Goal: Task Accomplishment & Management: Use online tool/utility

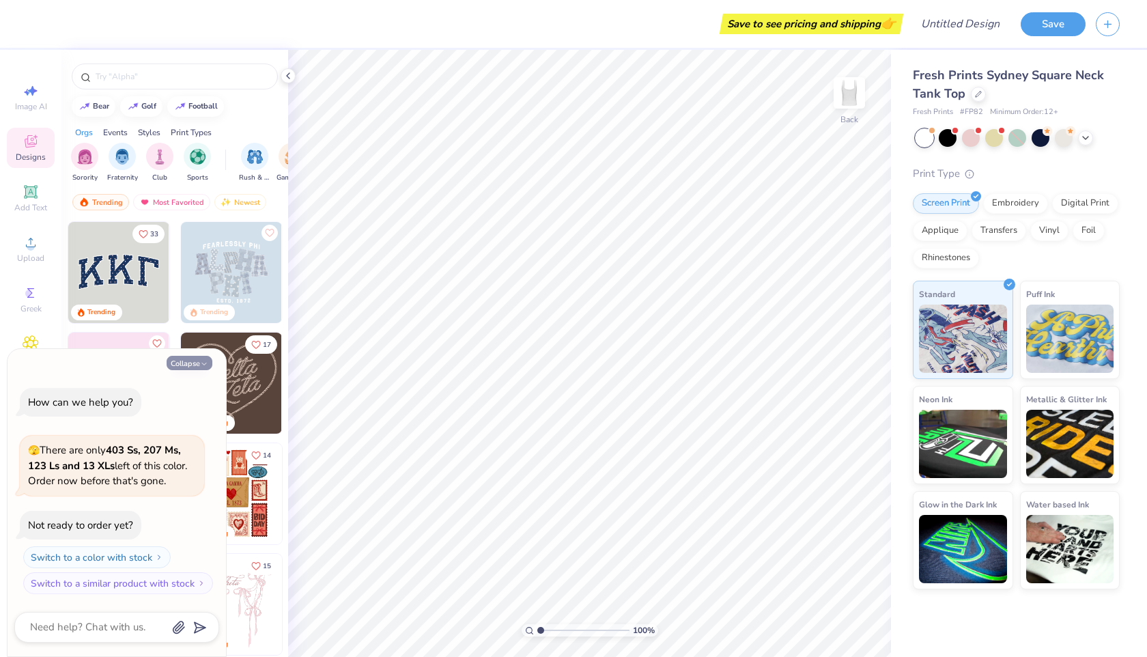
click at [197, 364] on button "Collapse" at bounding box center [190, 363] width 46 height 14
type textarea "x"
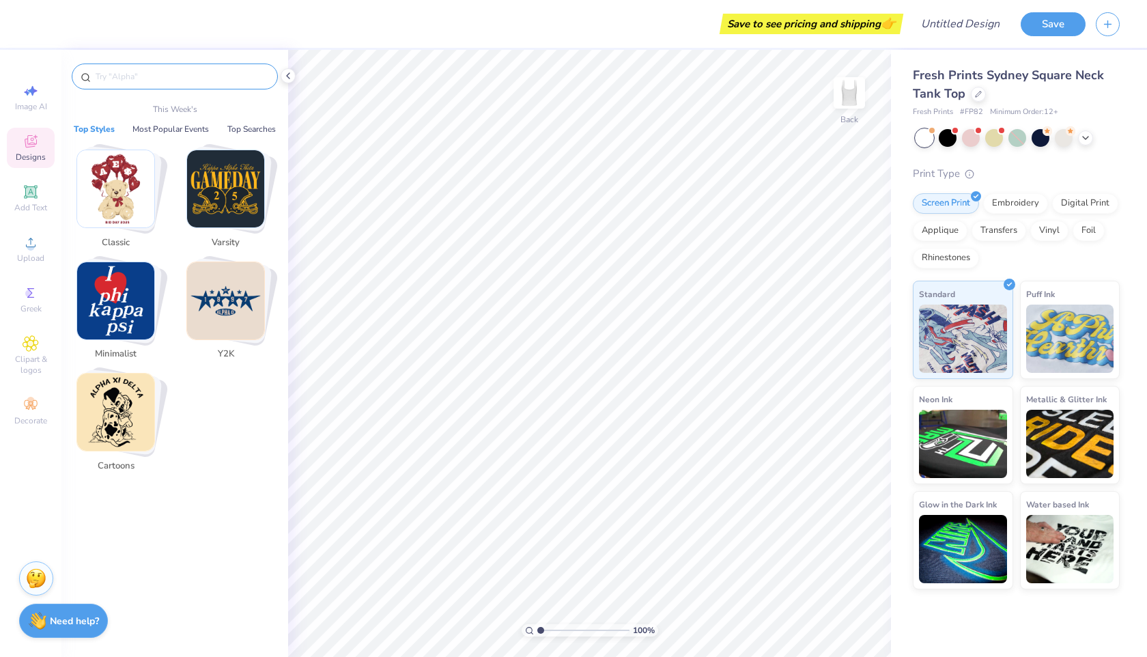
click at [151, 76] on input "text" at bounding box center [181, 77] width 175 height 14
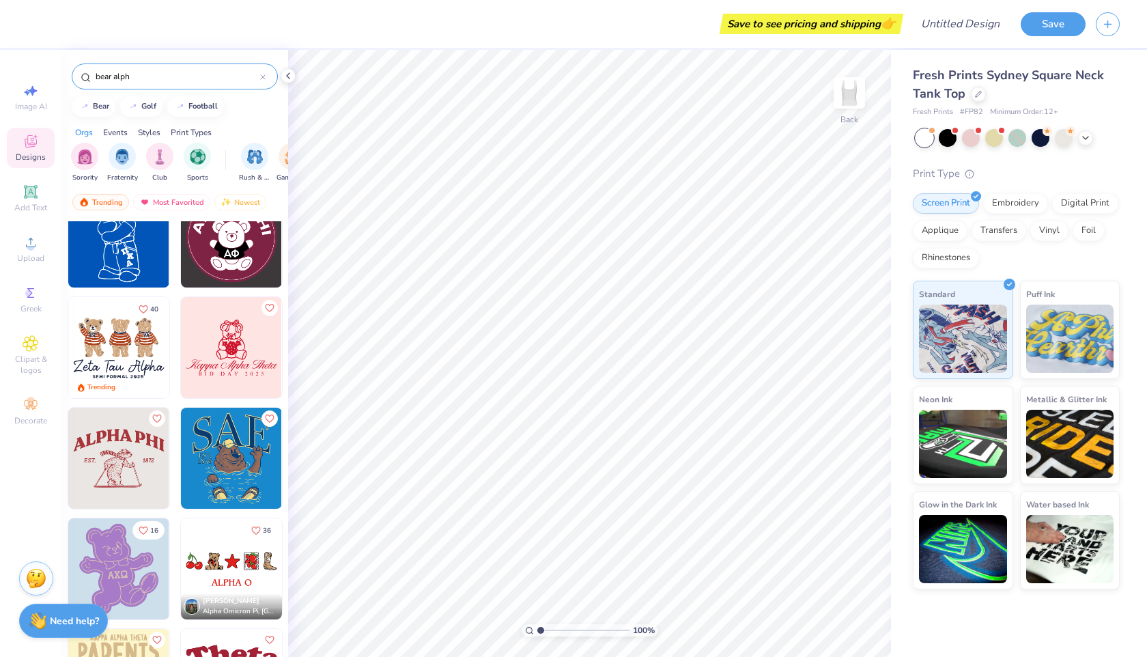
scroll to position [145, 0]
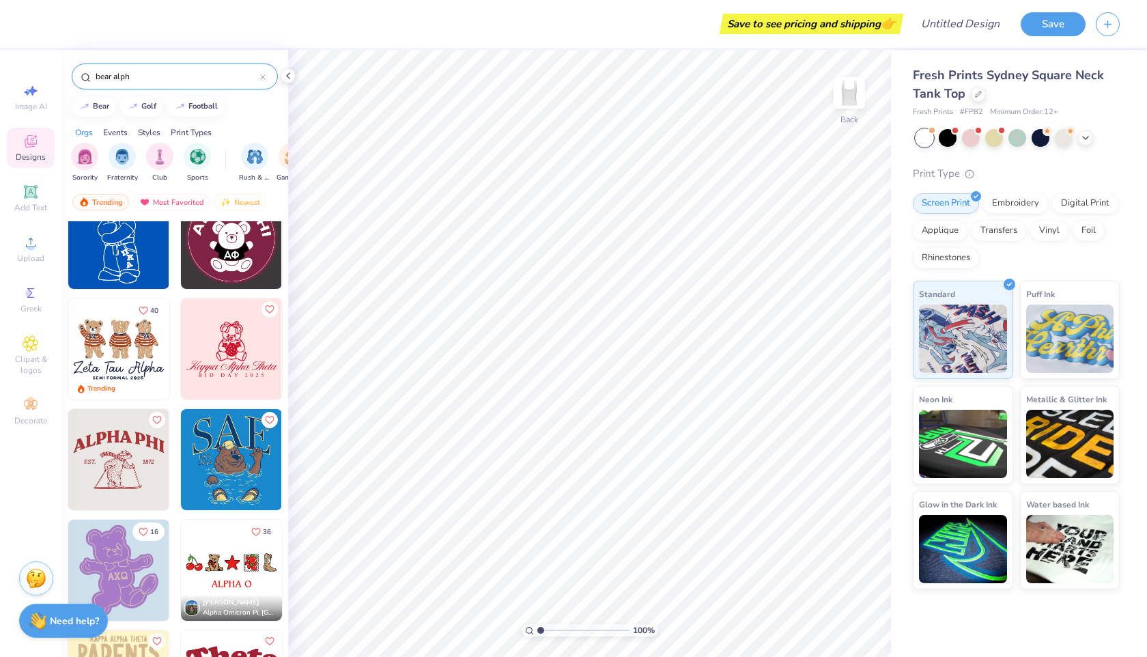
type input "bear alph"
click at [237, 251] on img at bounding box center [231, 238] width 101 height 101
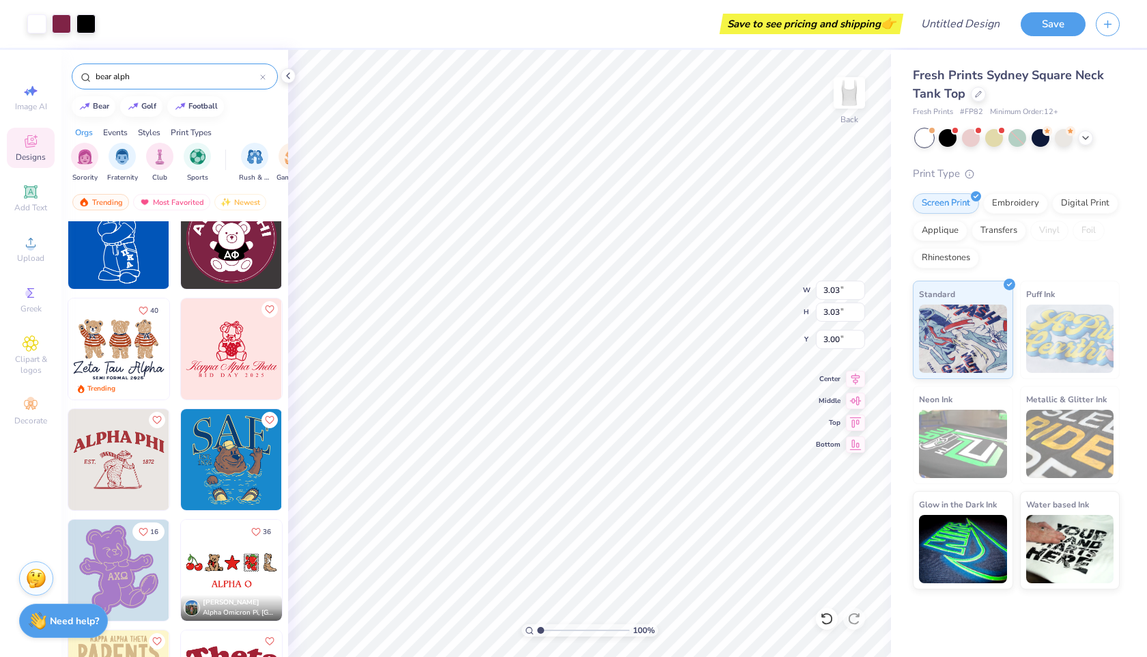
type input "3.03"
type input "4.99"
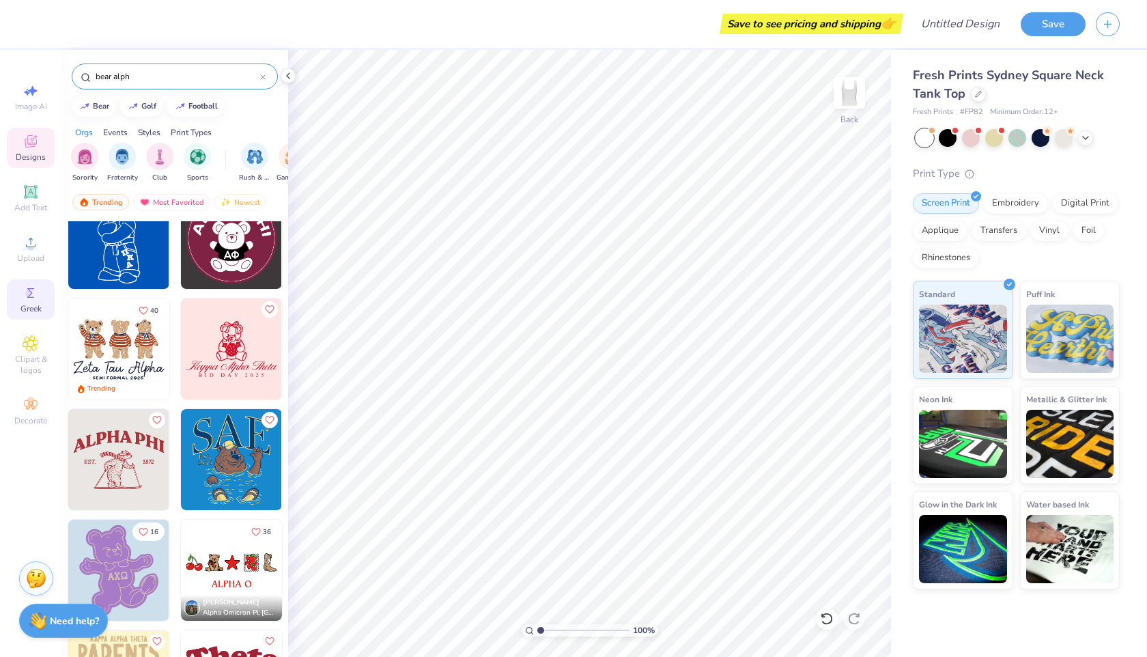
click at [24, 294] on icon at bounding box center [31, 293] width 16 height 16
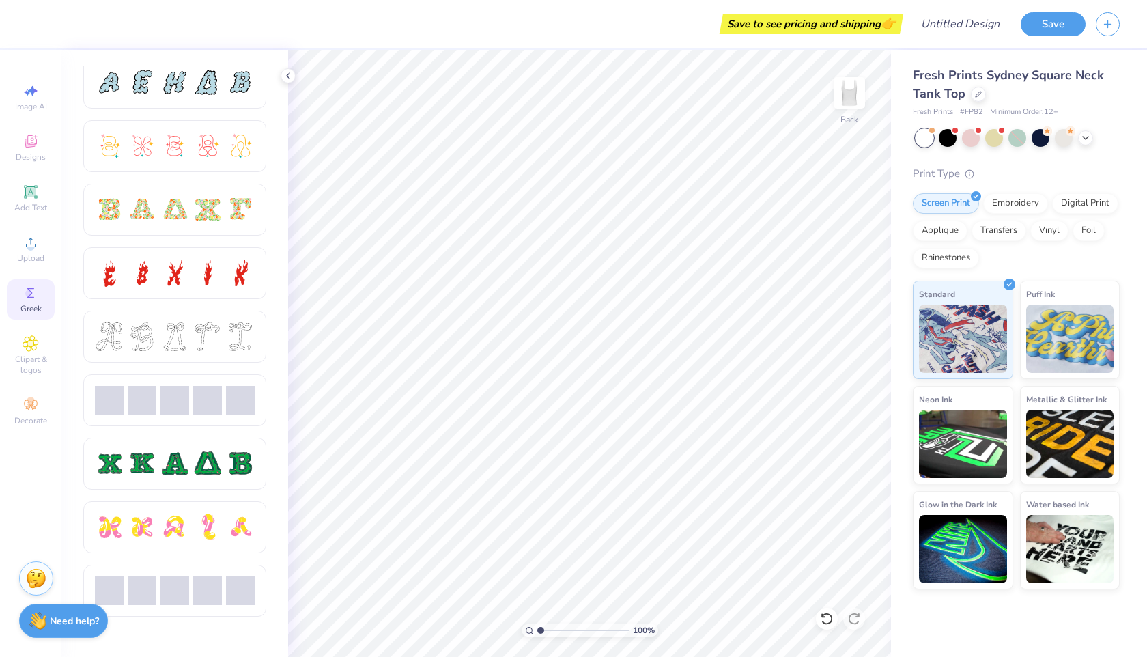
scroll to position [333, 0]
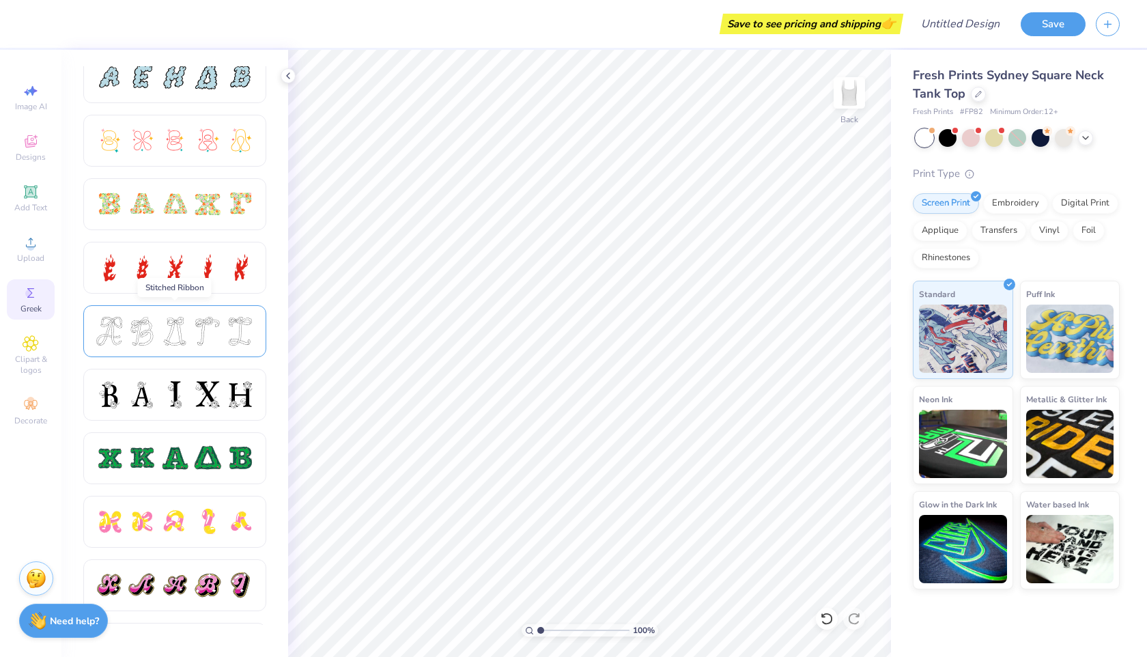
click at [106, 331] on div at bounding box center [109, 331] width 29 height 29
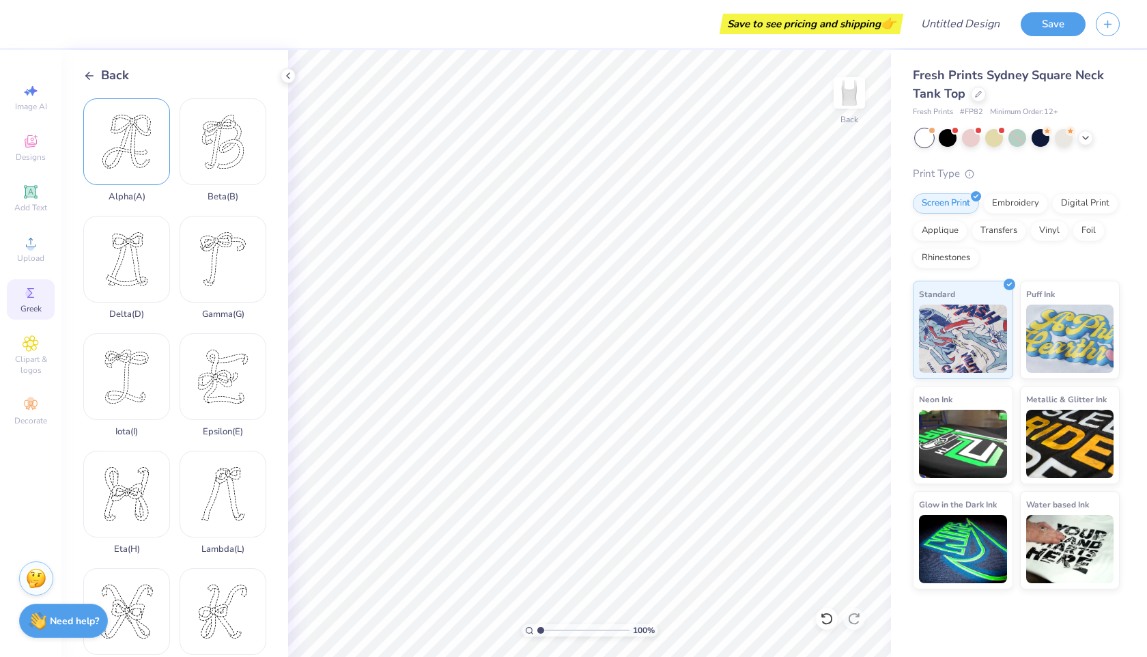
click at [141, 182] on div "Alpha ( A )" at bounding box center [126, 150] width 87 height 104
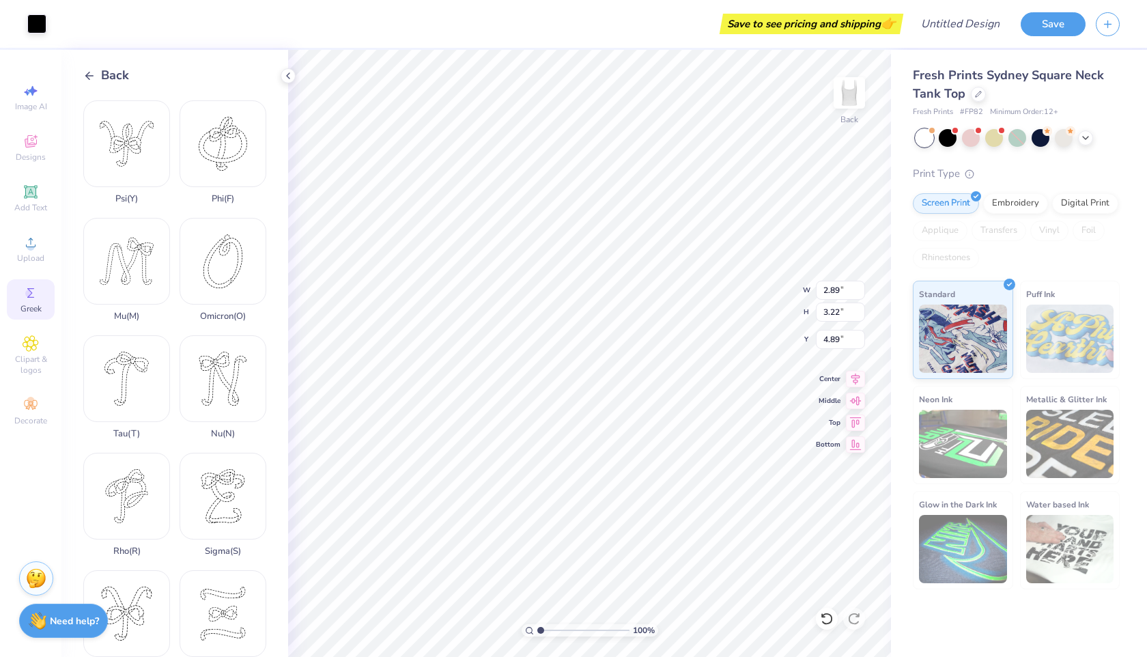
scroll to position [697, 0]
click at [214, 167] on div "Phi ( F )" at bounding box center [223, 158] width 87 height 104
type input "2.86"
type input "3.20"
type input "7.35"
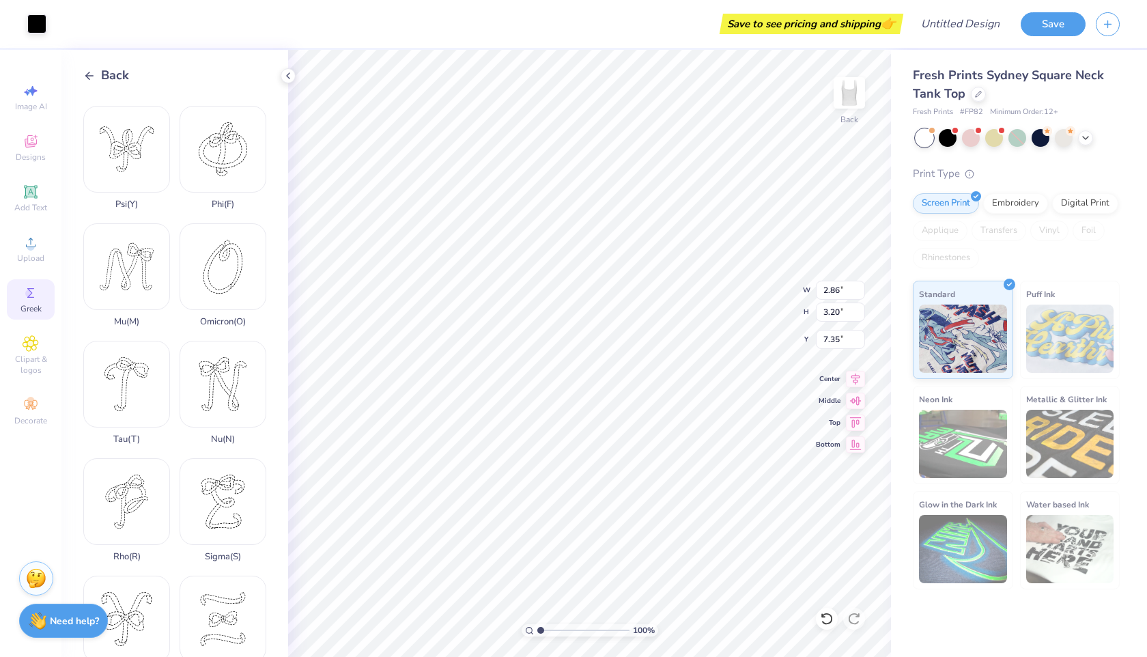
type input "2.89"
type input "3.22"
type input "5.08"
type input "1.71"
type input "1.90"
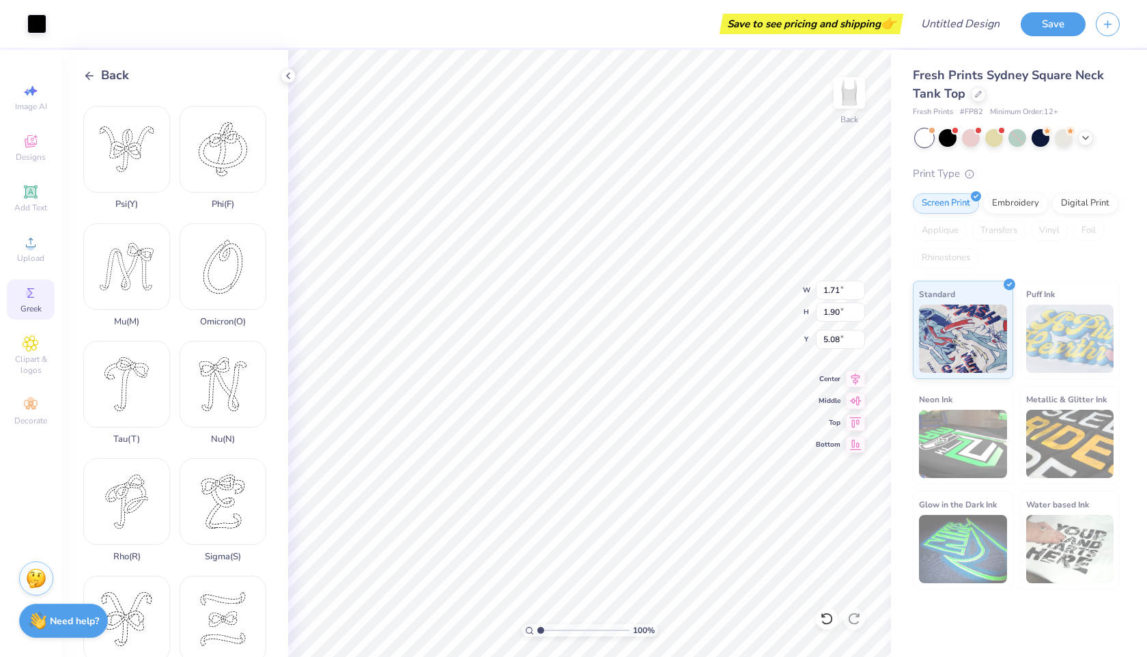
type input "6.50"
type input "2.86"
type input "3.20"
type input "5.85"
type input "1.70"
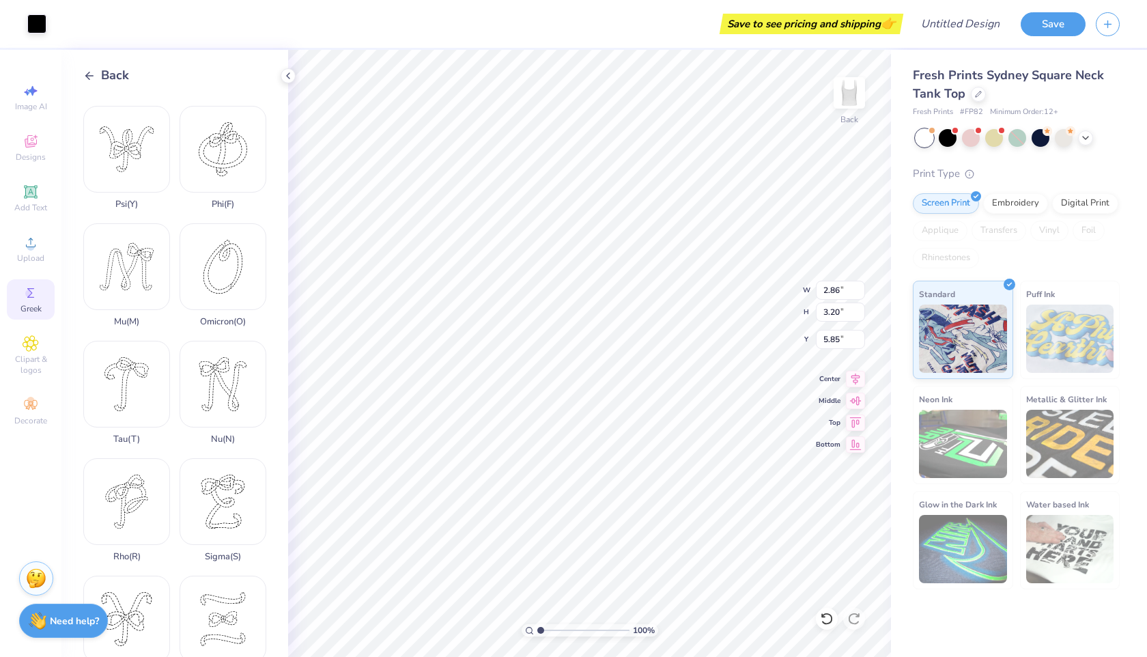
type input "1.91"
type input "6.50"
click at [39, 249] on div "Upload" at bounding box center [31, 249] width 48 height 40
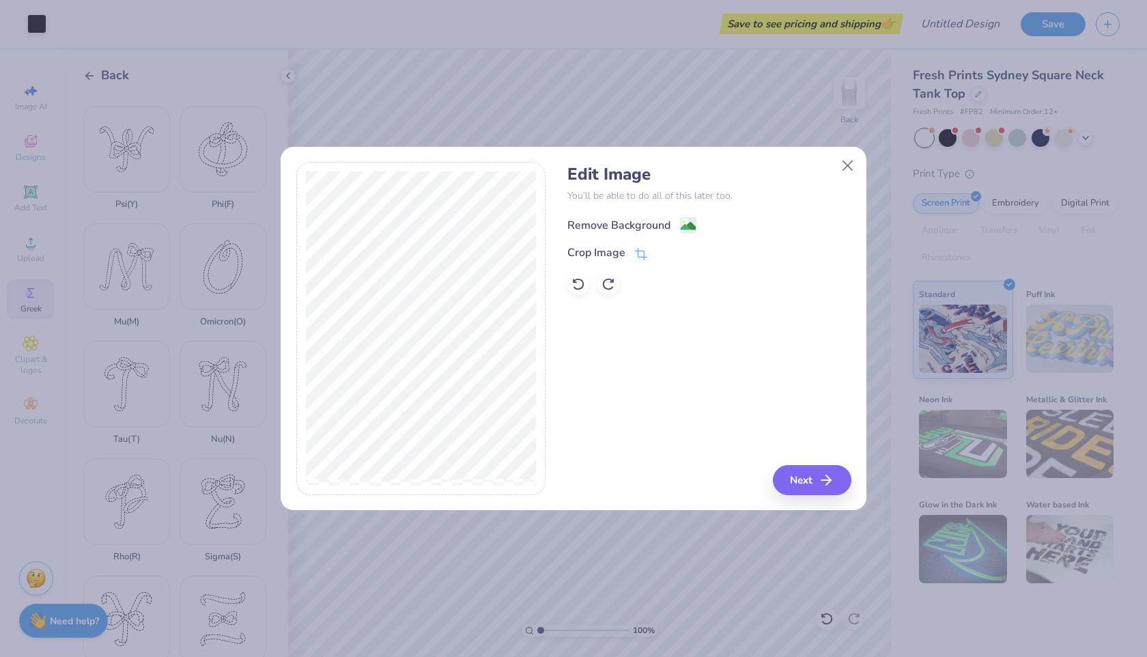
click at [652, 229] on div "Remove Background" at bounding box center [618, 225] width 103 height 16
click at [800, 466] on button "Next" at bounding box center [814, 480] width 79 height 30
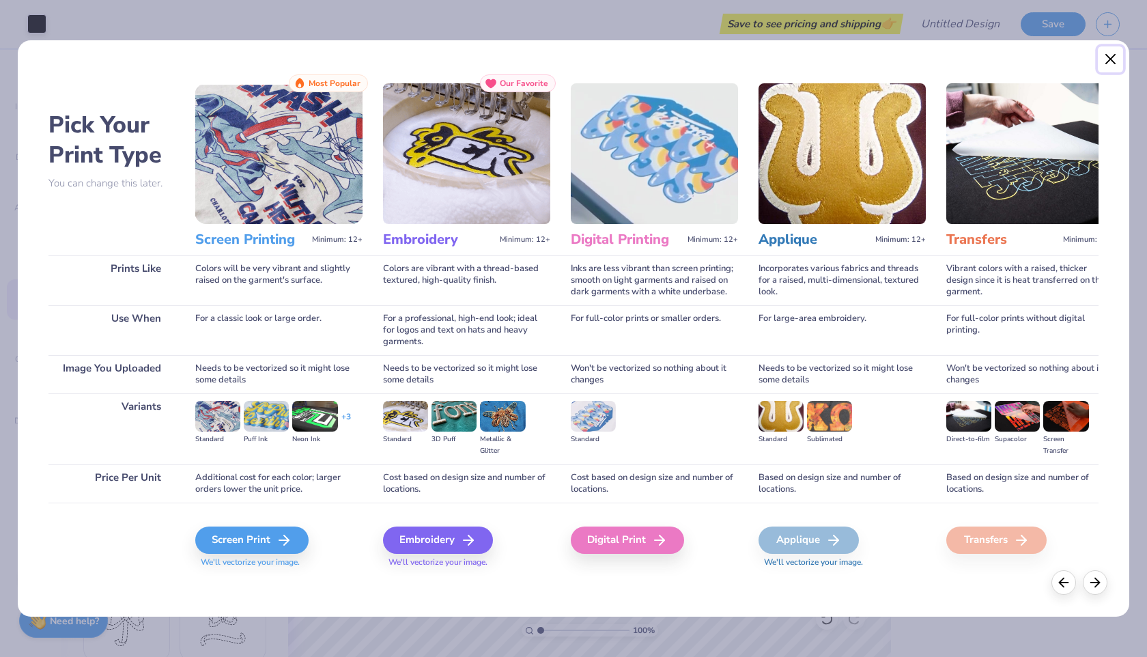
click at [1109, 62] on button "Close" at bounding box center [1111, 59] width 26 height 26
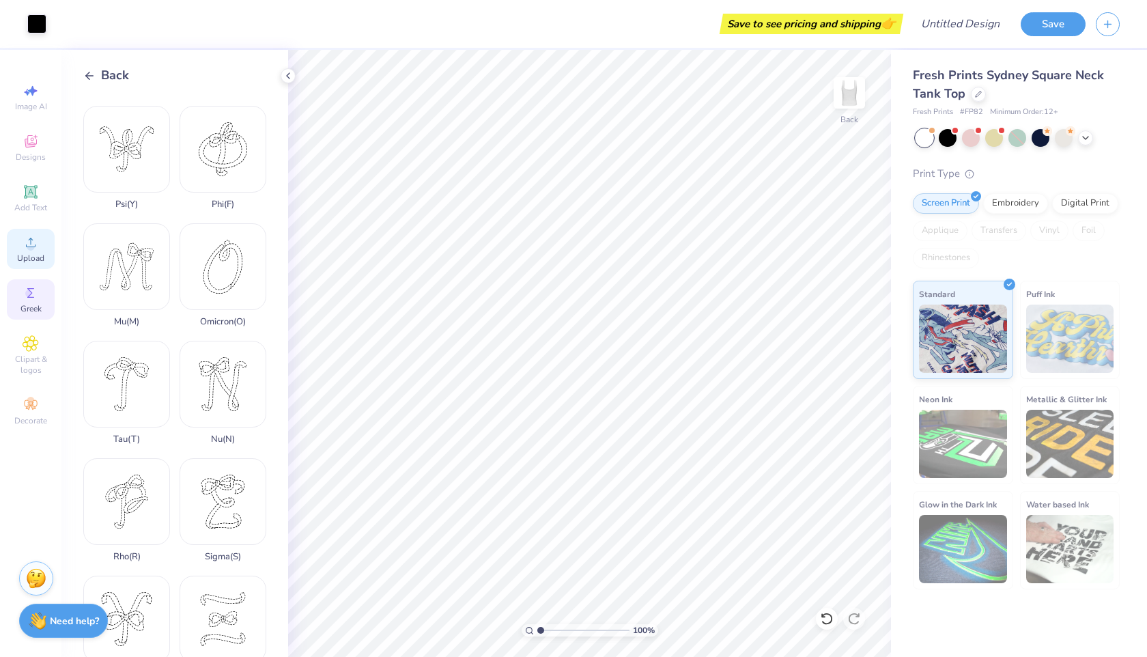
click at [29, 253] on span "Upload" at bounding box center [30, 258] width 27 height 11
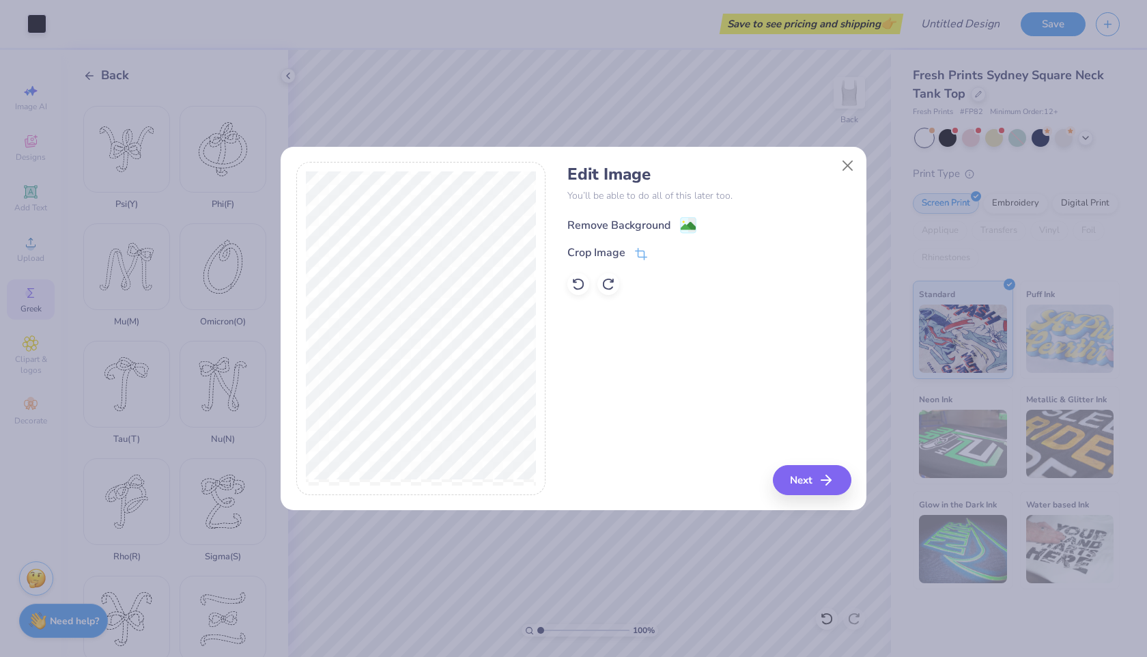
click at [656, 223] on div "Remove Background" at bounding box center [618, 225] width 103 height 16
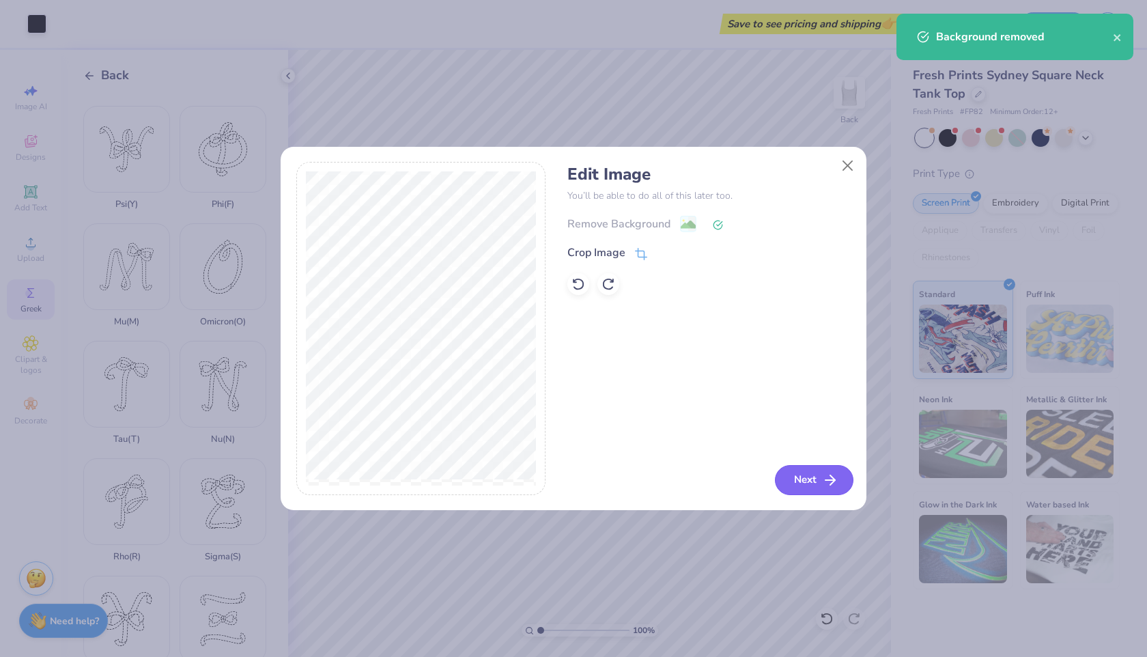
click at [810, 479] on button "Next" at bounding box center [814, 480] width 79 height 30
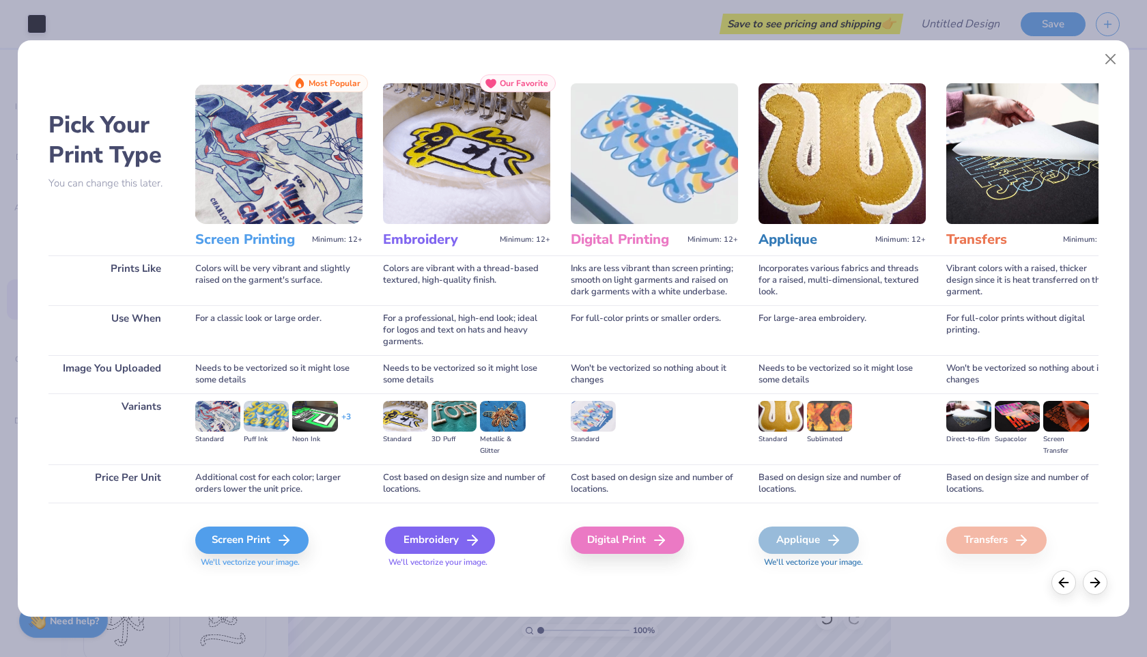
click at [459, 537] on div "Embroidery" at bounding box center [440, 539] width 110 height 27
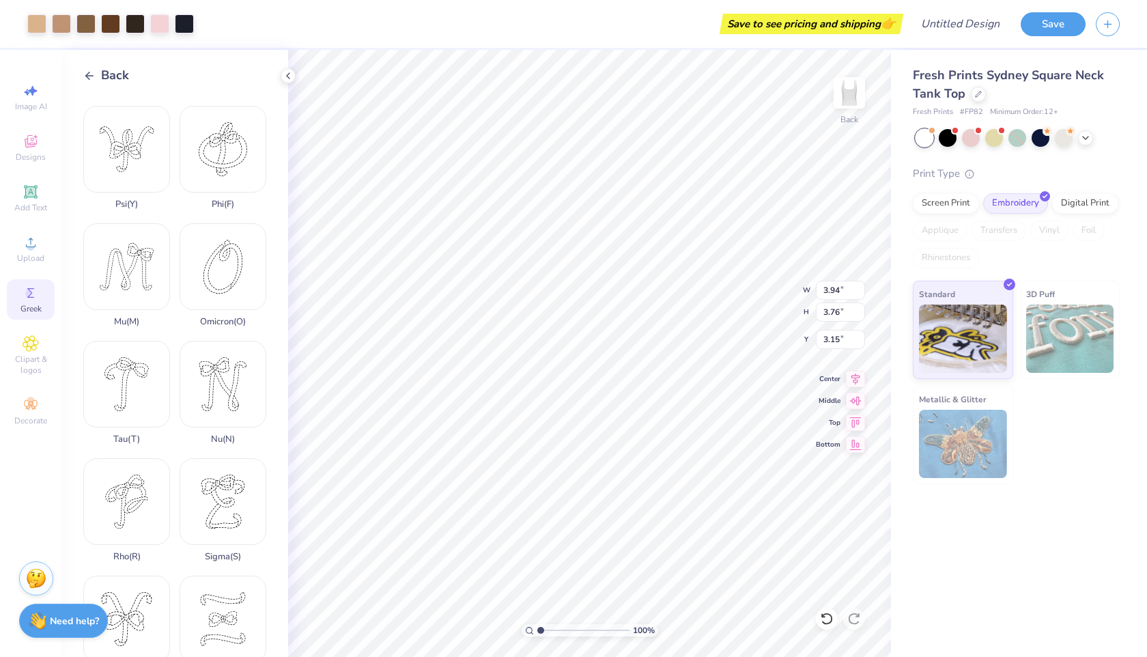
type input "3.94"
type input "3.76"
type input "2.43"
type input "6.85"
type input "1.70"
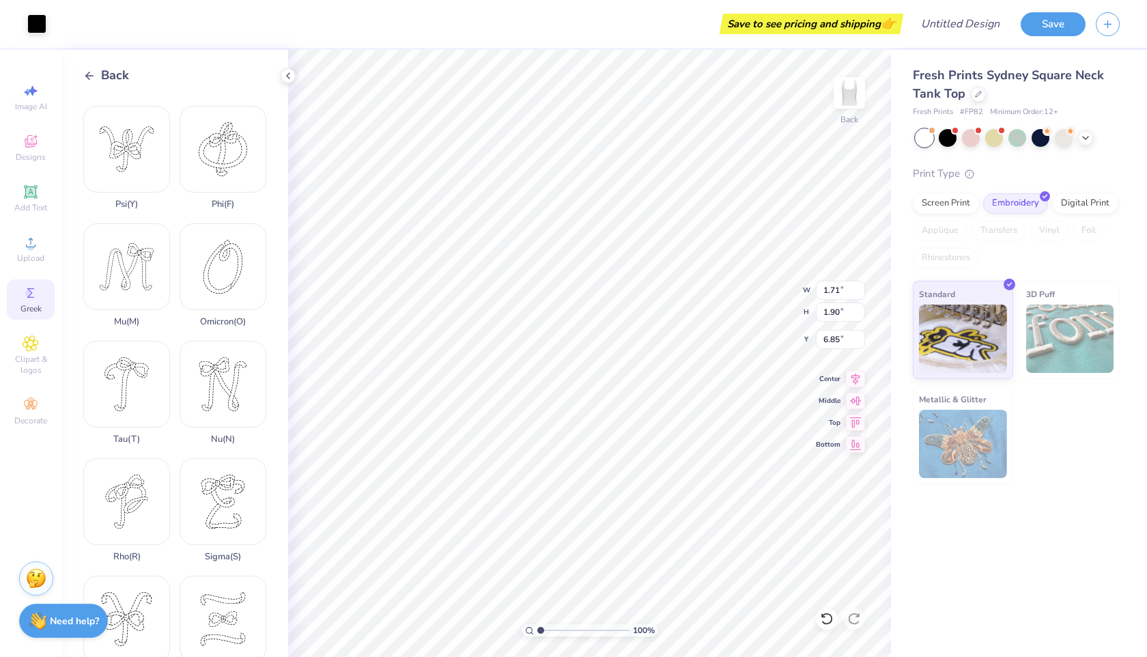
type input "1.91"
type input "6.85"
type input "6.72"
type input "2.74"
type input "3.61"
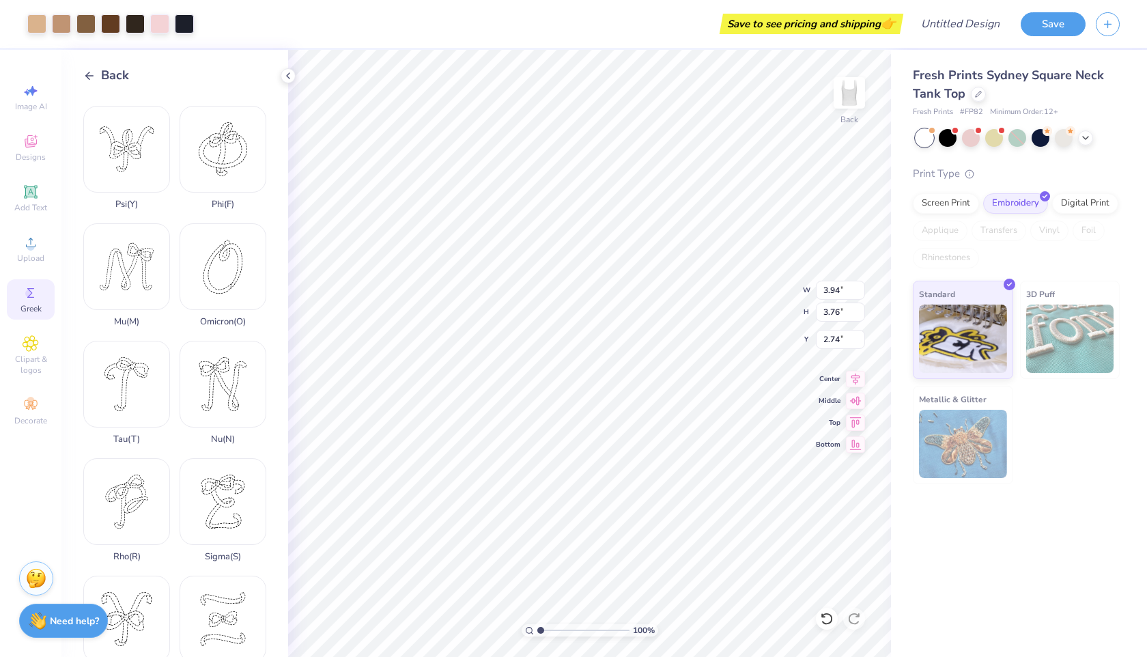
type input "3.44"
type input "3.00"
click at [31, 212] on span "Add Text" at bounding box center [30, 207] width 33 height 11
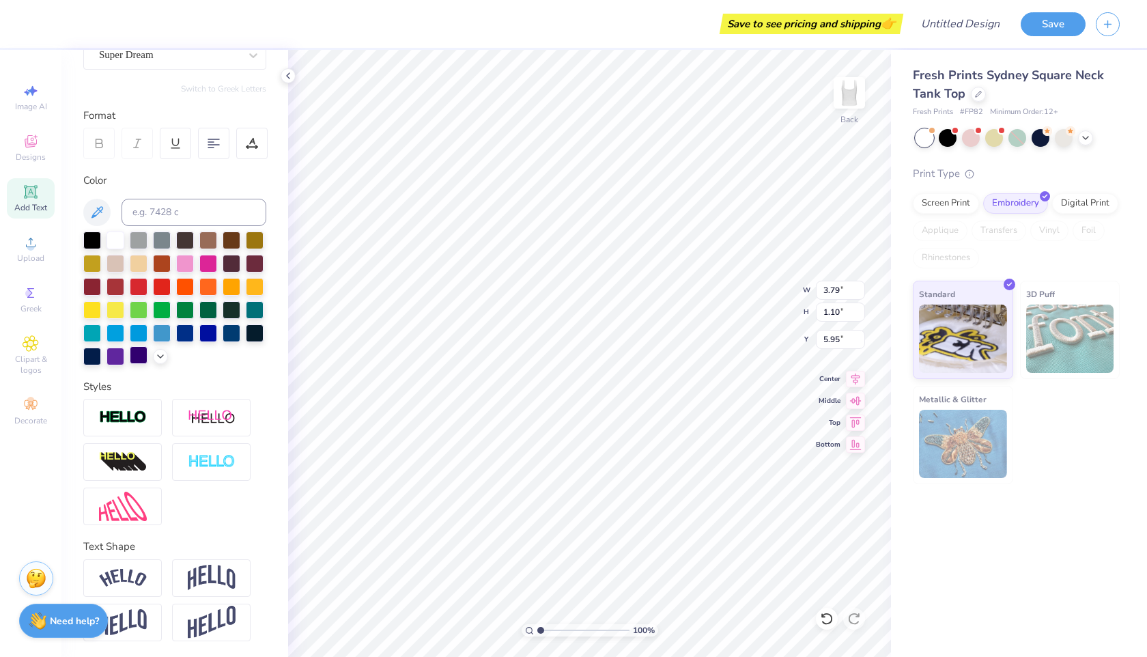
scroll to position [137, 0]
click at [140, 574] on img at bounding box center [123, 578] width 48 height 18
type input "5.14"
type input "1.44"
type input "5.78"
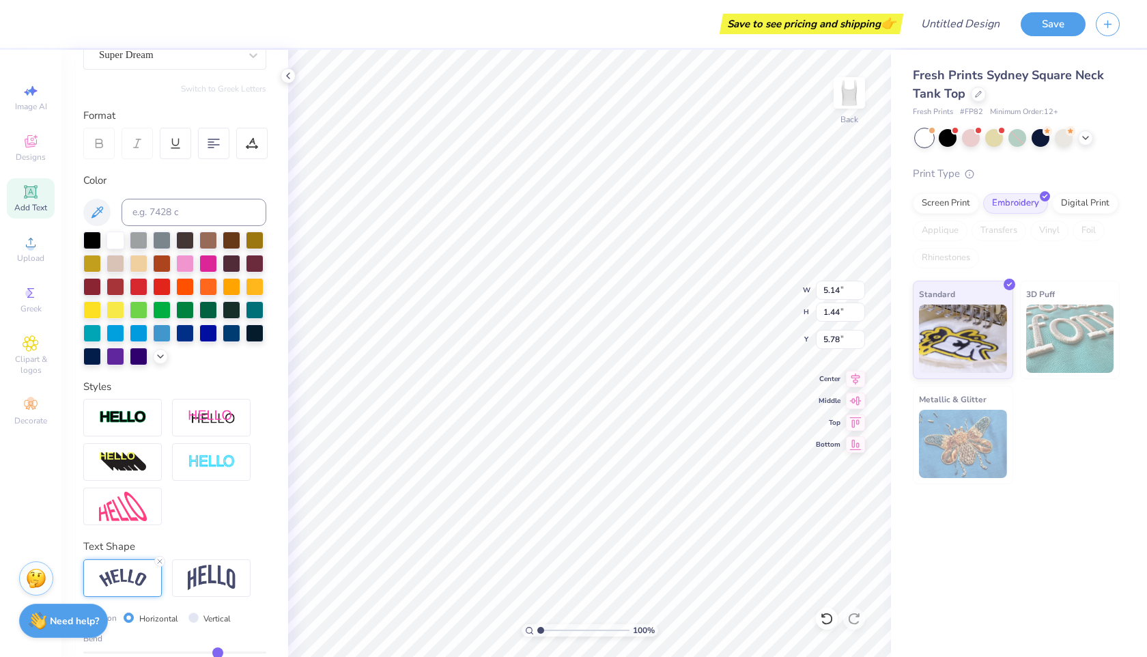
scroll to position [0, 1]
type textarea "little bear"
type input "1.97"
click at [88, 243] on div at bounding box center [92, 239] width 18 height 18
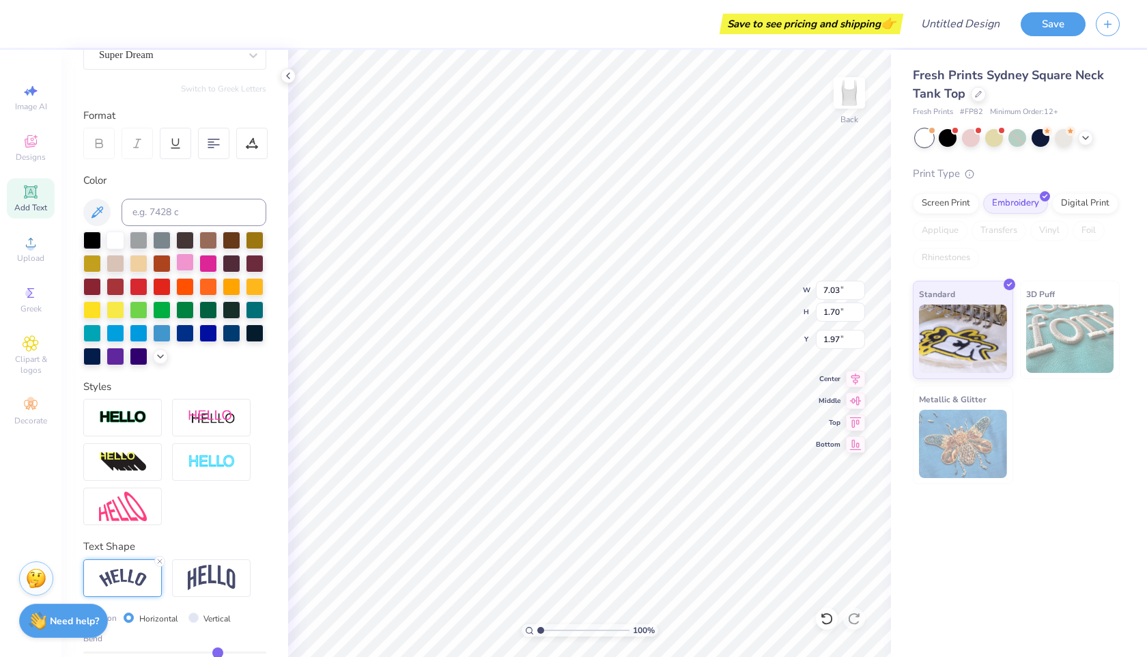
click at [180, 264] on div at bounding box center [185, 262] width 18 height 18
click at [185, 265] on div at bounding box center [185, 262] width 18 height 18
click at [160, 361] on div at bounding box center [160, 355] width 15 height 15
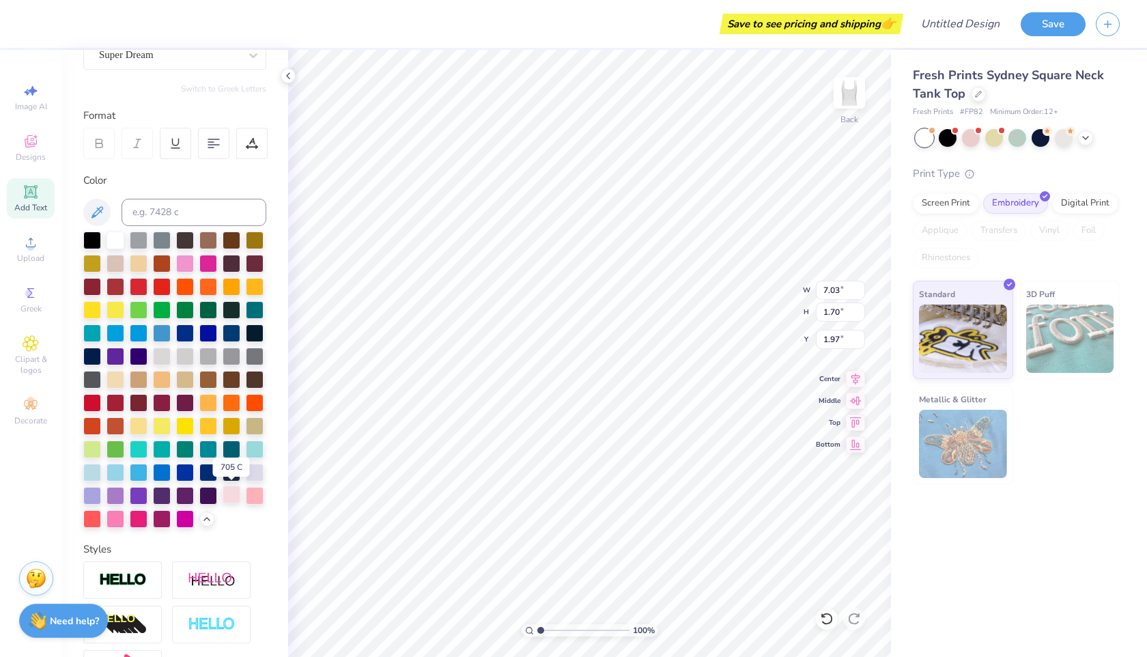
click at [234, 496] on div at bounding box center [232, 494] width 18 height 18
click at [251, 496] on div at bounding box center [255, 494] width 18 height 18
click at [121, 517] on div at bounding box center [116, 518] width 18 height 18
click at [186, 264] on div at bounding box center [185, 262] width 18 height 18
type input "1.71"
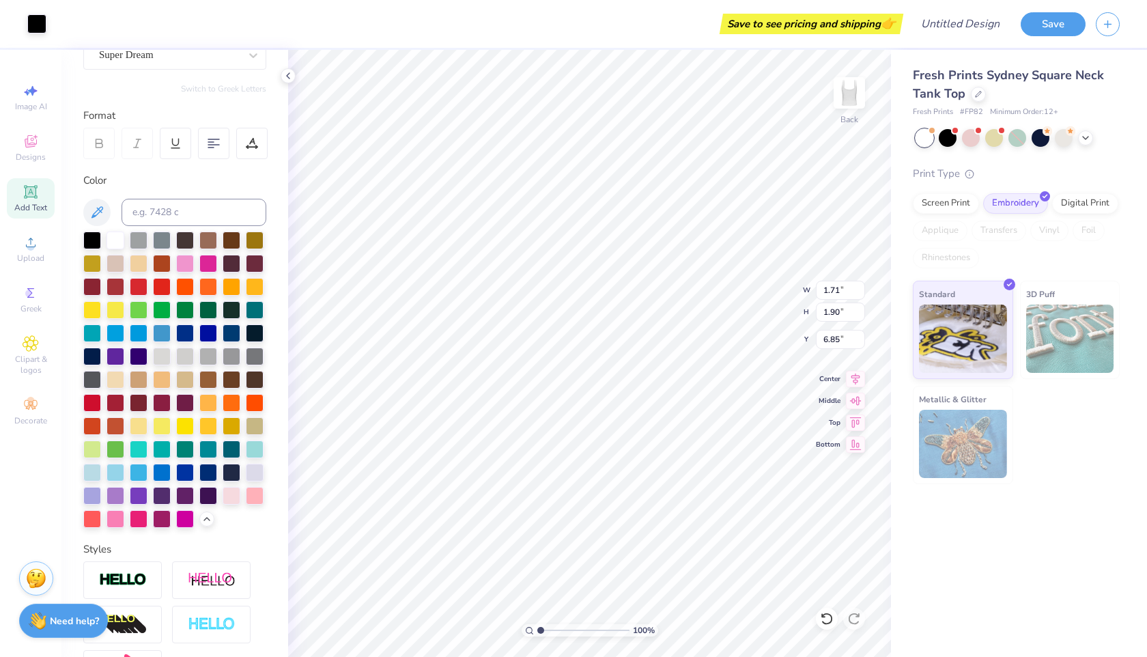
type input "1.90"
type input "6.85"
click at [182, 239] on div at bounding box center [185, 239] width 18 height 18
click at [167, 242] on div at bounding box center [162, 239] width 18 height 18
click at [188, 245] on div at bounding box center [185, 239] width 18 height 18
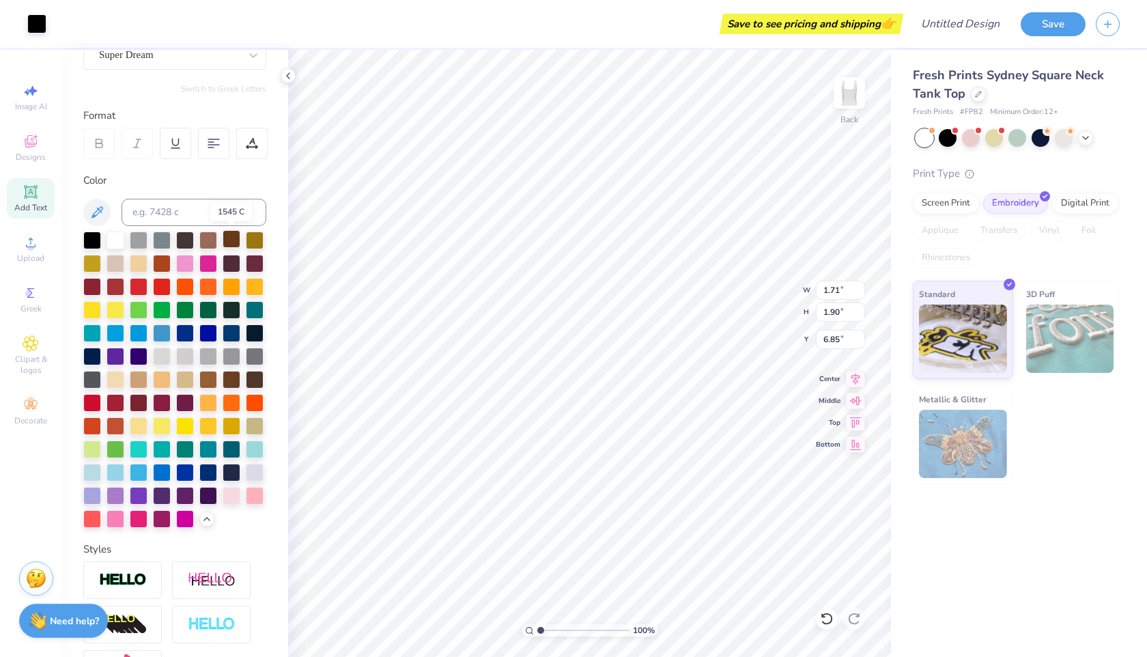
click at [232, 243] on div at bounding box center [232, 239] width 18 height 18
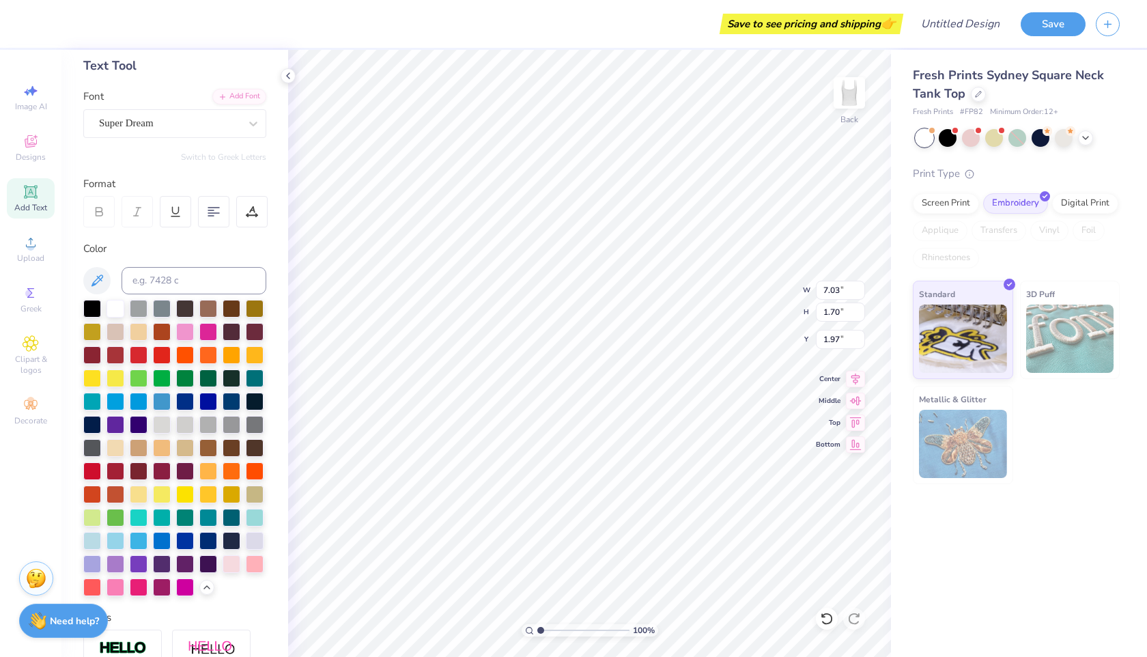
scroll to position [37, 0]
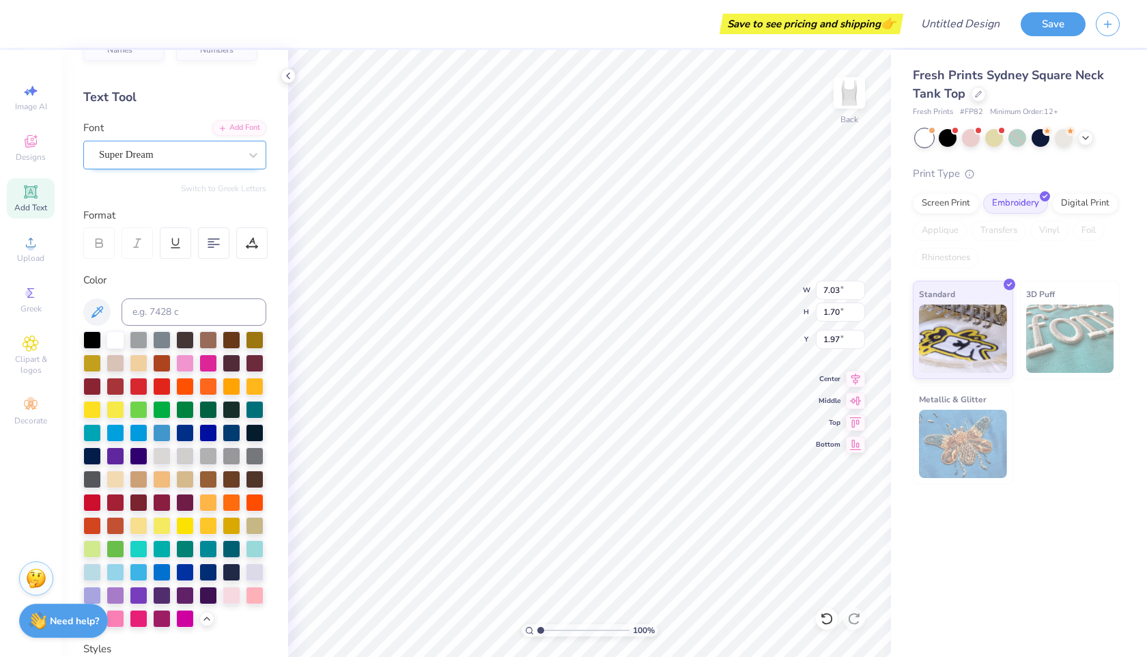
click at [221, 144] on div "Super Dream" at bounding box center [169, 154] width 143 height 21
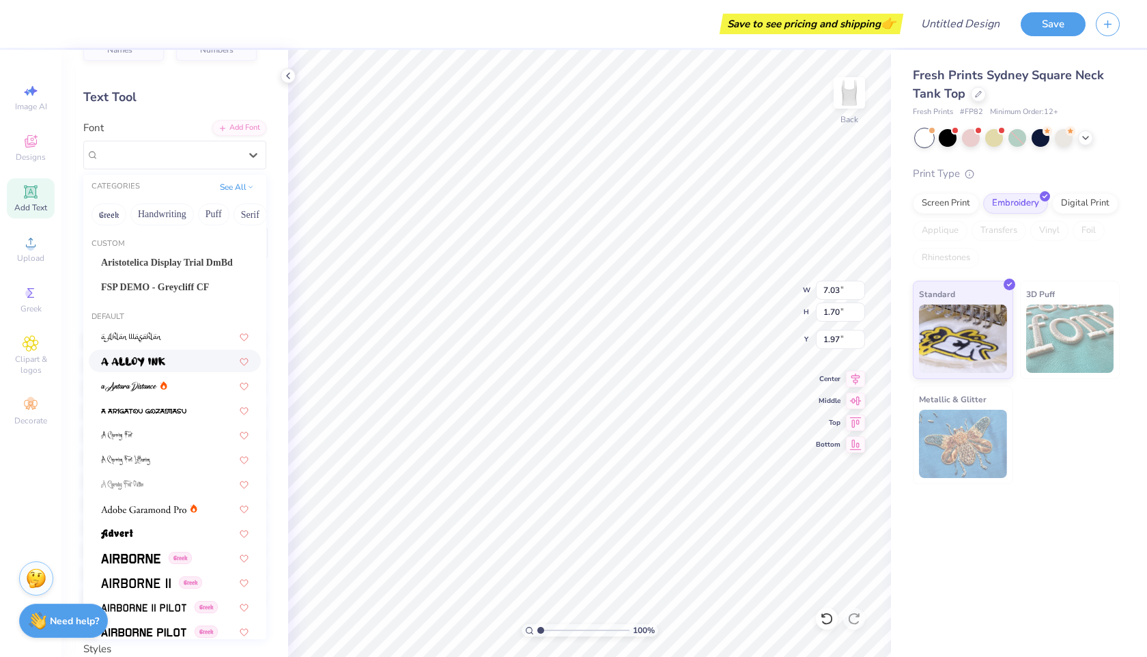
click at [190, 354] on div at bounding box center [174, 361] width 147 height 14
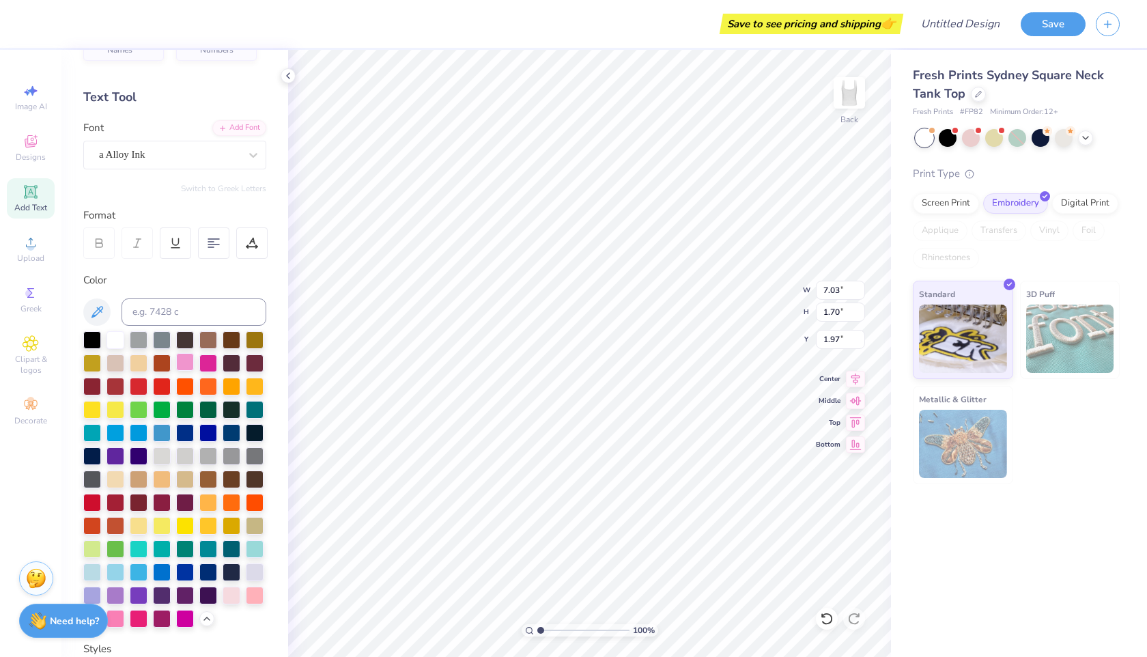
type input "1.62"
type input "2.00"
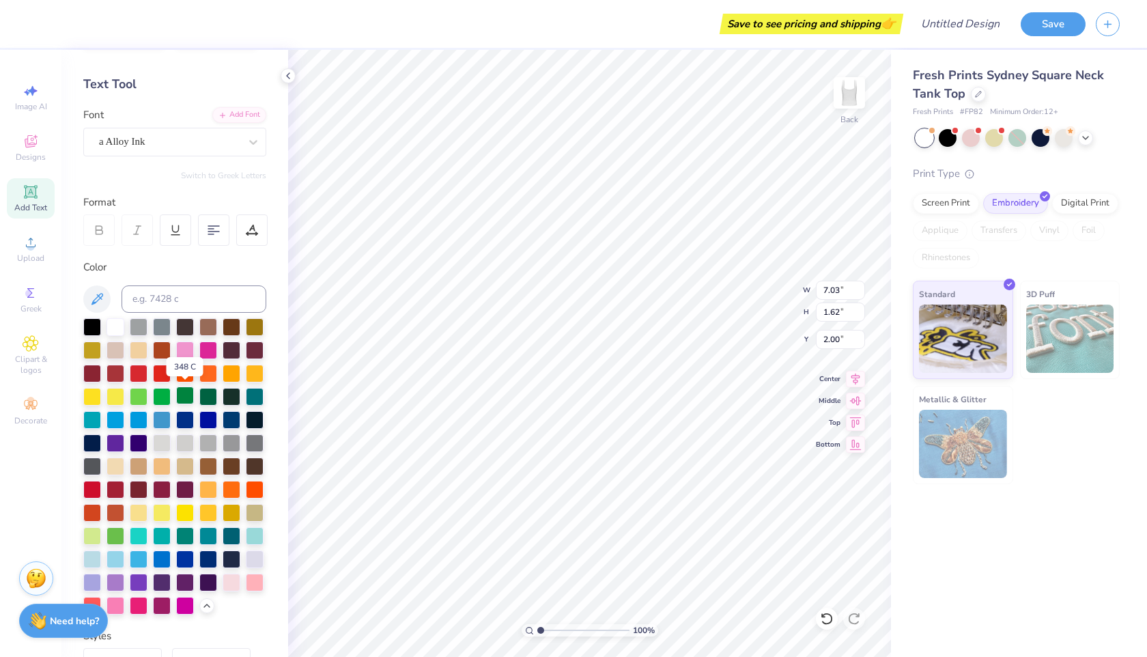
scroll to position [51, 0]
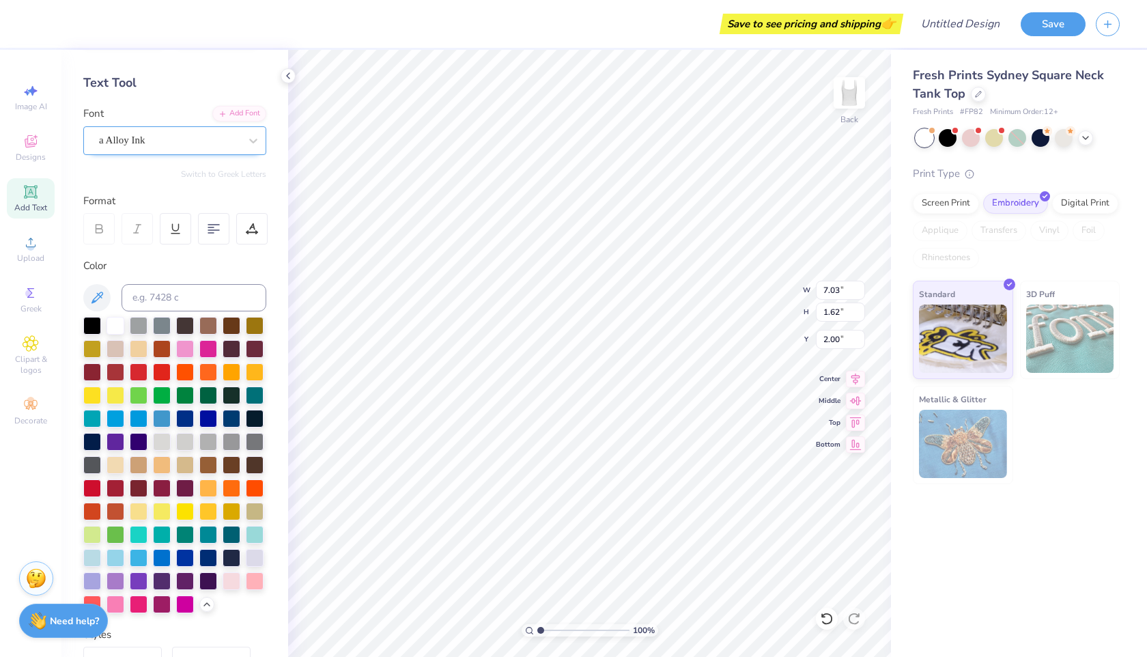
click at [215, 147] on div "a Alloy Ink" at bounding box center [169, 140] width 143 height 21
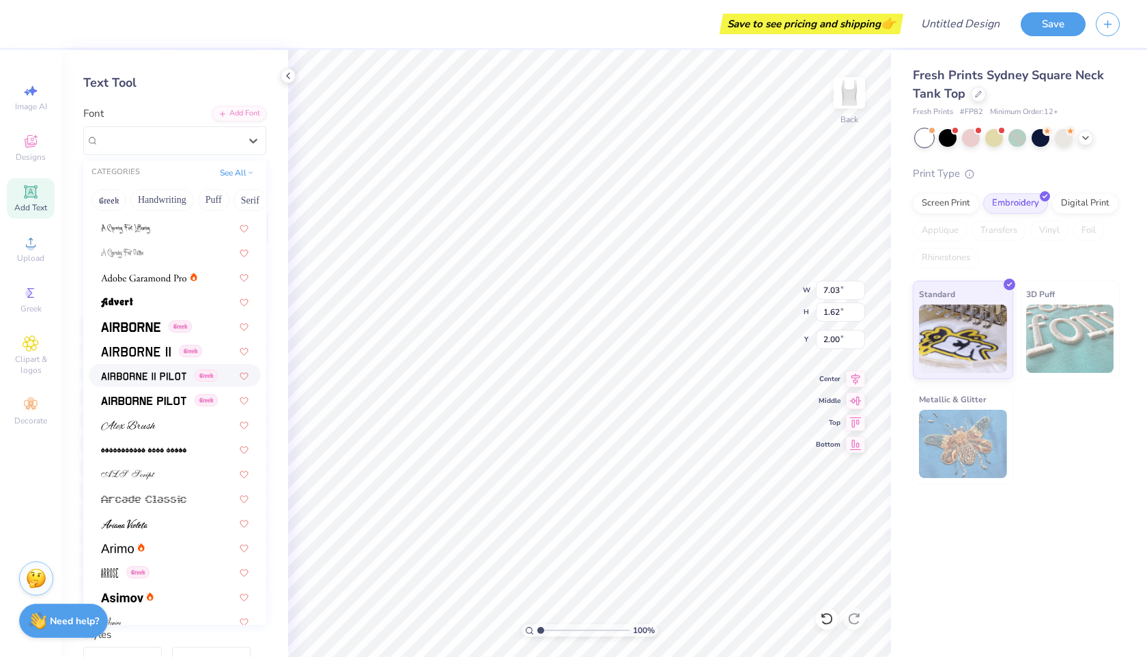
scroll to position [216, 0]
click at [175, 427] on div at bounding box center [174, 425] width 147 height 14
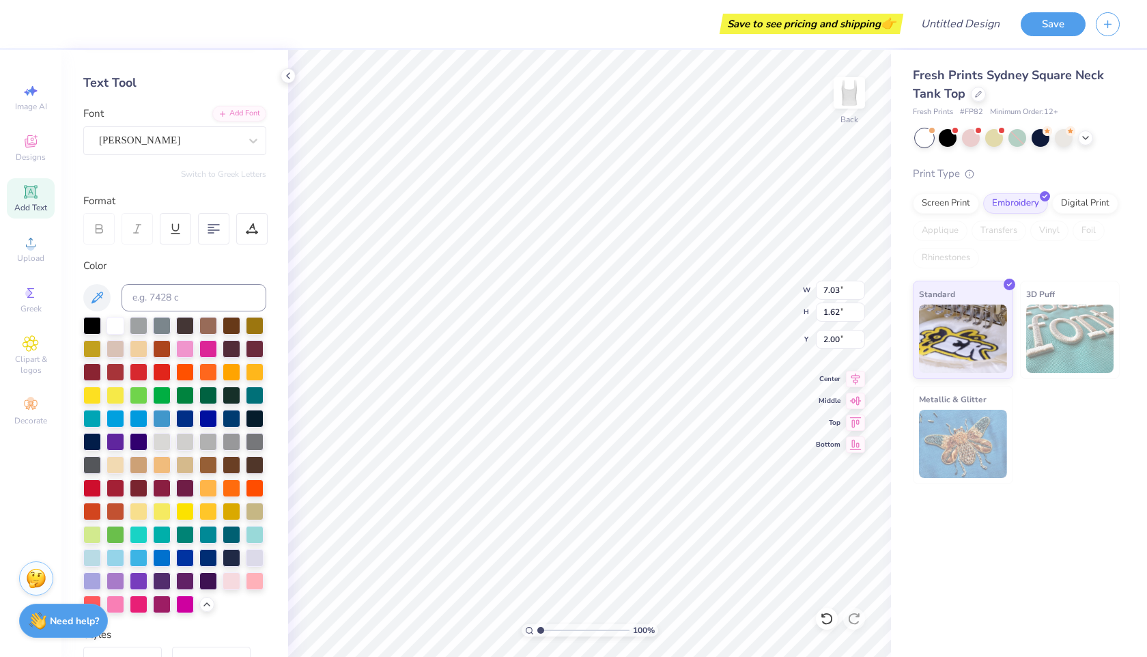
type input "3.42"
type input "0.92"
type input "2.36"
click at [253, 147] on div at bounding box center [253, 140] width 25 height 25
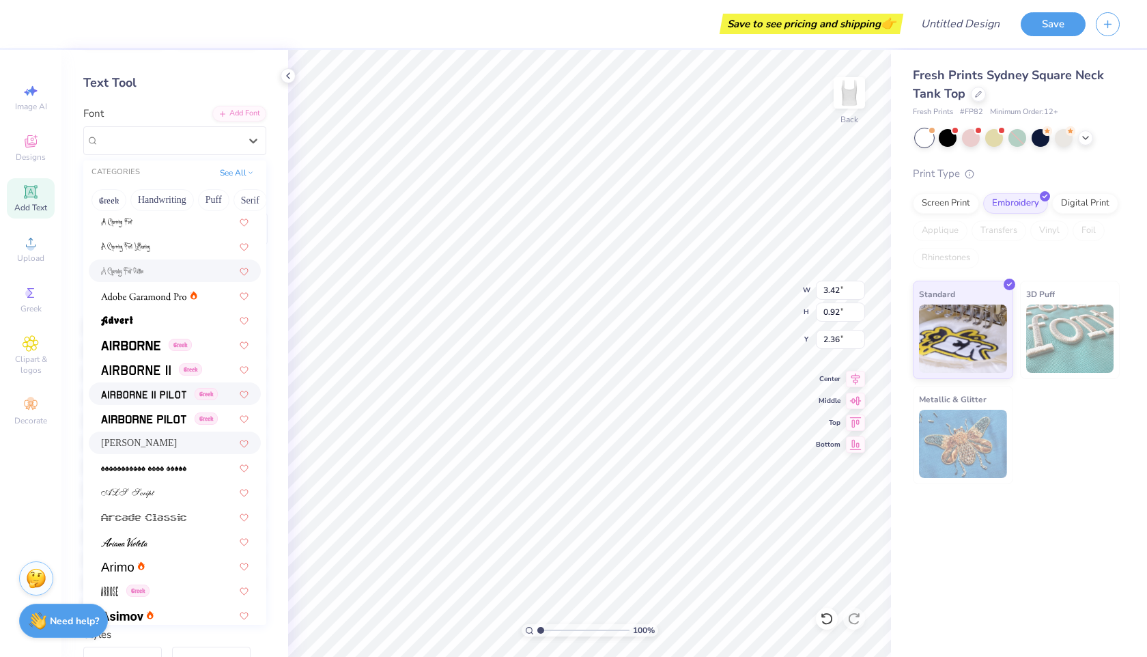
scroll to position [203, 0]
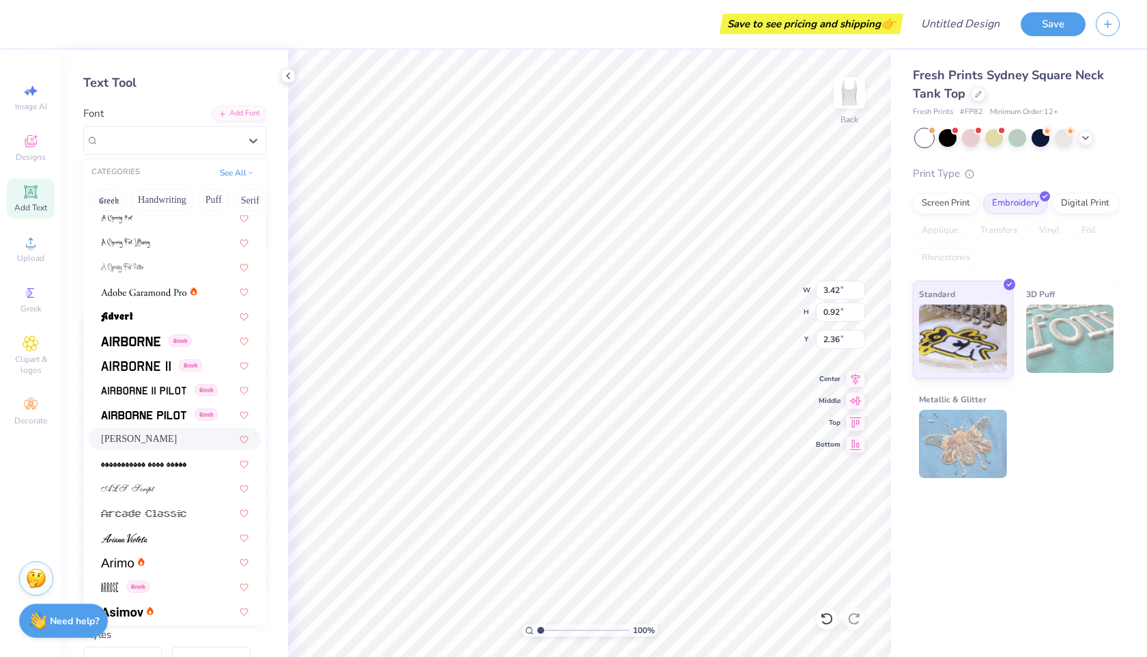
click at [210, 445] on div "[PERSON_NAME]" at bounding box center [174, 439] width 147 height 14
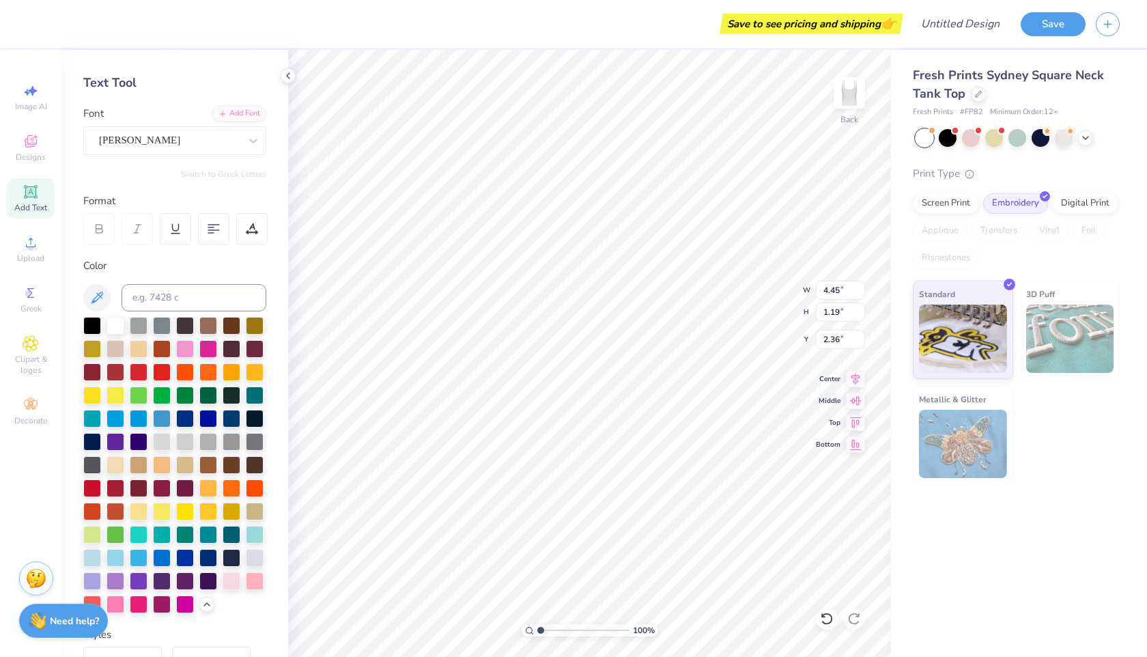
type input "4.45"
type input "1.19"
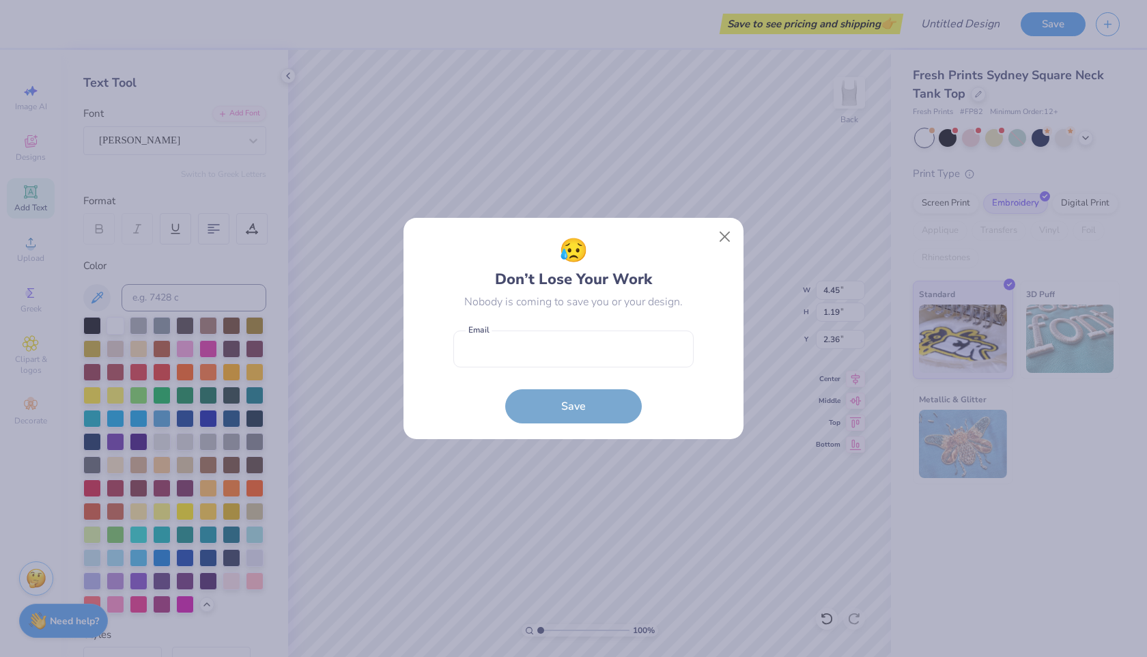
click at [658, 317] on body "Save to see pricing and shipping 👉 Design Title Save Image AI Designs Add Text …" at bounding box center [573, 328] width 1147 height 657
type input "2.05"
click at [614, 355] on input "email" at bounding box center [573, 349] width 240 height 38
type input "[EMAIL_ADDRESS][DOMAIN_NAME]"
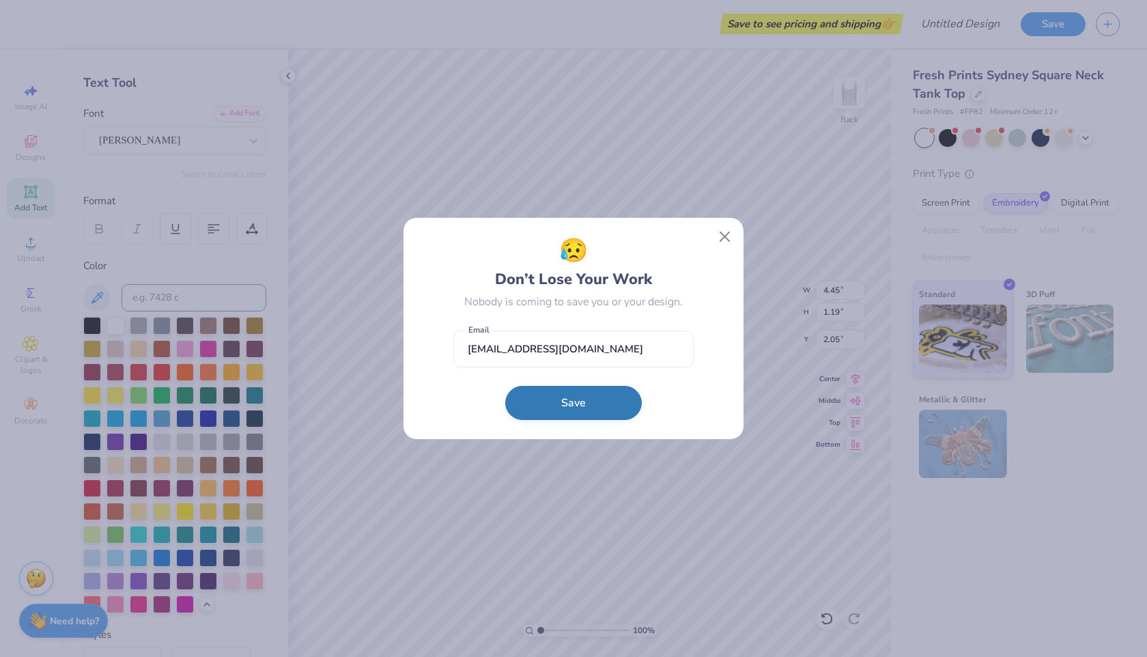
click at [595, 406] on button "Save" at bounding box center [573, 403] width 137 height 34
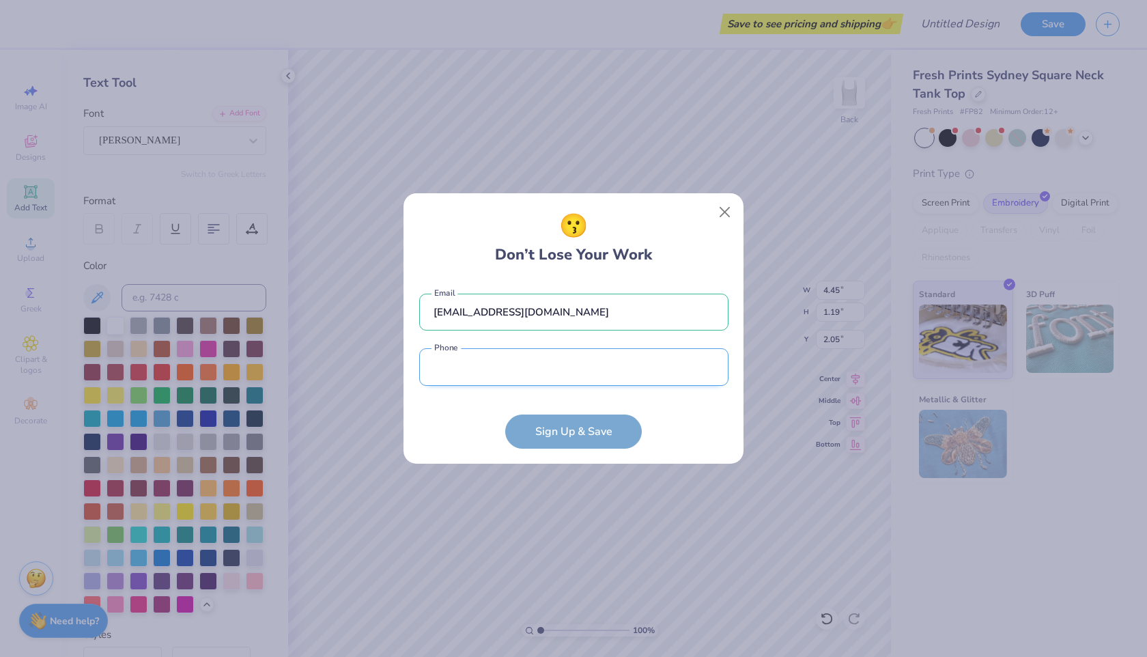
click at [633, 363] on input "tel" at bounding box center [573, 367] width 309 height 38
type input "(120) 188-4396"
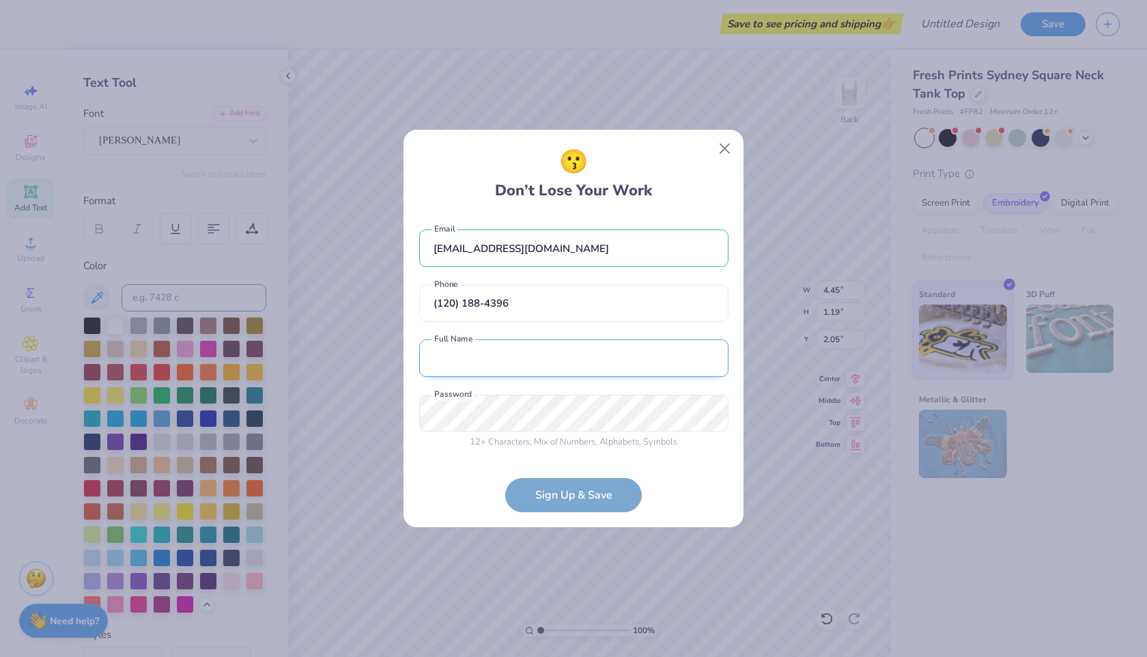
click at [554, 365] on input "text" at bounding box center [573, 358] width 309 height 38
type input "[PERSON_NAME]"
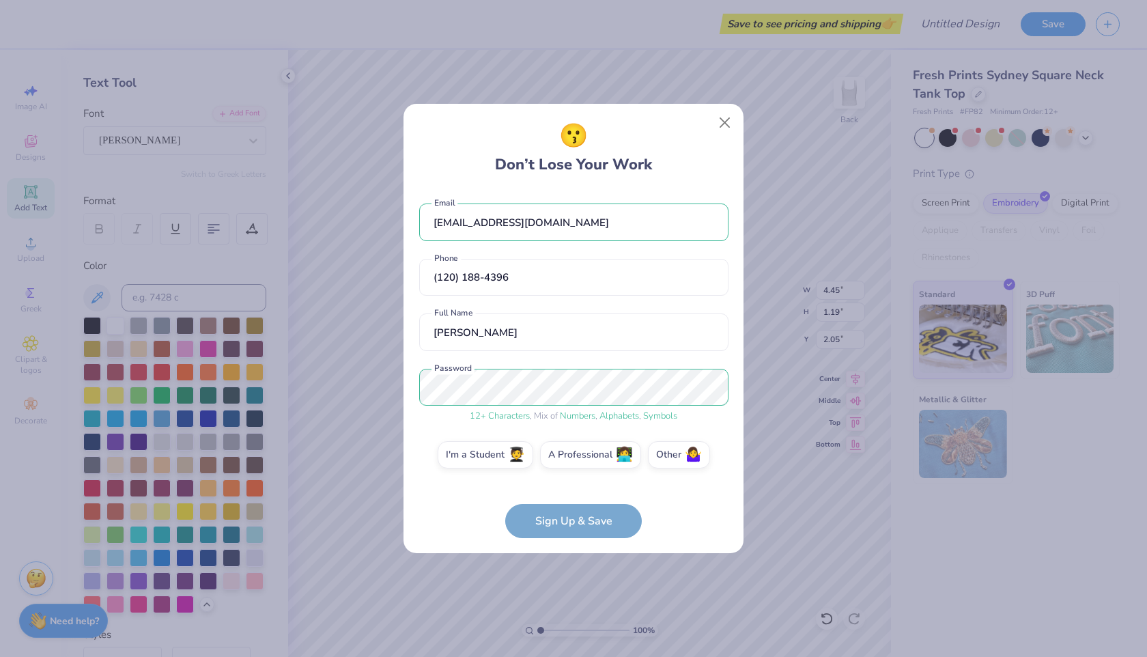
click at [569, 520] on form "[EMAIL_ADDRESS][DOMAIN_NAME] Email [PHONE_NUMBER] Phone [PERSON_NAME] Full Name…" at bounding box center [573, 364] width 309 height 348
click at [591, 525] on form "[EMAIL_ADDRESS][DOMAIN_NAME] Email [PHONE_NUMBER] Phone [PERSON_NAME] Full Name…" at bounding box center [573, 364] width 309 height 348
click at [592, 517] on form "[EMAIL_ADDRESS][DOMAIN_NAME] Email [PHONE_NUMBER] Phone [PERSON_NAME] Full Name…" at bounding box center [573, 364] width 309 height 348
click at [599, 507] on form "[EMAIL_ADDRESS][DOMAIN_NAME] Email [PHONE_NUMBER] Phone [PERSON_NAME] Full Name…" at bounding box center [573, 364] width 309 height 348
click at [510, 453] on label "I'm a Student 🧑‍🎓" at bounding box center [486, 452] width 96 height 27
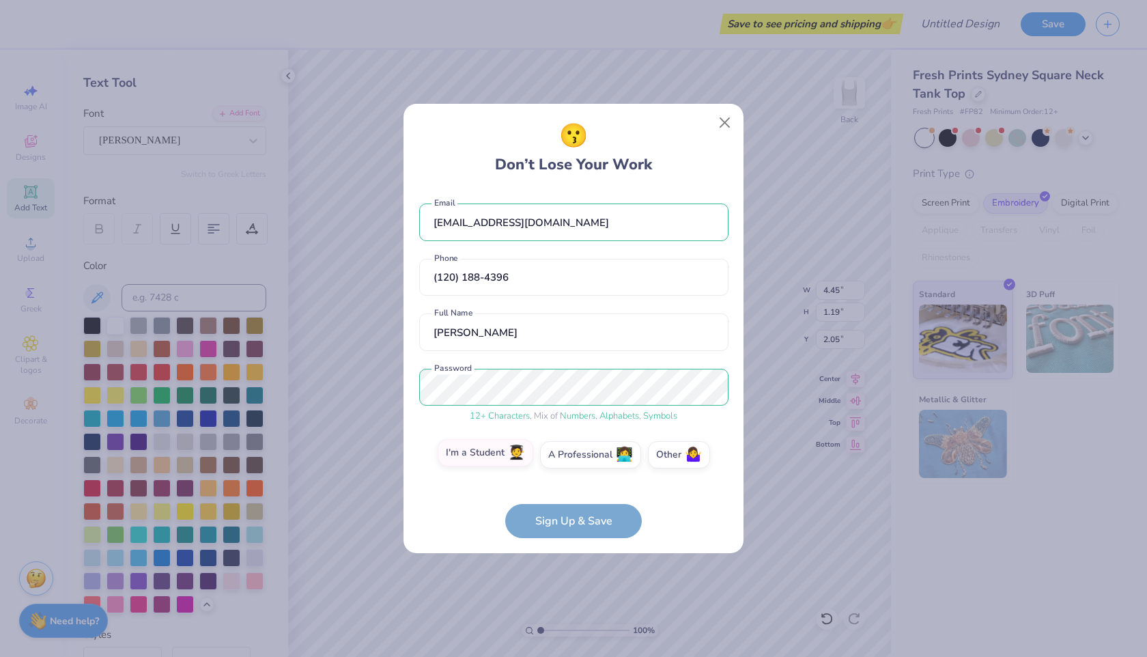
click at [569, 453] on input "I'm a Student 🧑‍🎓" at bounding box center [573, 457] width 9 height 9
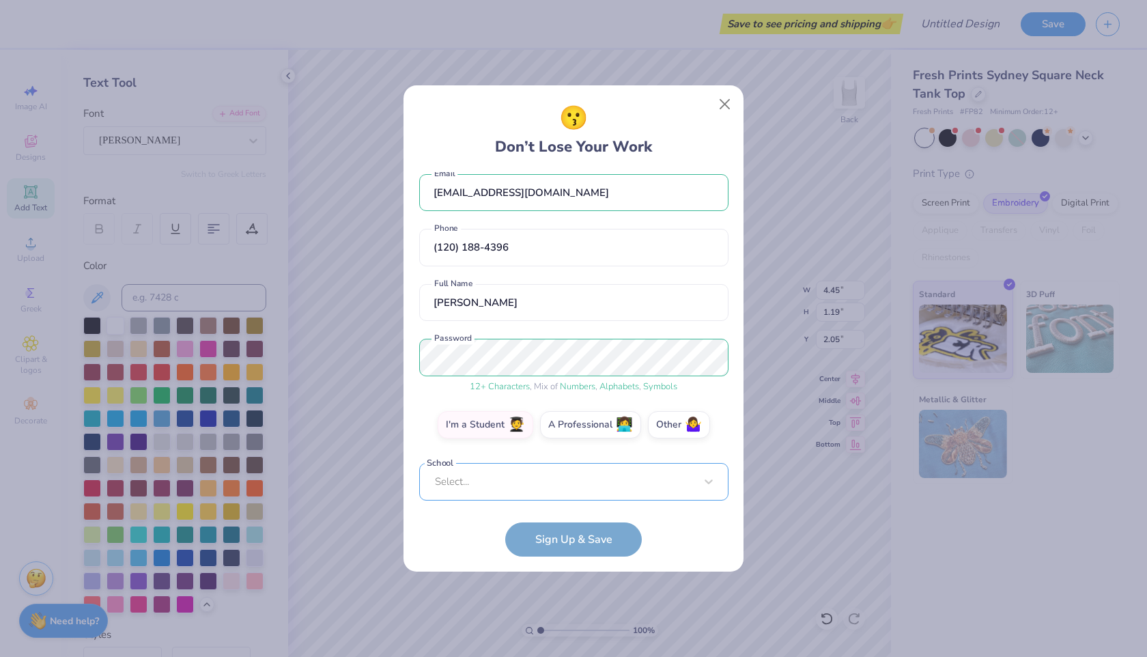
click at [537, 481] on div "Select..." at bounding box center [573, 482] width 309 height 38
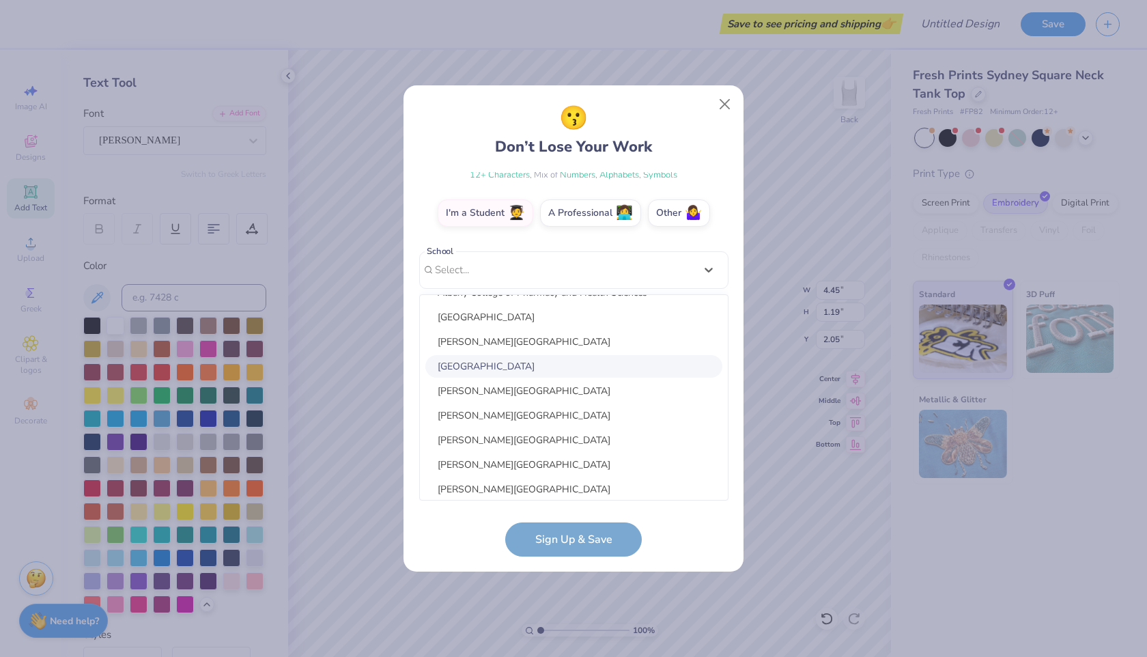
scroll to position [297, 0]
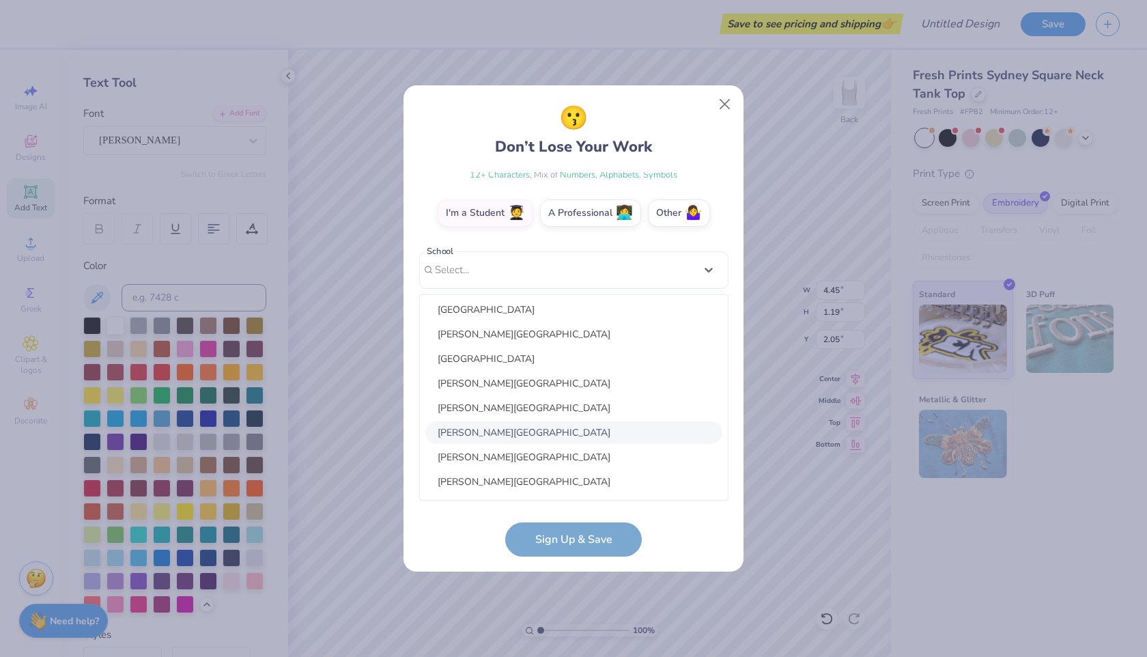
drag, startPoint x: 561, startPoint y: 408, endPoint x: 565, endPoint y: 441, distance: 33.6
click at [565, 441] on div "[GEOGRAPHIC_DATA] [PERSON_NAME][GEOGRAPHIC_DATA] [GEOGRAPHIC_DATA] [PERSON_NAME…" at bounding box center [574, 397] width 308 height 205
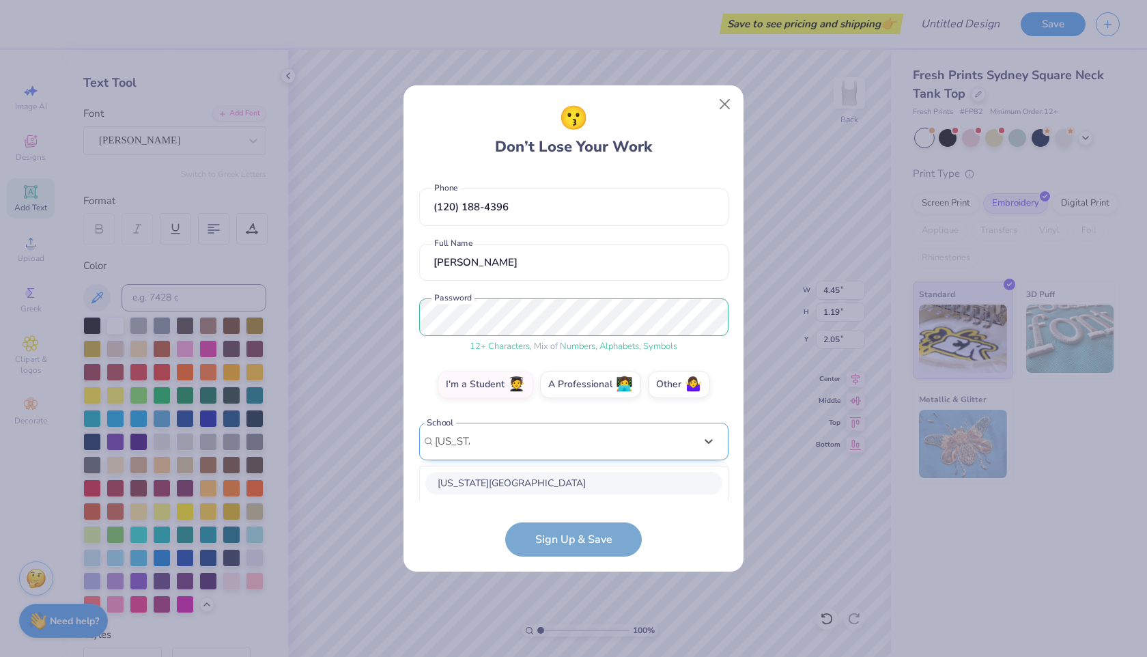
scroll to position [94, 0]
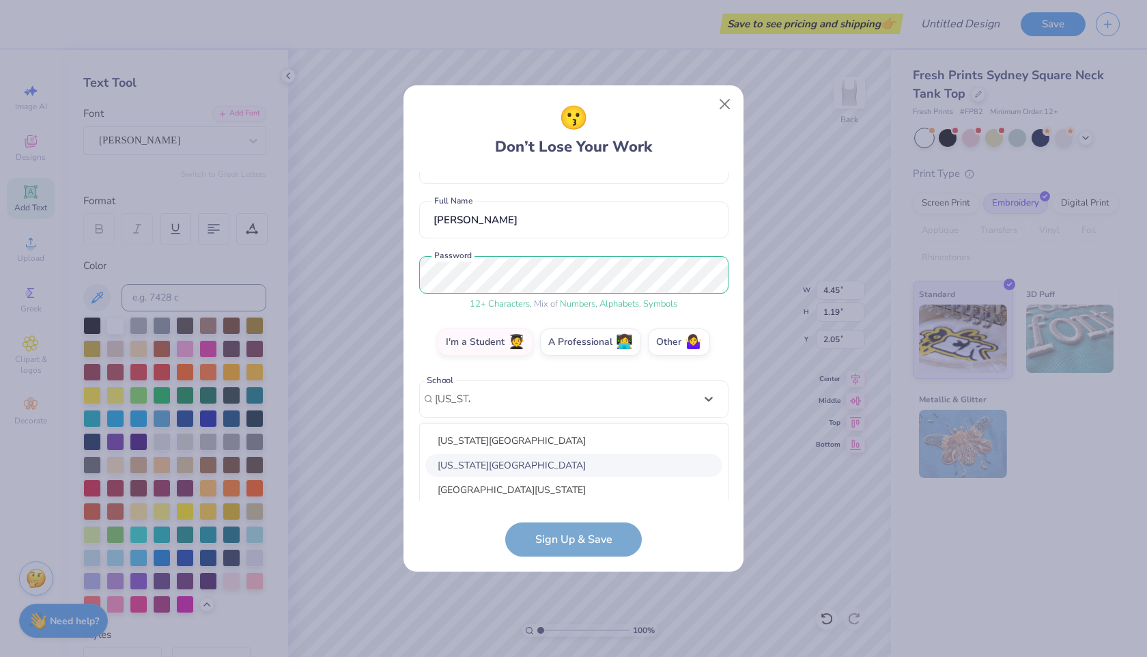
click at [560, 459] on div "[US_STATE][GEOGRAPHIC_DATA]" at bounding box center [573, 465] width 297 height 23
type input "[US_STATE]"
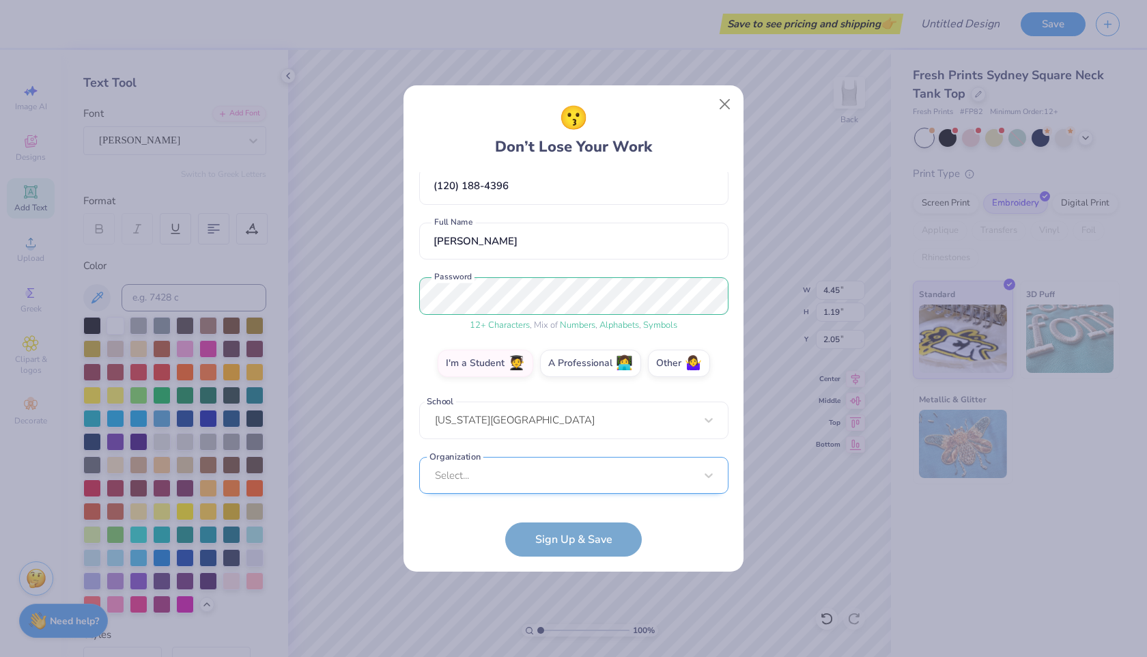
scroll to position [278, 0]
click at [554, 486] on div "Select..." at bounding box center [573, 475] width 309 height 38
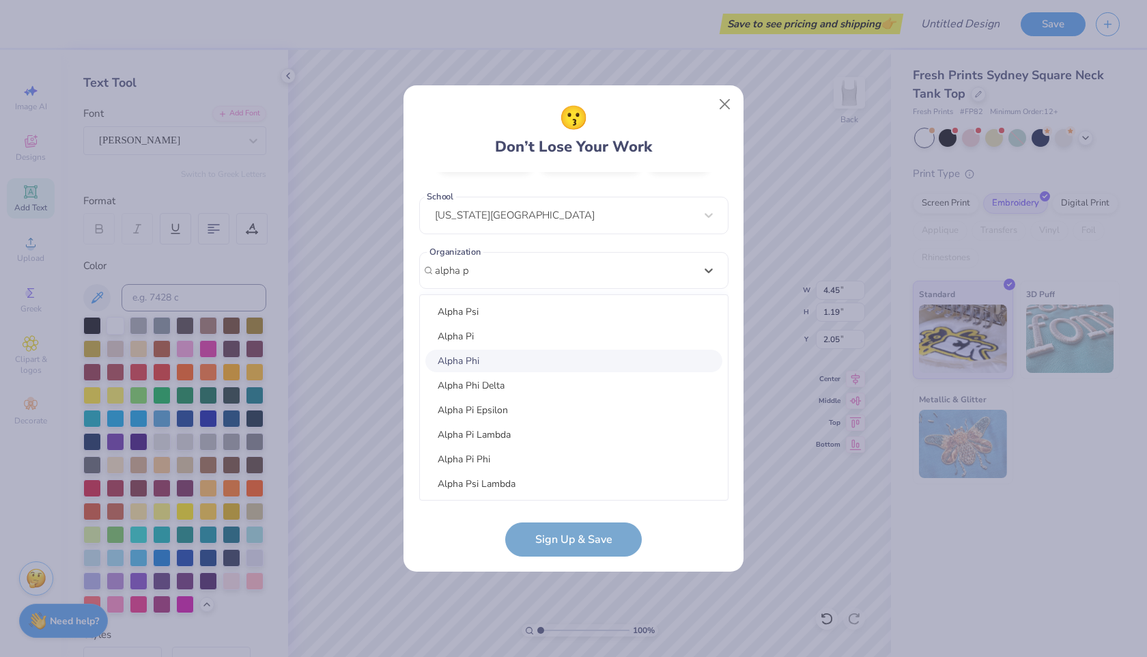
click at [548, 356] on div "Alpha Phi" at bounding box center [573, 361] width 297 height 23
type input "alpha p"
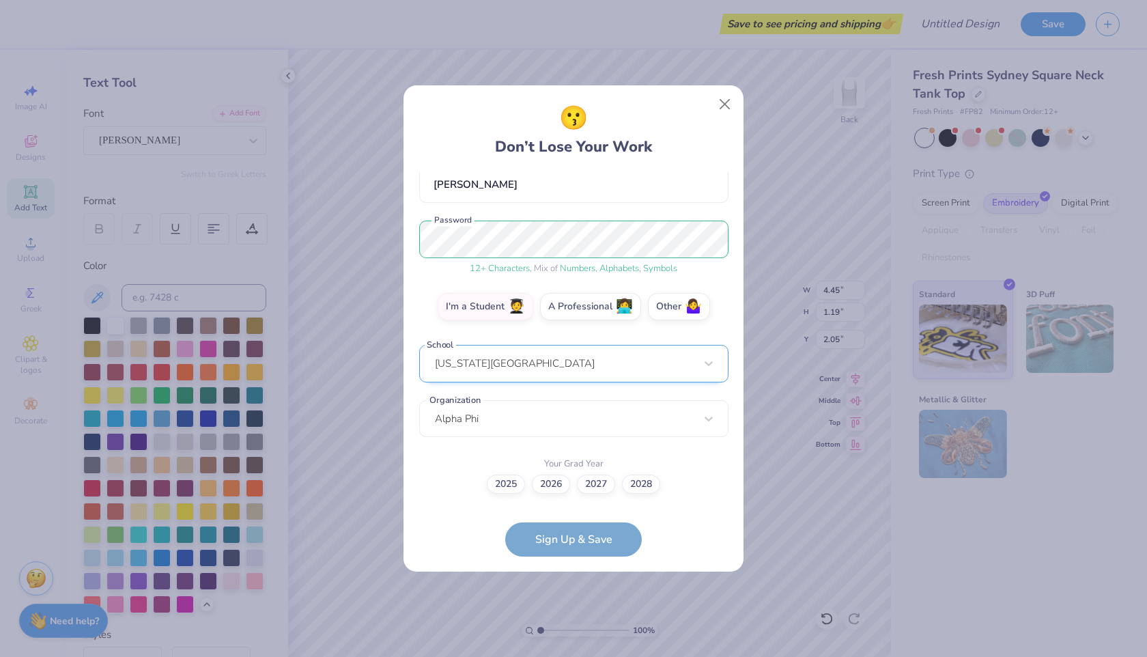
scroll to position [129, 0]
click at [543, 430] on div "Alpha Phi" at bounding box center [573, 420] width 309 height 38
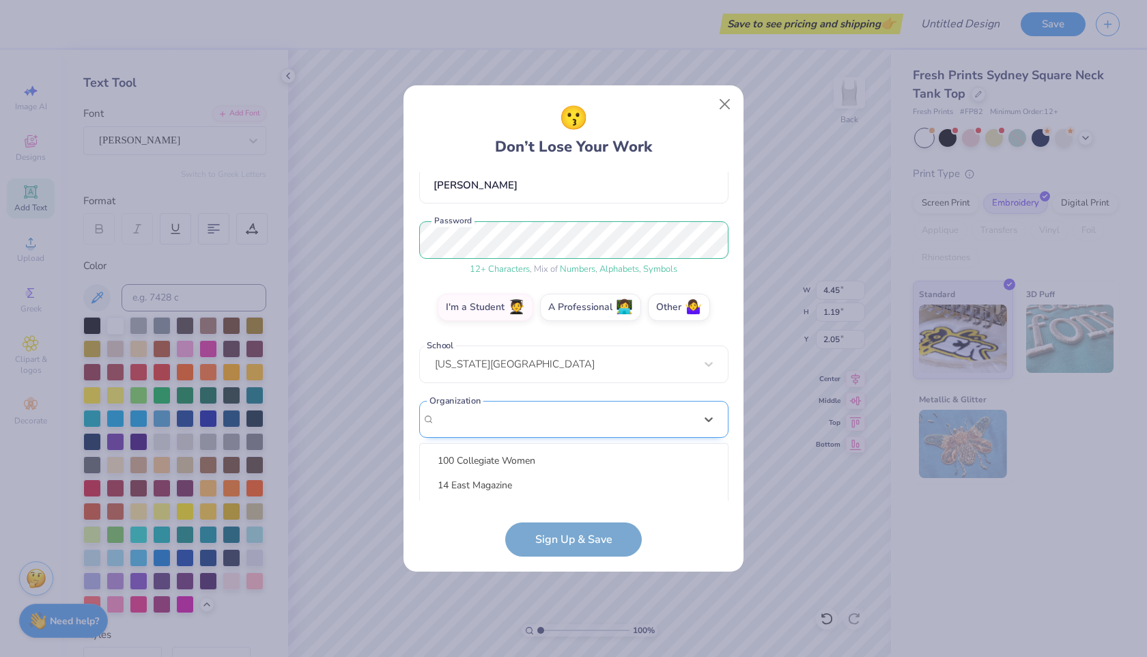
scroll to position [278, 0]
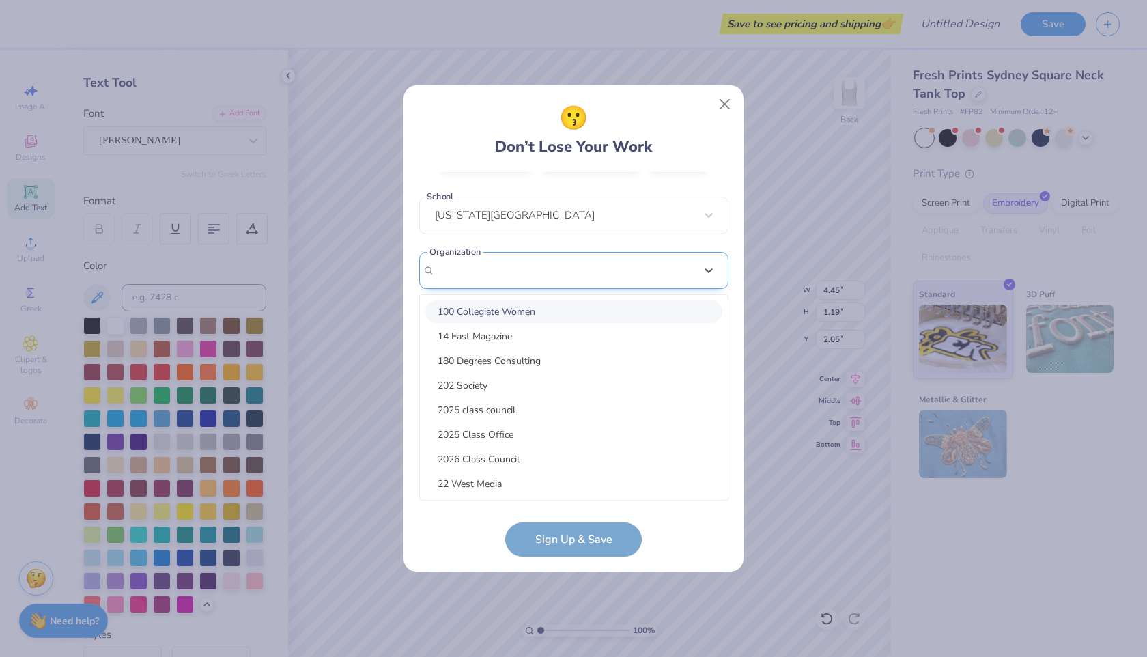
click at [565, 267] on div "[EMAIL_ADDRESS][DOMAIN_NAME] Email [PHONE_NUMBER] Phone [PERSON_NAME] Full Name…" at bounding box center [573, 336] width 309 height 328
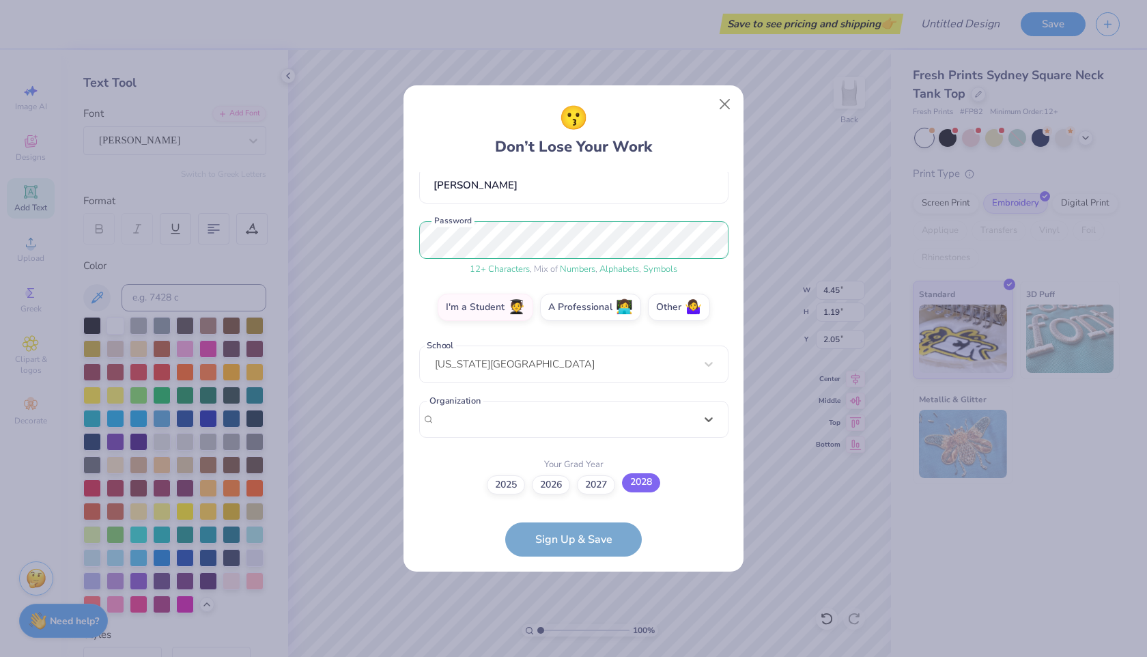
click at [632, 484] on label "2028" at bounding box center [641, 482] width 38 height 19
click at [578, 609] on input "2028" at bounding box center [573, 613] width 9 height 9
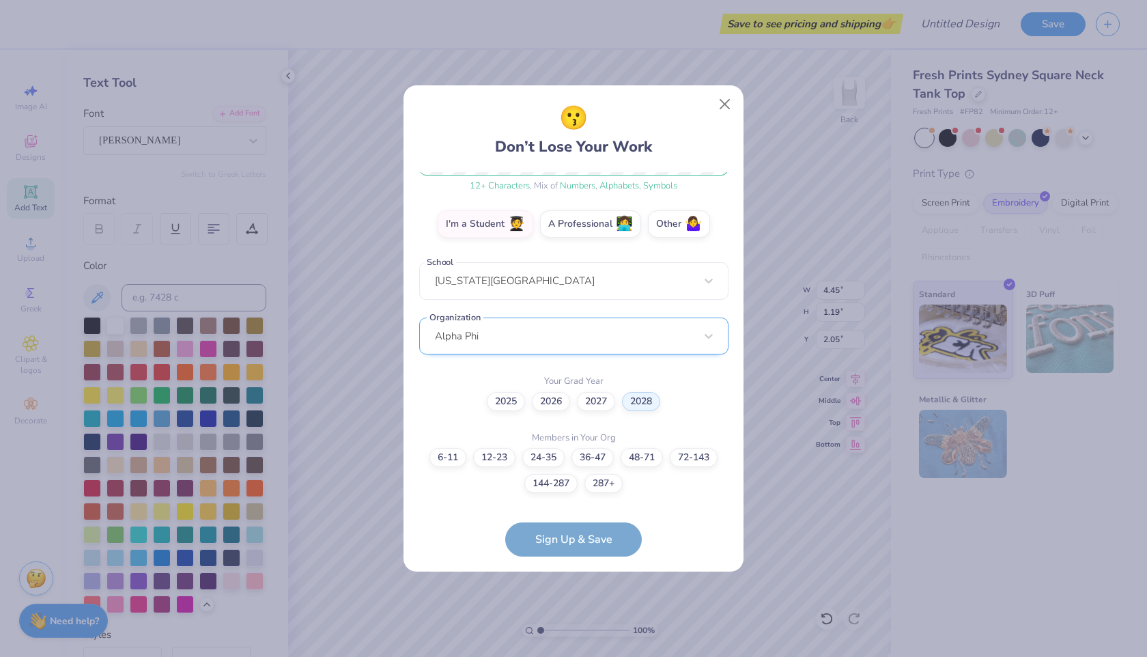
click at [605, 321] on div "Alpha Phi" at bounding box center [573, 336] width 309 height 38
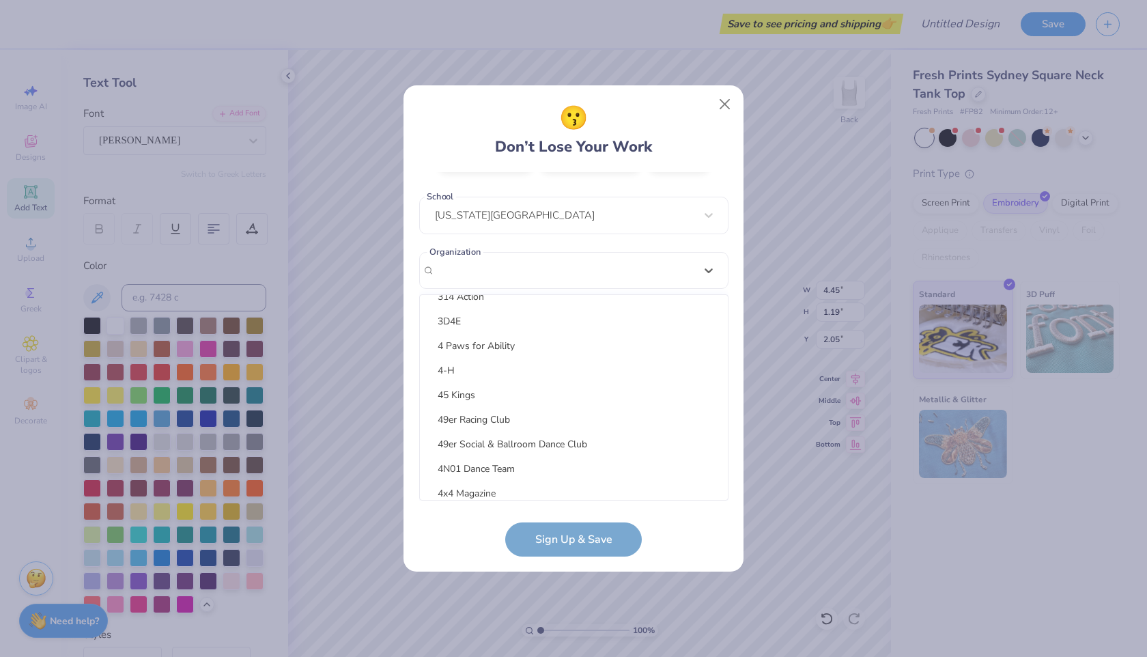
scroll to position [0, 0]
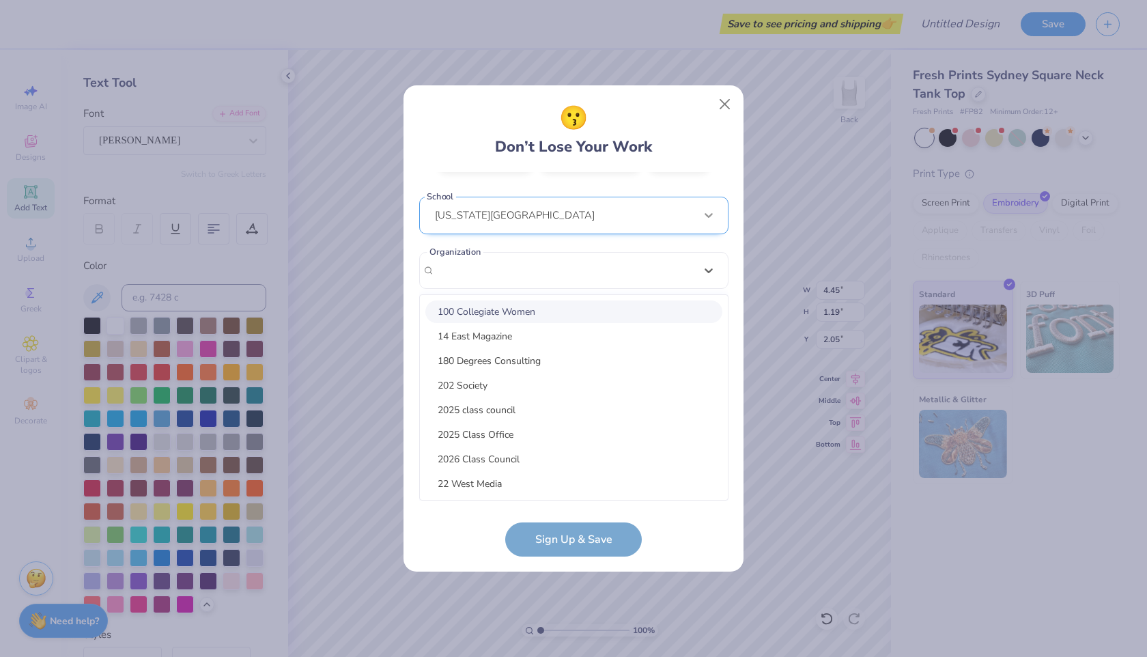
click at [703, 275] on div "[EMAIL_ADDRESS][DOMAIN_NAME] Email [PHONE_NUMBER] Phone [PERSON_NAME] Full Name…" at bounding box center [573, 336] width 309 height 328
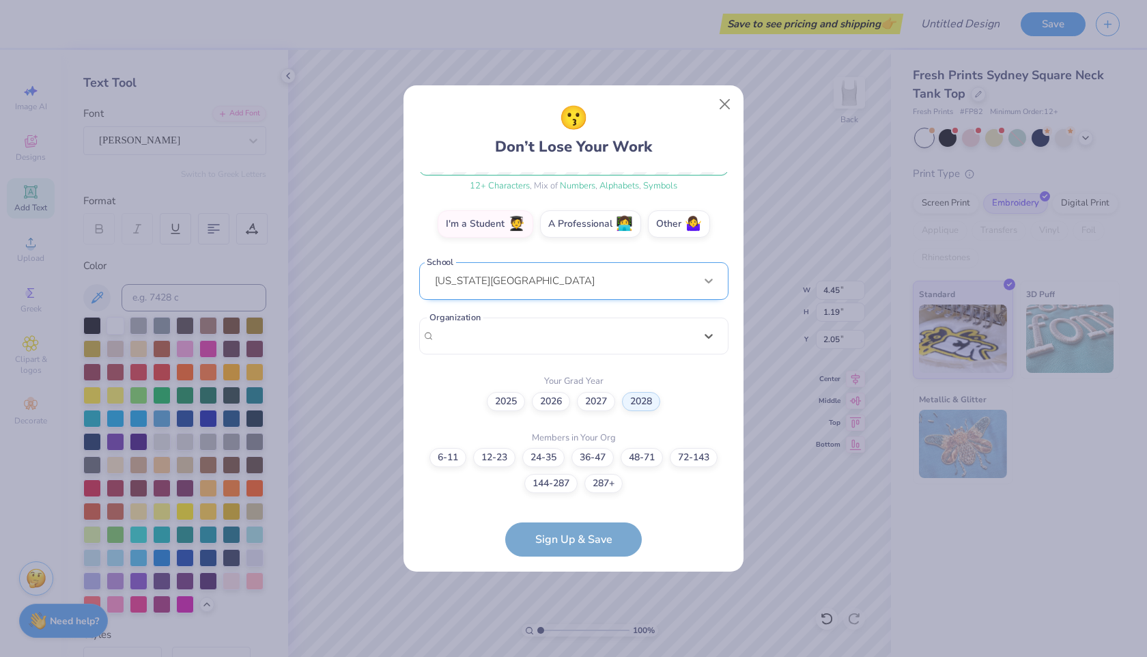
scroll to position [210, 0]
click at [670, 425] on div "[EMAIL_ADDRESS][DOMAIN_NAME] Email [PHONE_NUMBER] Phone [PERSON_NAME] Full Name…" at bounding box center [573, 336] width 309 height 328
click at [638, 342] on div "Alpha Phi" at bounding box center [573, 339] width 309 height 38
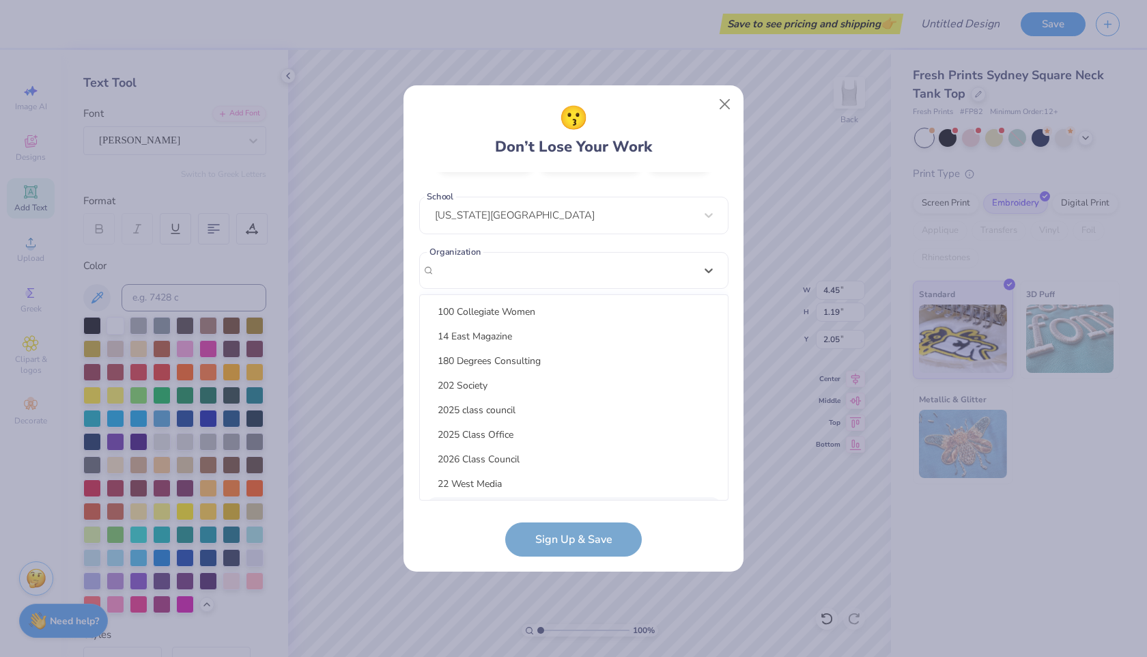
click at [470, 513] on form "[EMAIL_ADDRESS][DOMAIN_NAME] Email [PHONE_NUMBER] Phone [PERSON_NAME] Full Name…" at bounding box center [573, 364] width 309 height 384
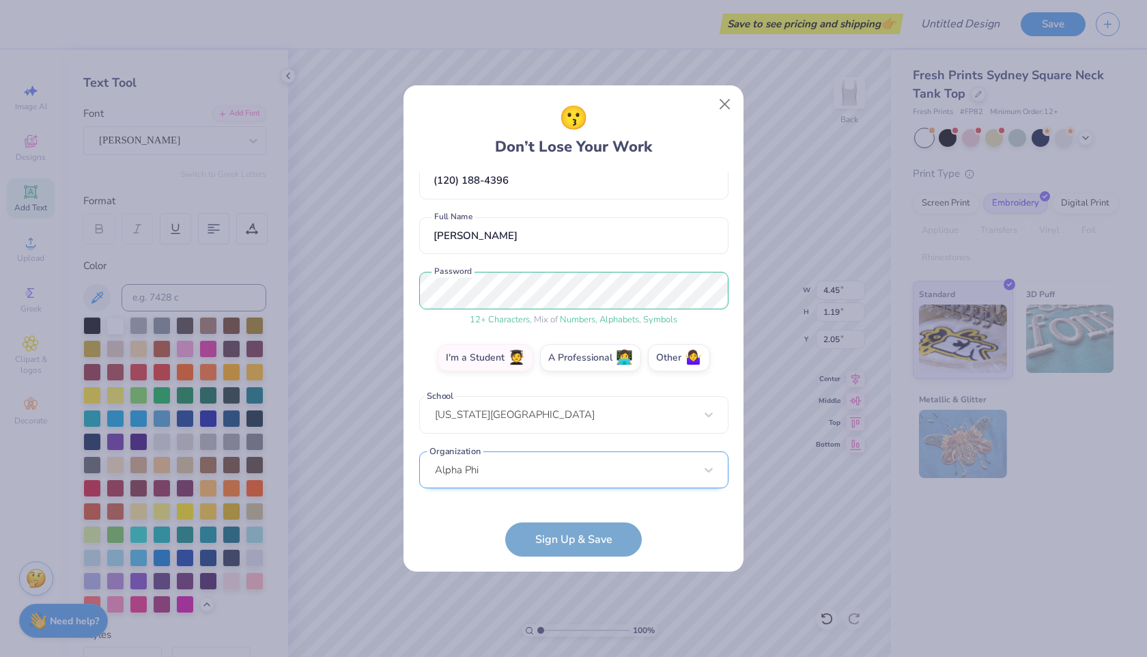
scroll to position [0, 0]
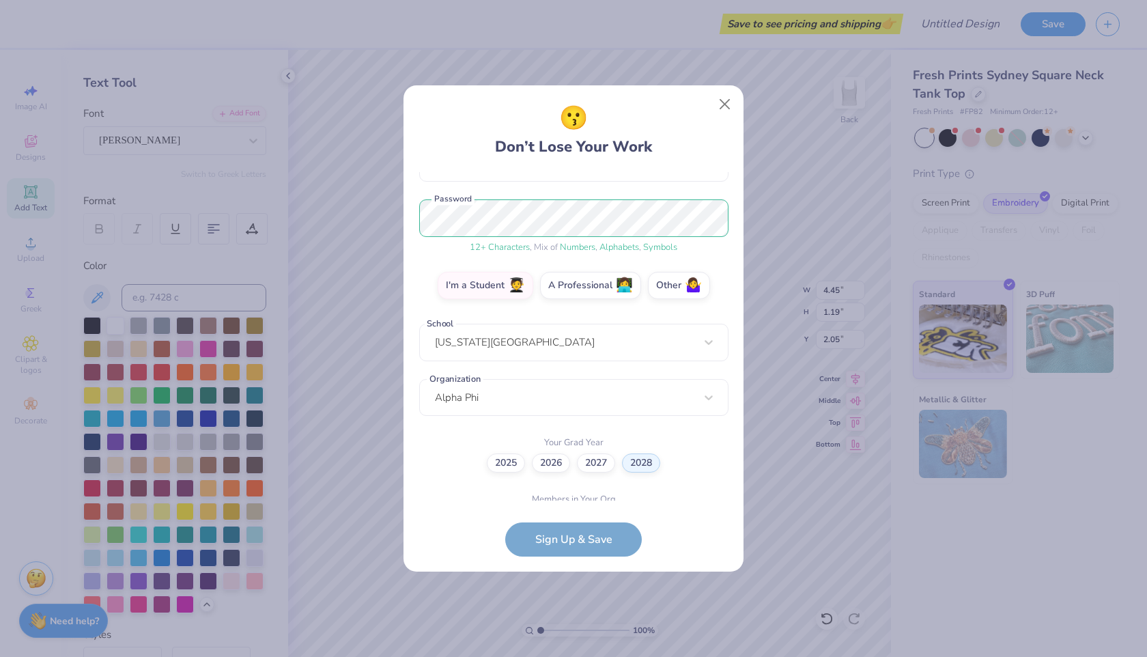
click at [516, 390] on div "[EMAIL_ADDRESS][DOMAIN_NAME] Email [PHONE_NUMBER] Phone [PERSON_NAME] Full Name…" at bounding box center [573, 336] width 309 height 328
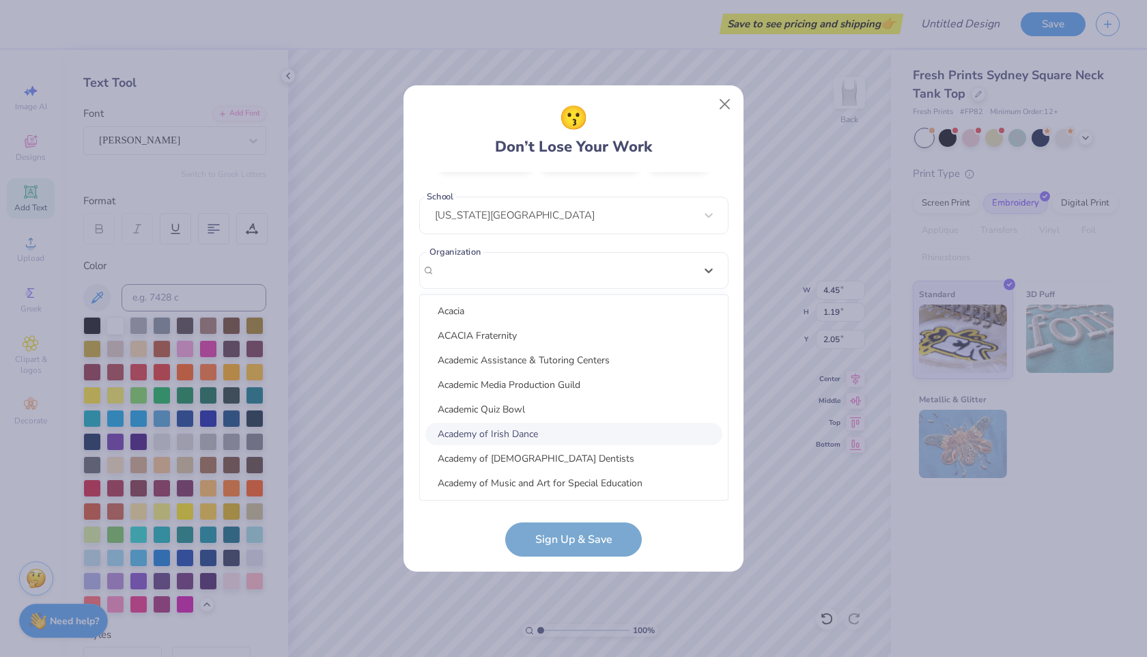
scroll to position [422, 0]
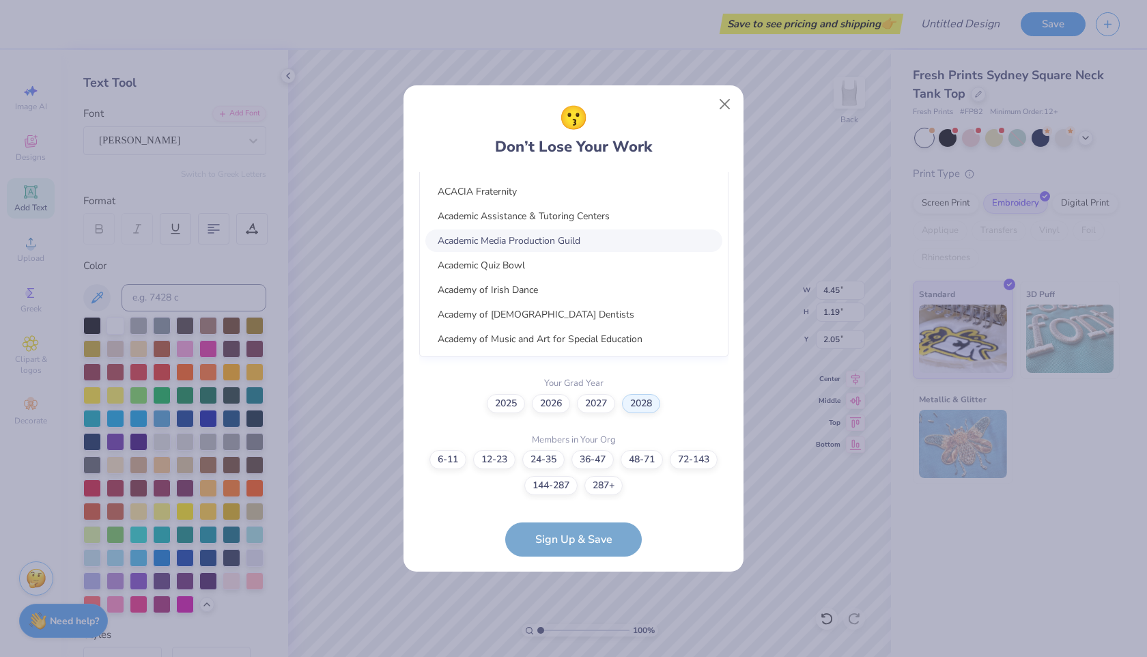
click at [554, 250] on div "Academic Media Production Guild" at bounding box center [573, 240] width 297 height 23
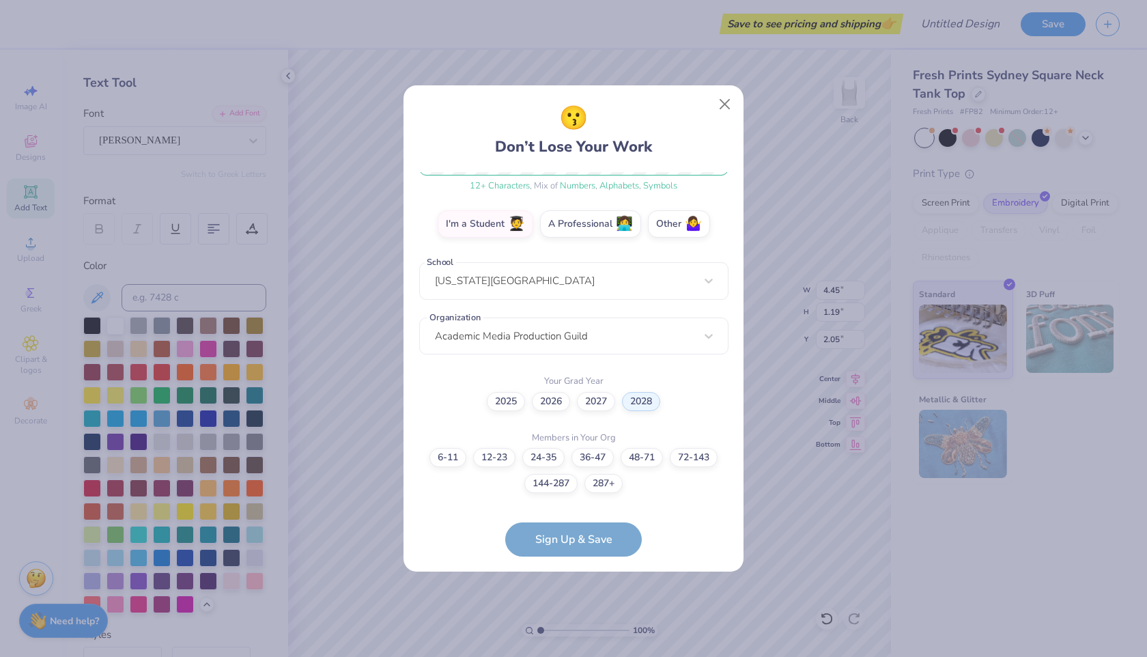
scroll to position [0, 0]
click at [722, 107] on button "Close" at bounding box center [725, 104] width 26 height 26
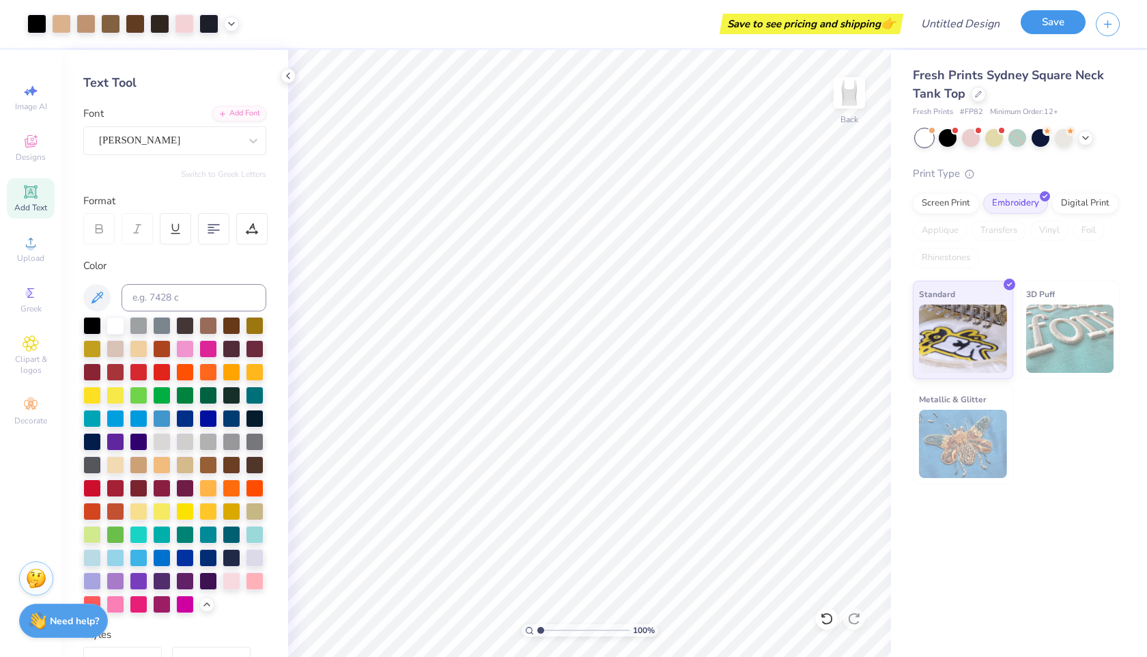
click at [1038, 24] on button "Save" at bounding box center [1053, 22] width 65 height 24
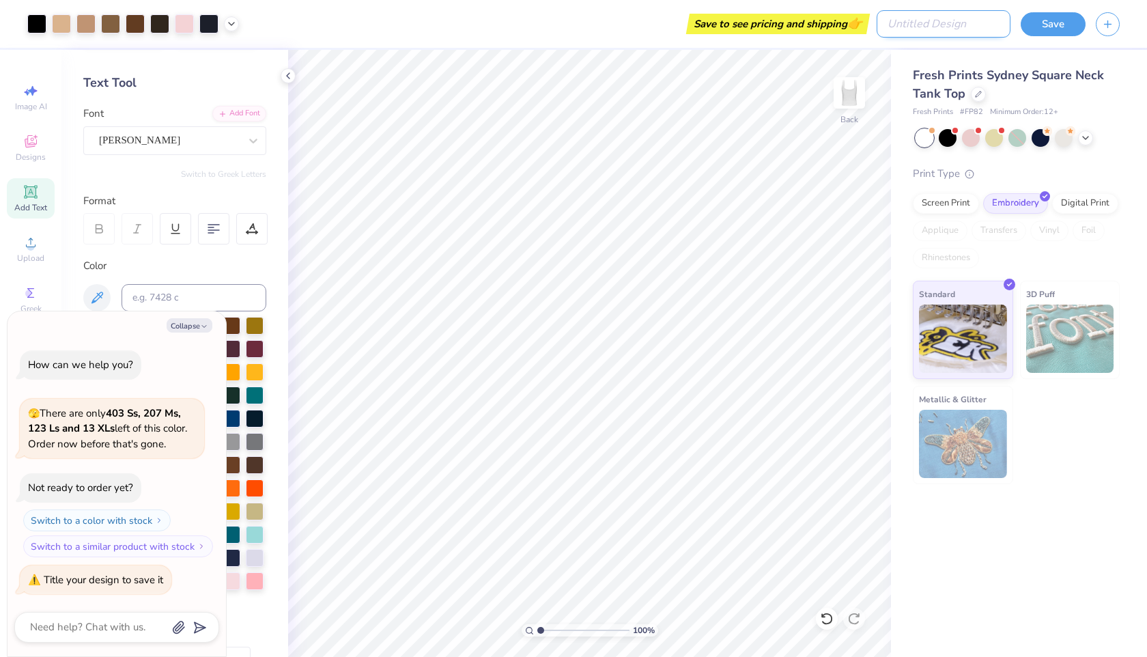
type textarea "x"
click at [989, 29] on input "Design Title" at bounding box center [944, 23] width 134 height 27
type input "b"
type textarea "x"
type input "bi"
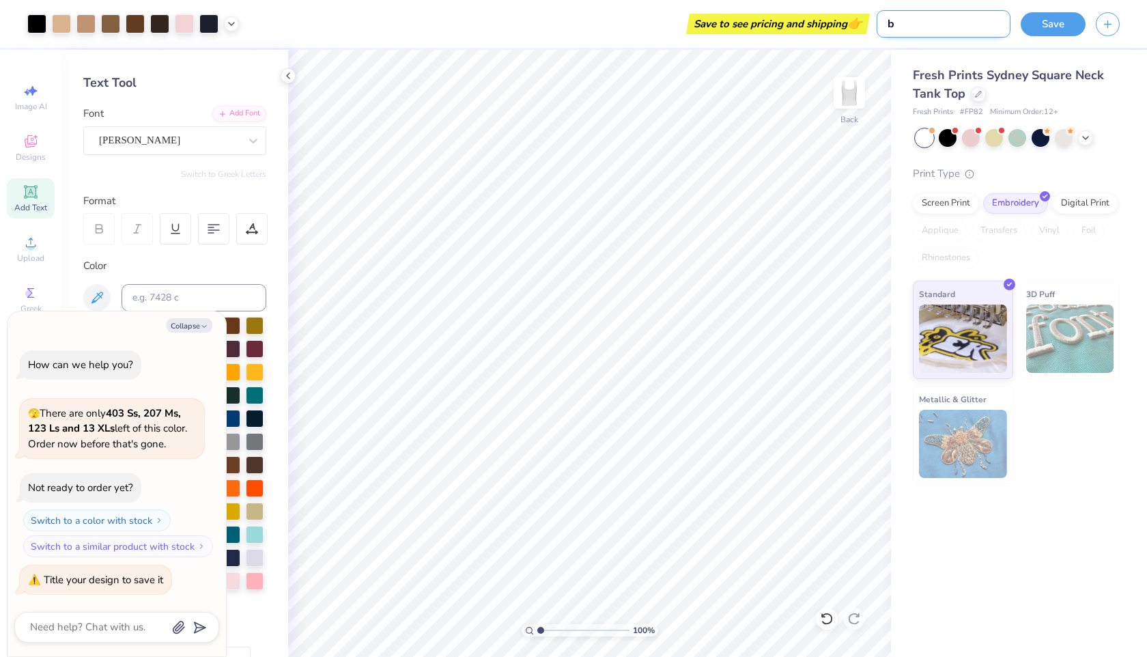
type textarea "x"
type input "big"
type textarea "x"
type input "big"
type textarea "x"
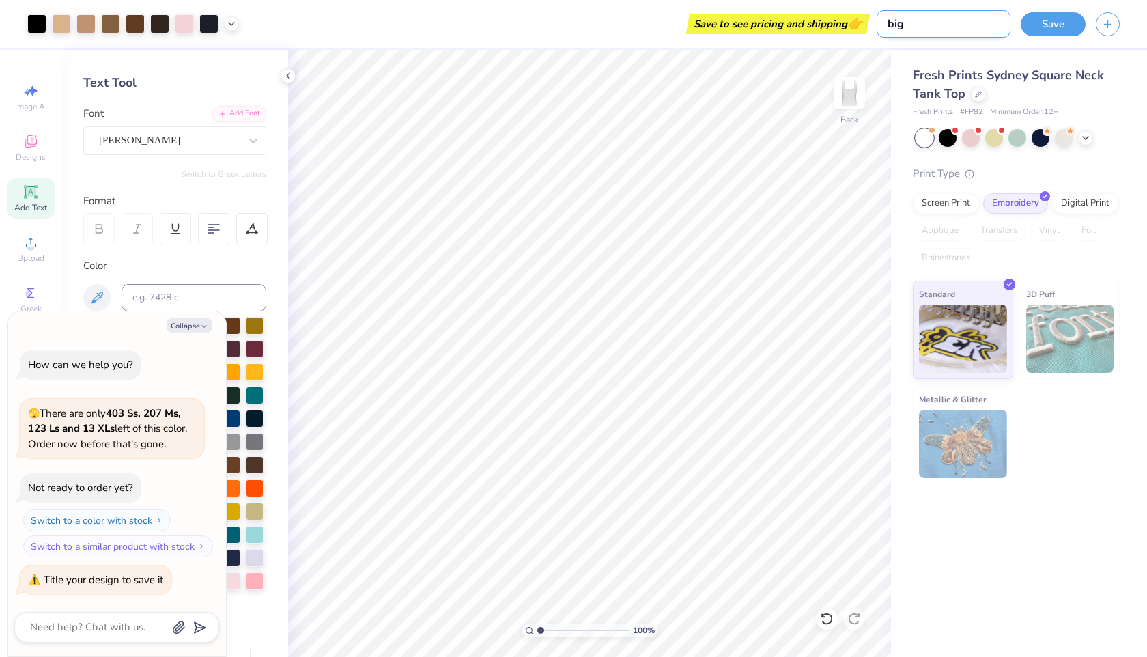
type input "[PERSON_NAME]"
type textarea "x"
type input "big li"
type textarea "x"
type input "big lit"
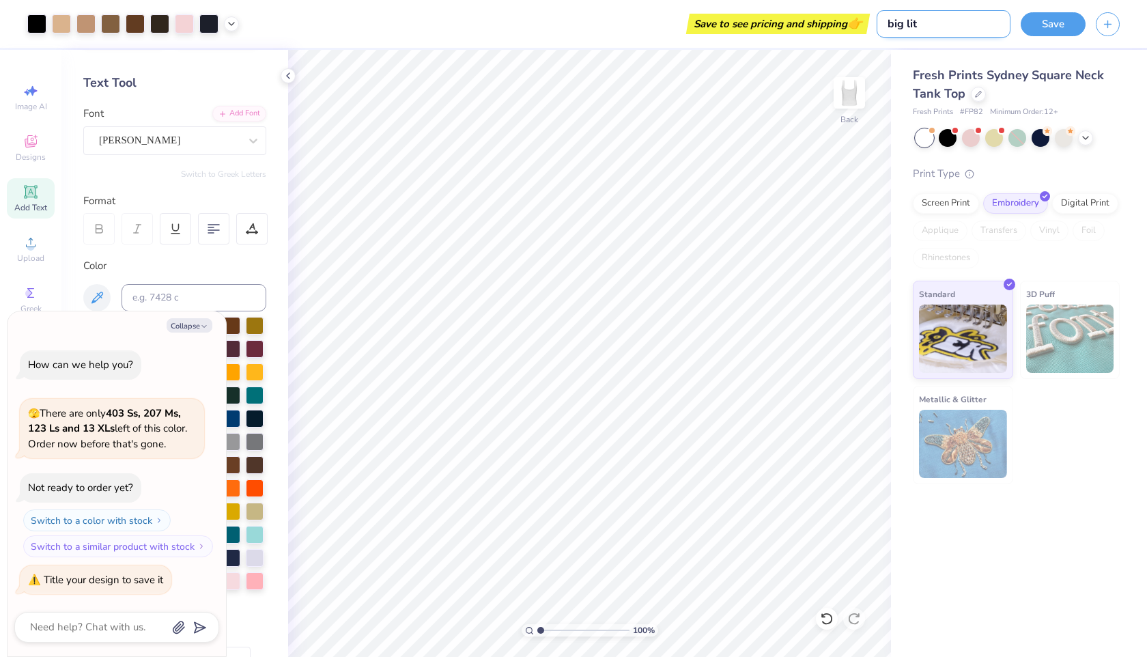
type textarea "x"
type input "big litt"
type textarea "x"
type input "big littl"
type textarea "x"
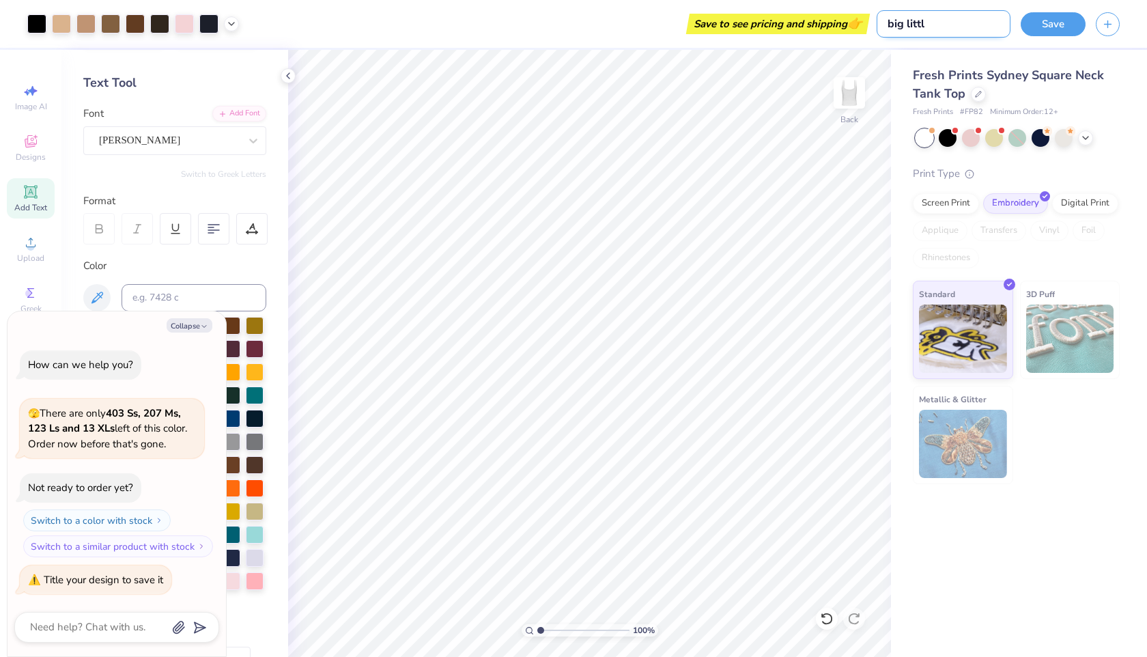
type input "big little"
type textarea "x"
type input "big little"
click at [1067, 17] on button "Save" at bounding box center [1053, 22] width 65 height 24
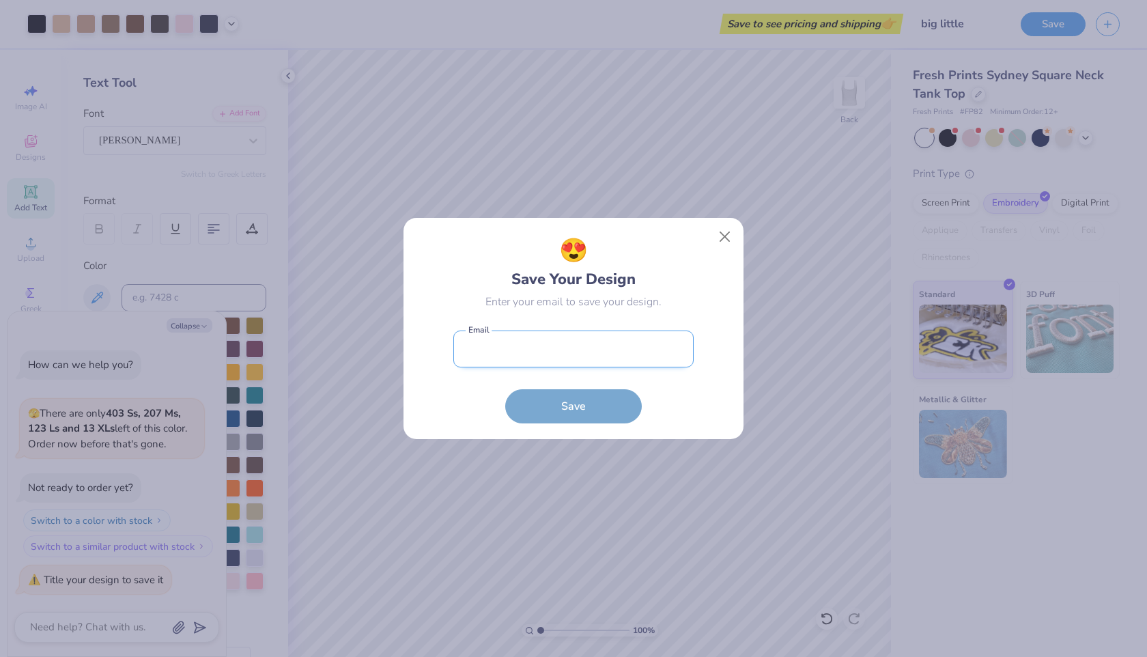
click at [647, 343] on input "email" at bounding box center [573, 349] width 240 height 38
type input "[EMAIL_ADDRESS][DOMAIN_NAME]"
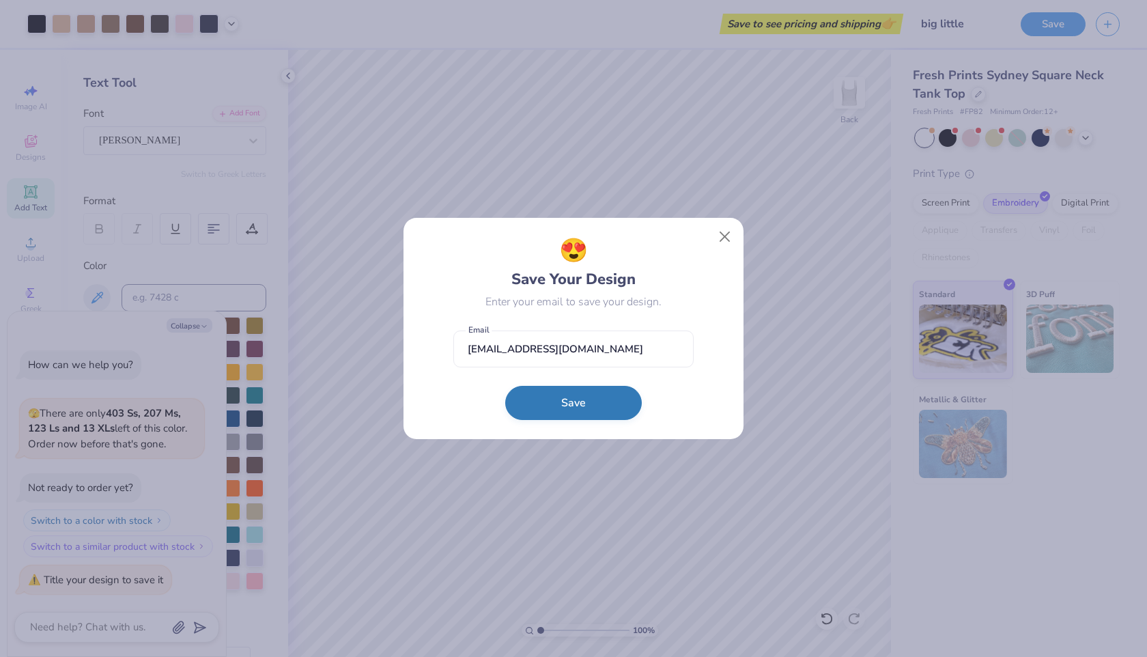
click at [604, 398] on button "Save" at bounding box center [573, 403] width 137 height 34
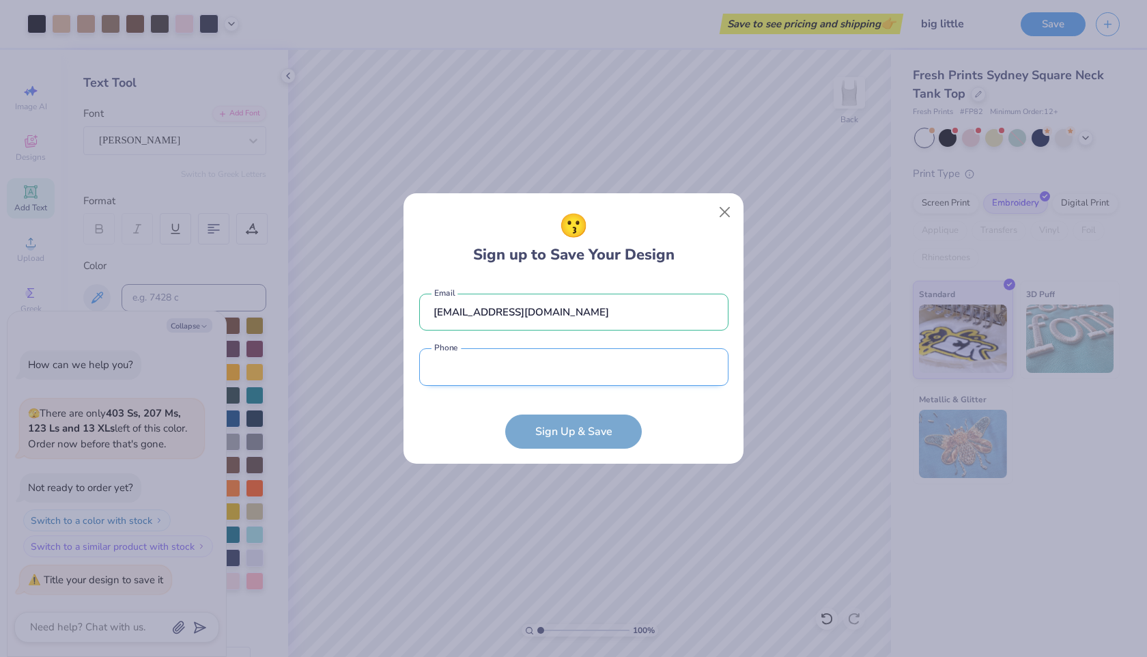
click at [604, 373] on input "tel" at bounding box center [573, 367] width 309 height 38
type input "(120) 188-4396"
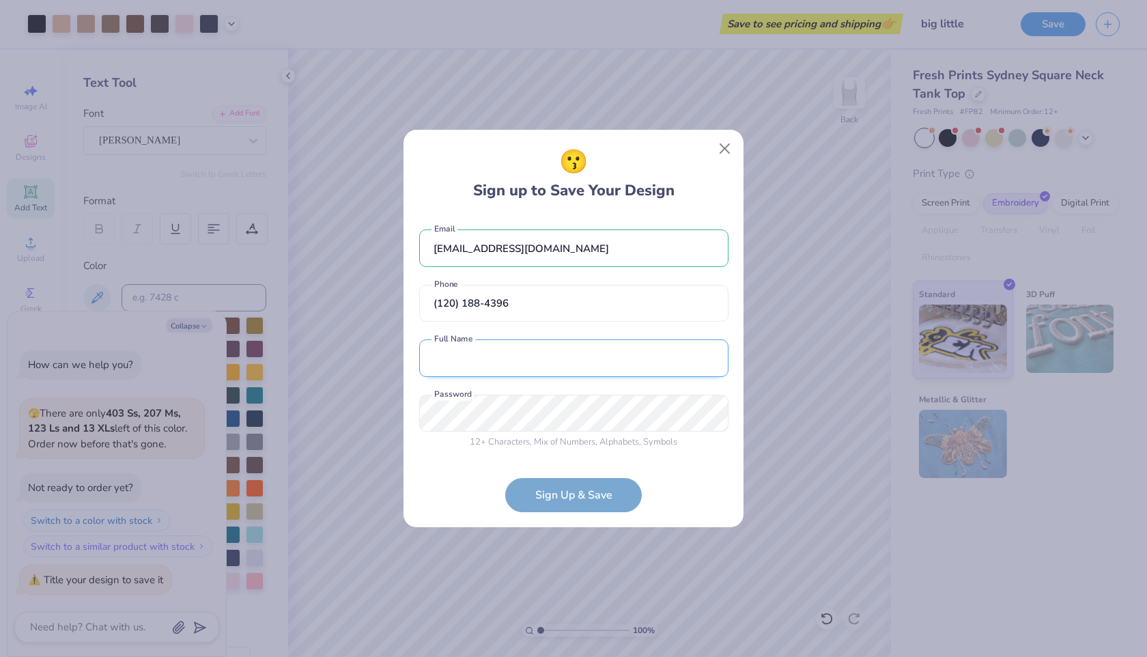
click at [577, 376] on input "text" at bounding box center [573, 358] width 309 height 38
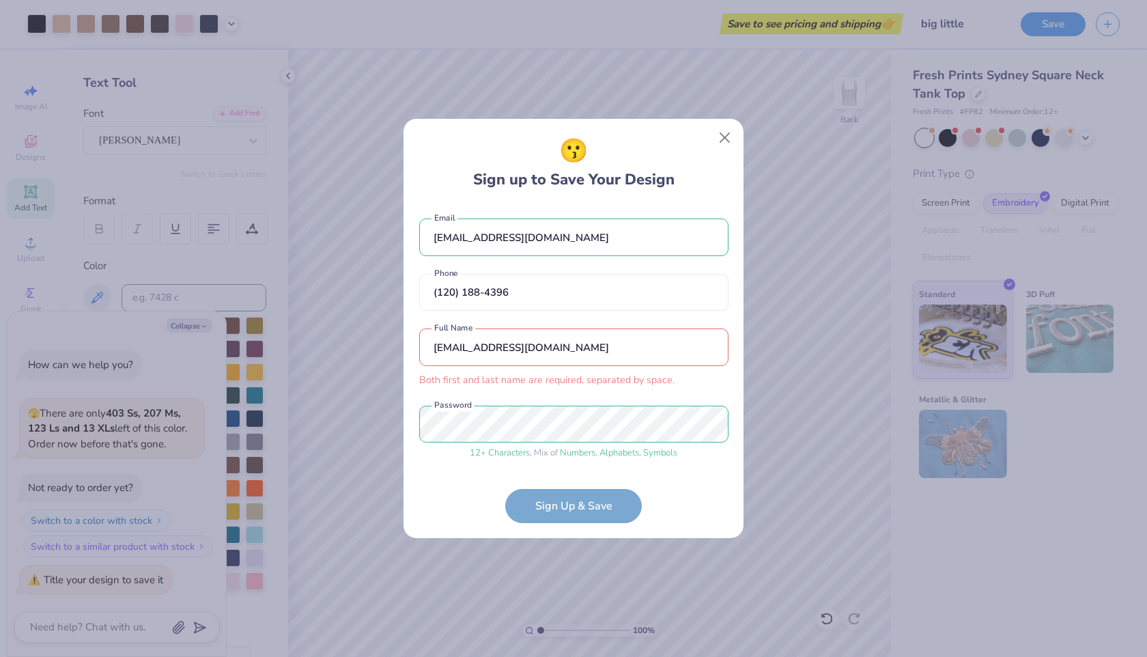
click at [569, 488] on form "[EMAIL_ADDRESS][DOMAIN_NAME] Email [PHONE_NUMBER] Phone [EMAIL_ADDRESS][DOMAIN_…" at bounding box center [573, 363] width 309 height 317
click at [563, 345] on input "[EMAIL_ADDRESS][DOMAIN_NAME]" at bounding box center [573, 347] width 309 height 38
drag, startPoint x: 563, startPoint y: 345, endPoint x: 466, endPoint y: 346, distance: 96.3
click at [467, 346] on input "[EMAIL_ADDRESS][DOMAIN_NAME]" at bounding box center [573, 347] width 309 height 38
click at [466, 346] on input "[EMAIL_ADDRESS][DOMAIN_NAME]" at bounding box center [573, 347] width 309 height 38
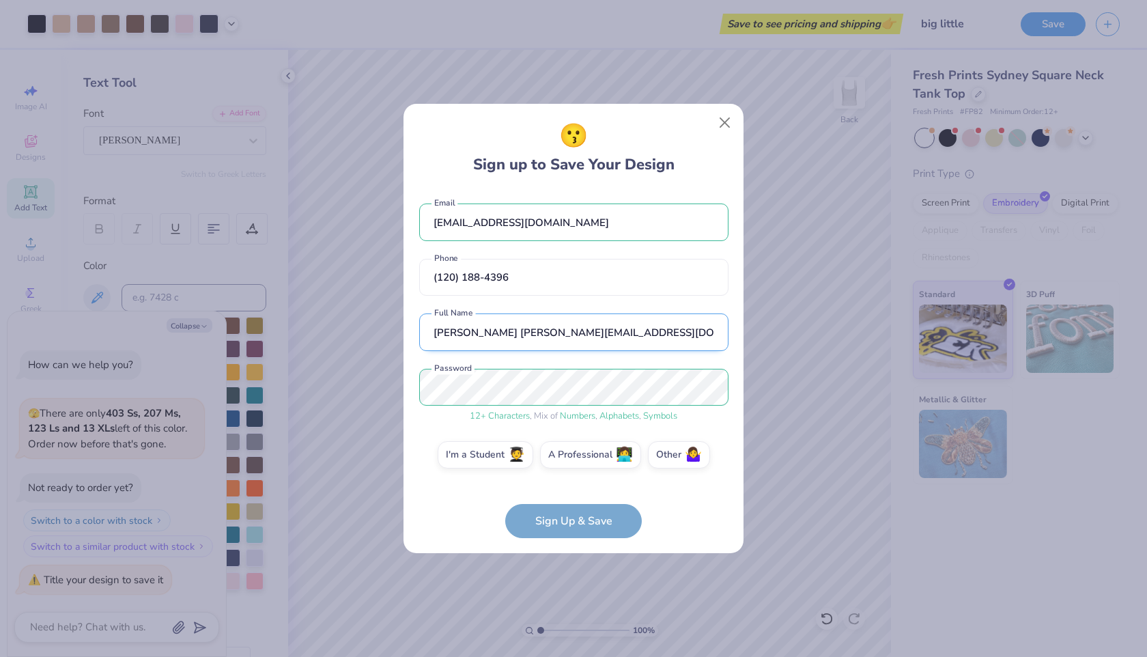
drag, startPoint x: 554, startPoint y: 337, endPoint x: 521, endPoint y: 332, distance: 33.2
click at [521, 332] on input "[PERSON_NAME] [PERSON_NAME][EMAIL_ADDRESS][DOMAIN_NAME]" at bounding box center [573, 332] width 309 height 38
type input "[PERSON_NAME]"
click at [542, 511] on form "[EMAIL_ADDRESS][DOMAIN_NAME] Email [PHONE_NUMBER] Phone [PERSON_NAME] Full Name…" at bounding box center [573, 364] width 309 height 348
click at [515, 457] on span "🧑‍🎓" at bounding box center [516, 455] width 17 height 16
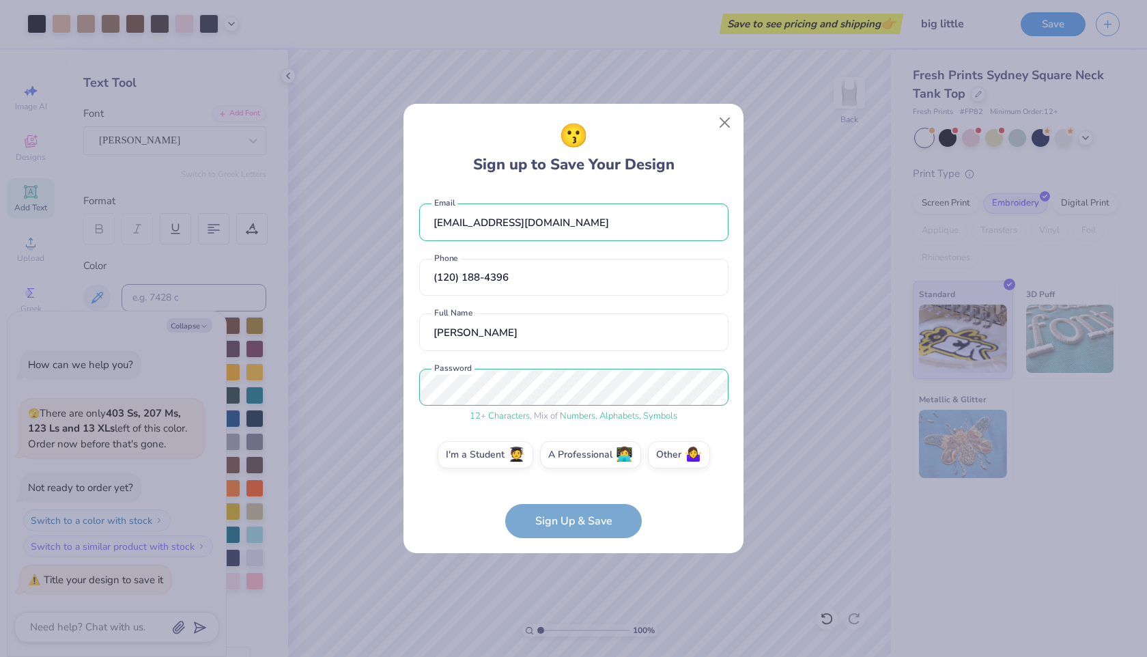
click at [569, 457] on input "I'm a Student 🧑‍🎓" at bounding box center [573, 457] width 9 height 9
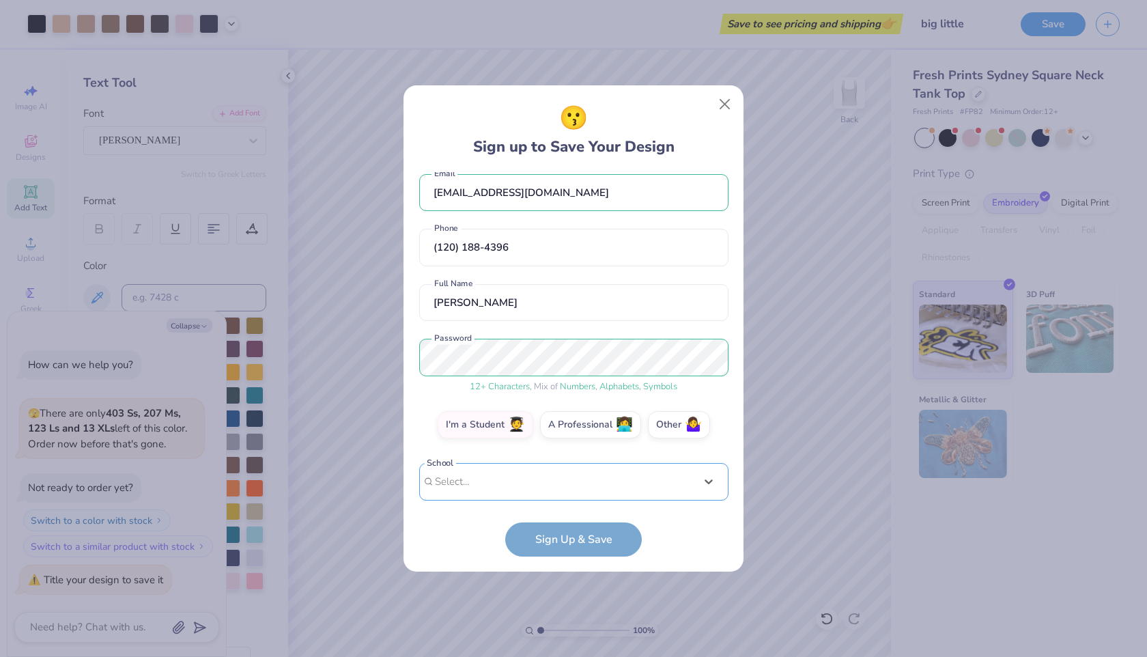
scroll to position [223, 0]
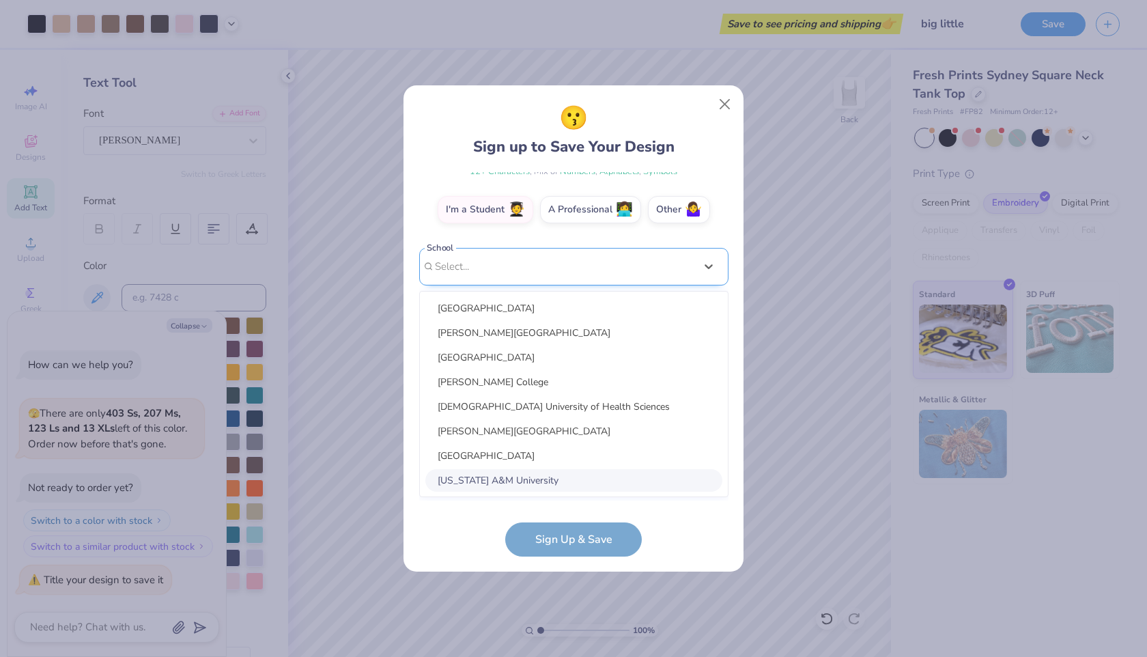
click at [524, 477] on div "option focused, 8 of 60. 60 results available. Use Up and Down to choose option…" at bounding box center [573, 372] width 309 height 249
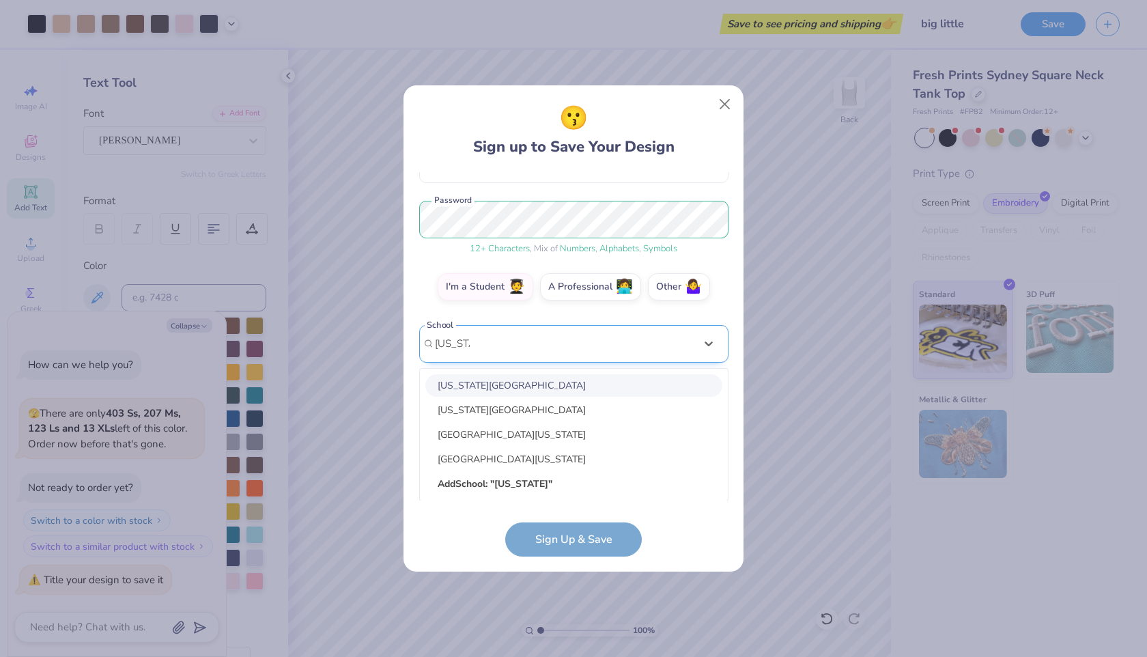
scroll to position [162, 0]
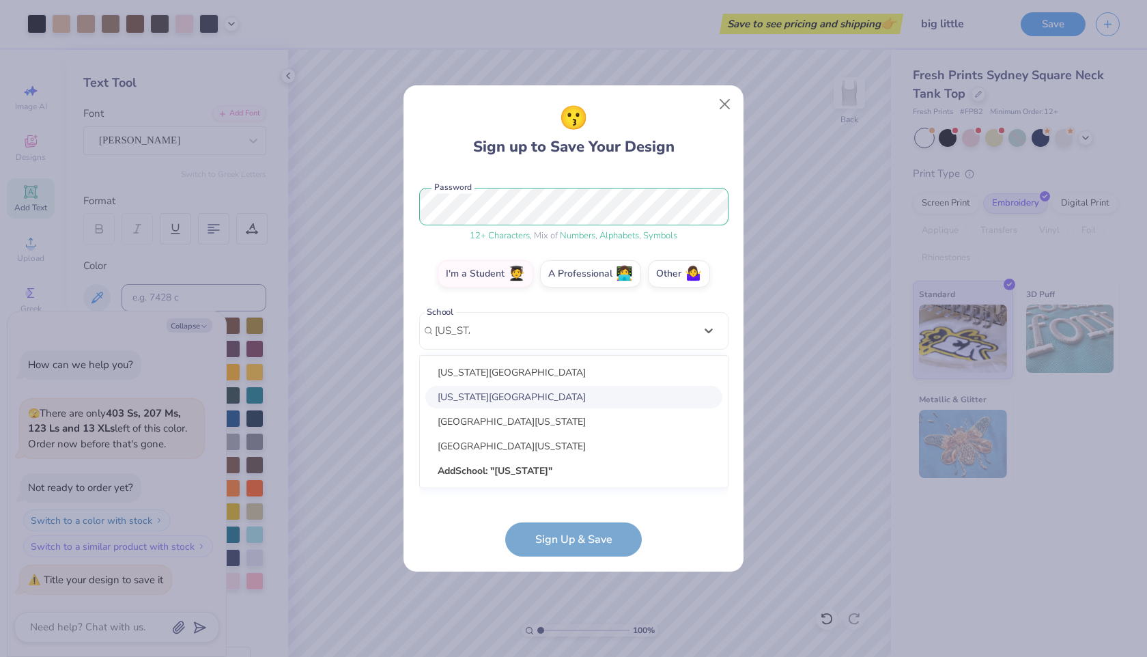
click at [554, 407] on div "[US_STATE][GEOGRAPHIC_DATA]" at bounding box center [573, 397] width 297 height 23
type input "[US_STATE]"
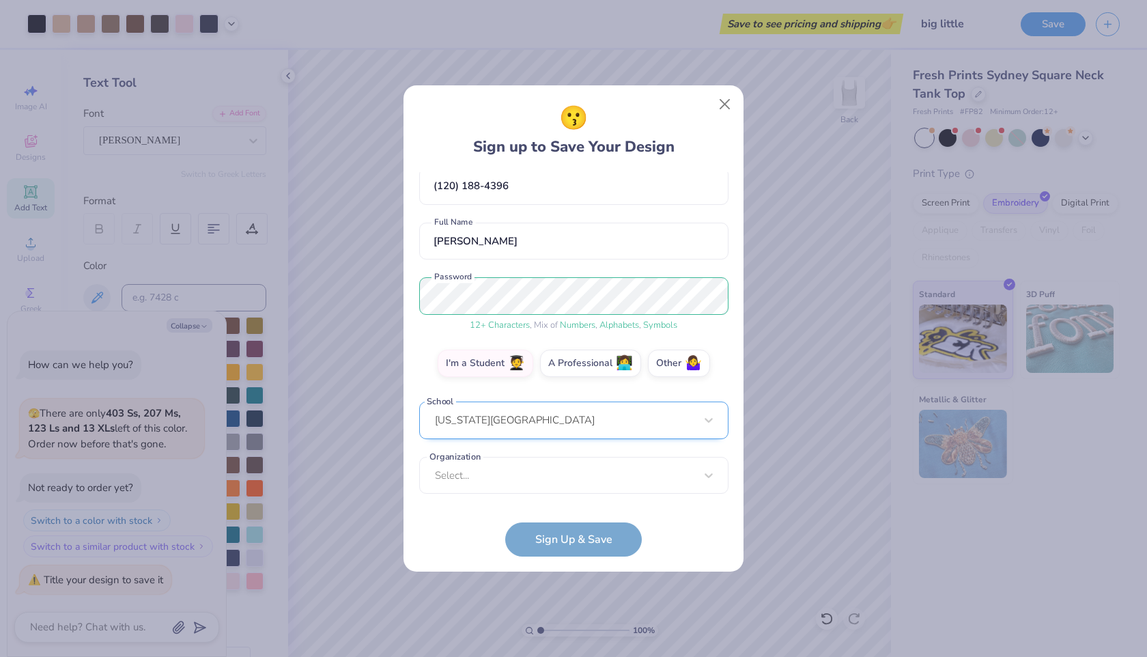
scroll to position [73, 0]
click at [544, 536] on form "[EMAIL_ADDRESS][DOMAIN_NAME] Email [PHONE_NUMBER] Phone [PERSON_NAME] Full Name…" at bounding box center [573, 364] width 309 height 384
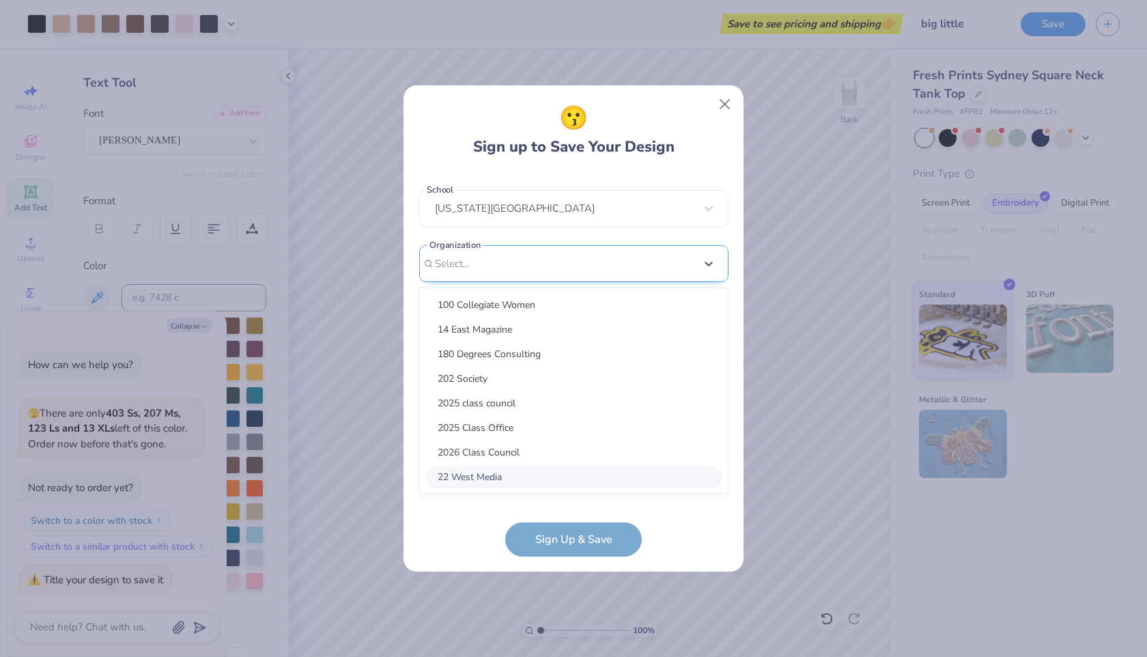
click at [548, 464] on div "option focused, 8 of 75. 75 results available. Use Up and Down to choose option…" at bounding box center [573, 369] width 309 height 249
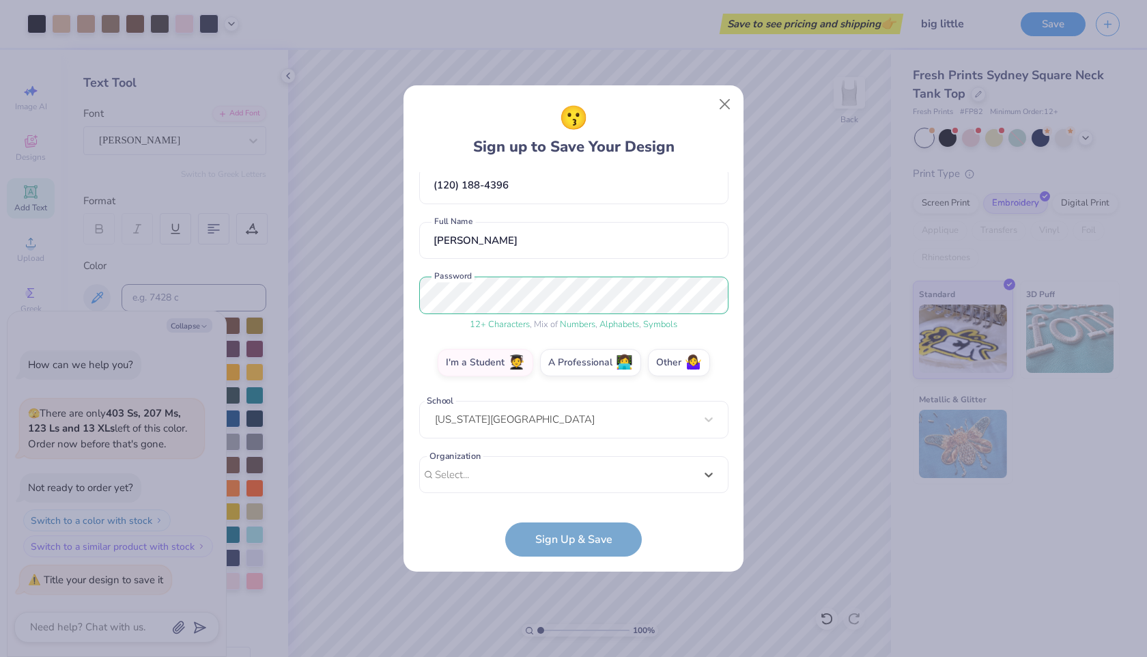
scroll to position [73, 0]
click at [587, 274] on div "[EMAIL_ADDRESS][DOMAIN_NAME] Email [PHONE_NUMBER] Phone [PERSON_NAME] Full Name…" at bounding box center [573, 336] width 309 height 328
click at [544, 470] on div "option focused, 8 of 75. 75 results available. Use Up and Down to choose option…" at bounding box center [573, 581] width 309 height 249
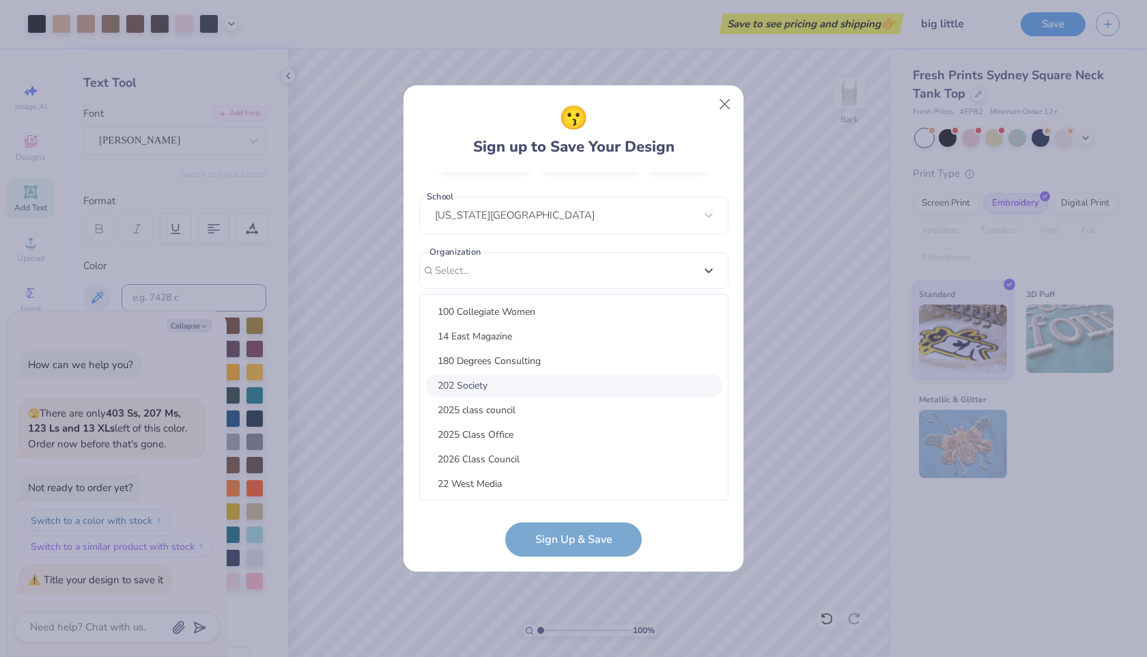
click at [556, 391] on div "202 Society" at bounding box center [573, 385] width 297 height 23
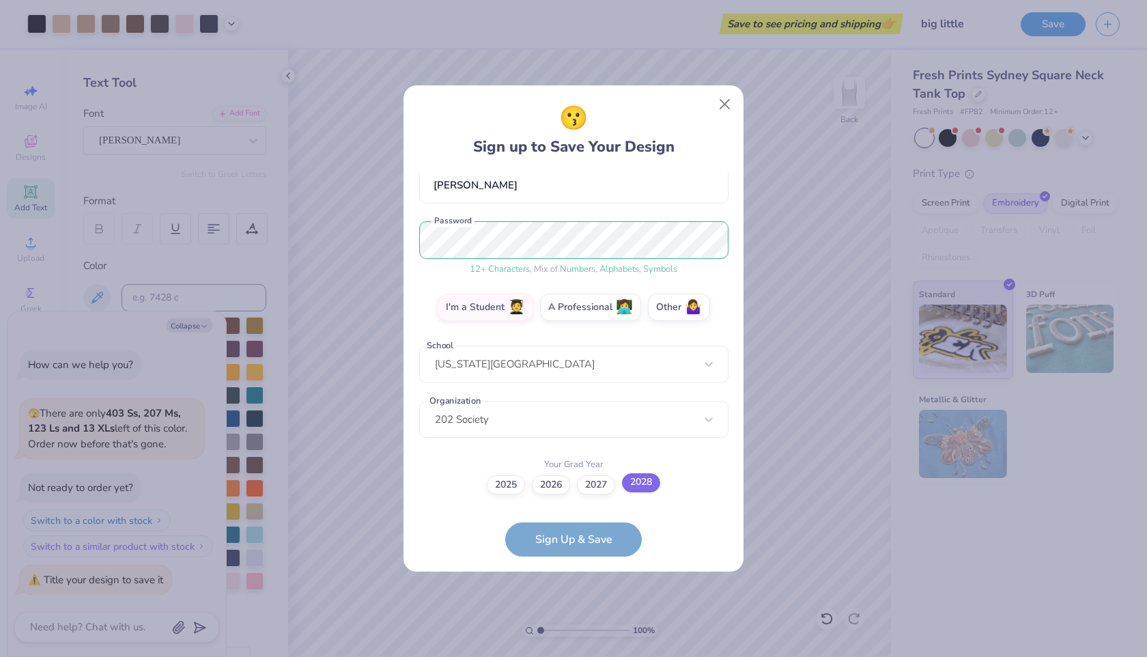
click at [625, 482] on label "2028" at bounding box center [641, 482] width 38 height 19
click at [578, 609] on input "2028" at bounding box center [573, 613] width 9 height 9
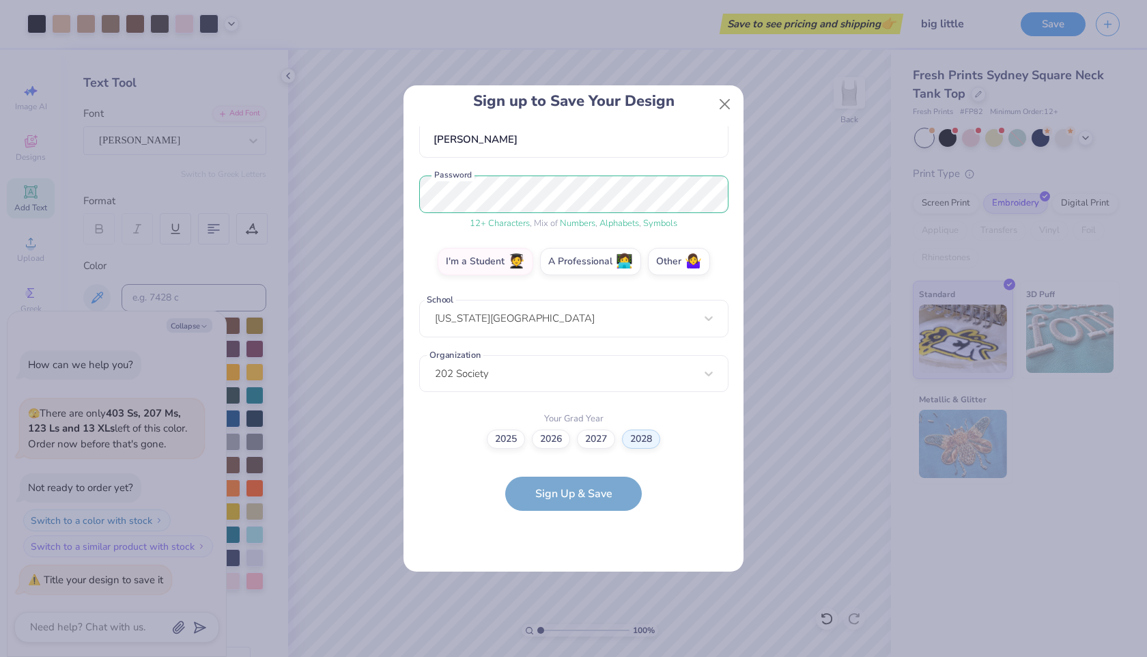
scroll to position [0, 0]
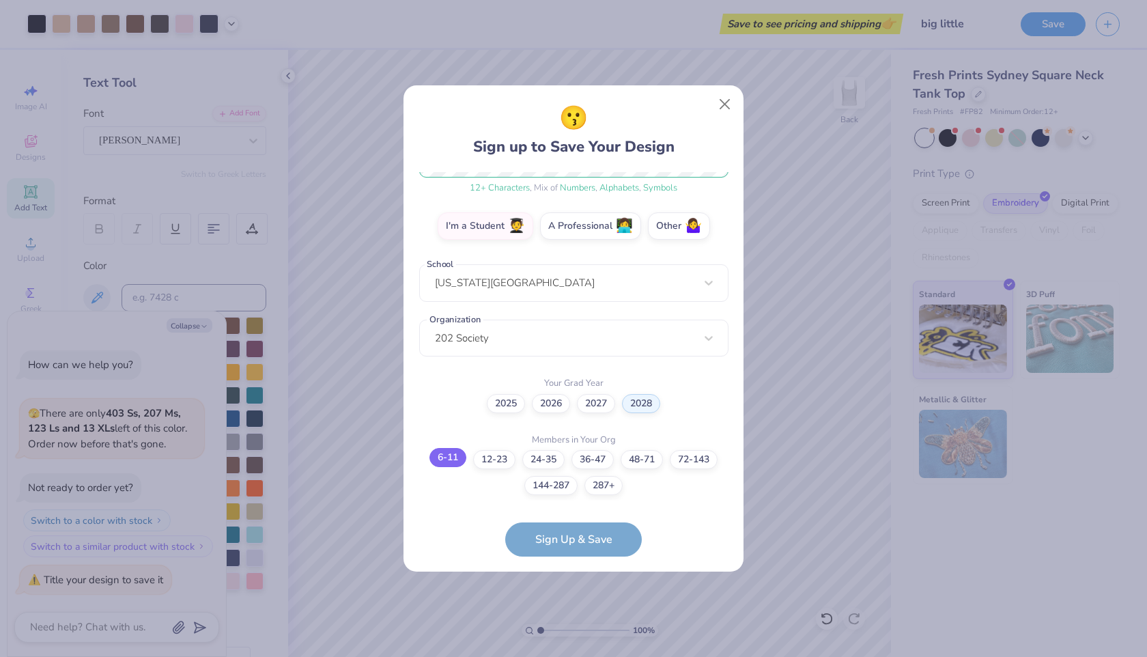
click at [444, 455] on label "6-11" at bounding box center [447, 457] width 37 height 19
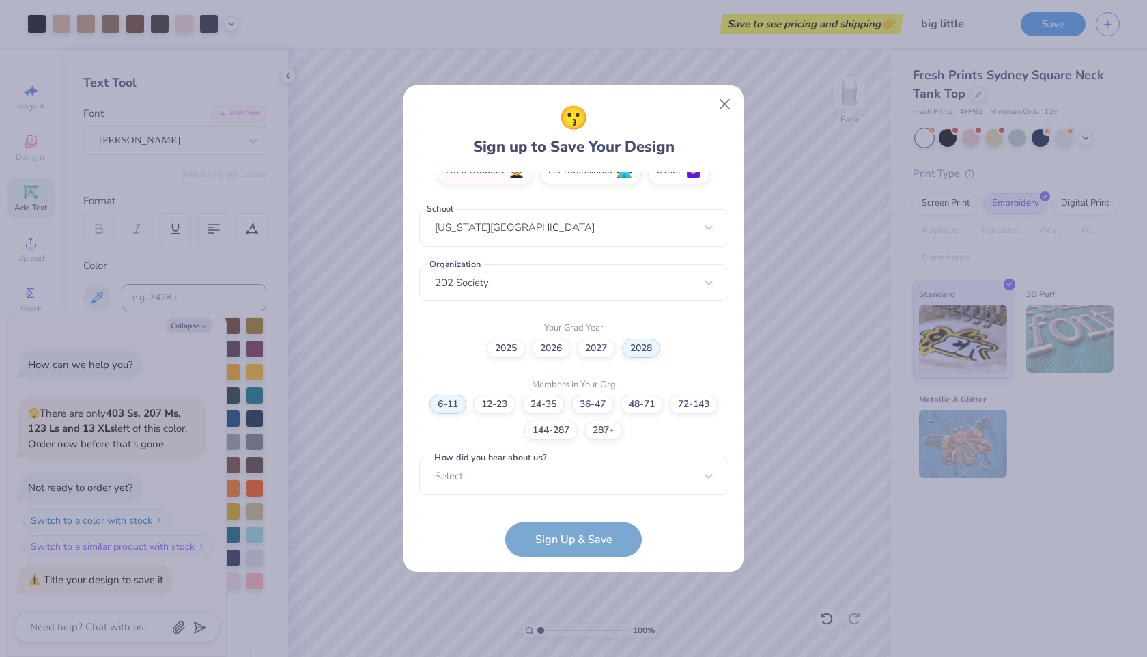
click at [510, 494] on div "[EMAIL_ADDRESS][DOMAIN_NAME] Email [PHONE_NUMBER] Phone [PERSON_NAME] Full Name…" at bounding box center [573, 336] width 309 height 328
click at [511, 484] on div "Select..." at bounding box center [573, 475] width 309 height 38
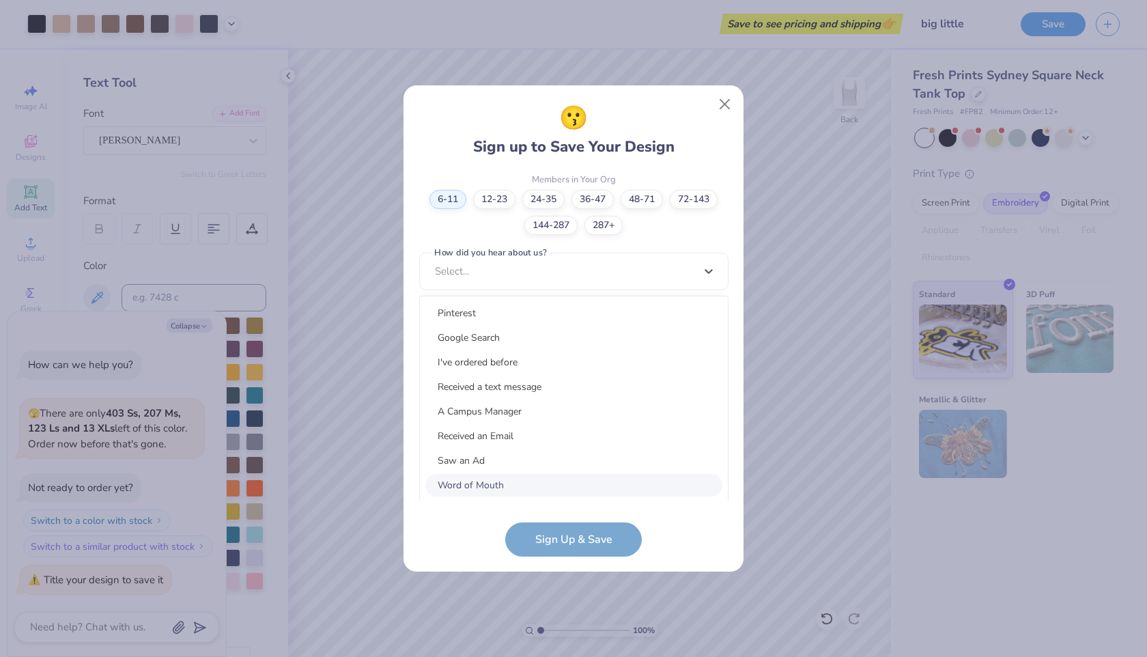
click at [510, 476] on div "Word of Mouth" at bounding box center [573, 485] width 297 height 23
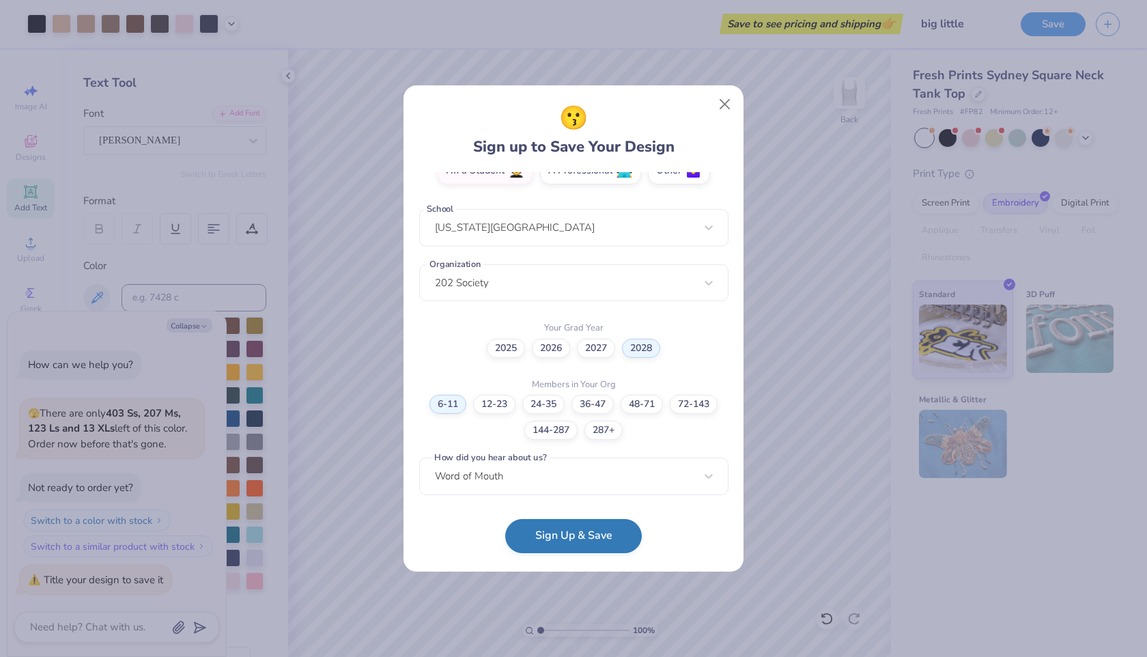
click at [530, 543] on button "Sign Up & Save" at bounding box center [573, 536] width 137 height 34
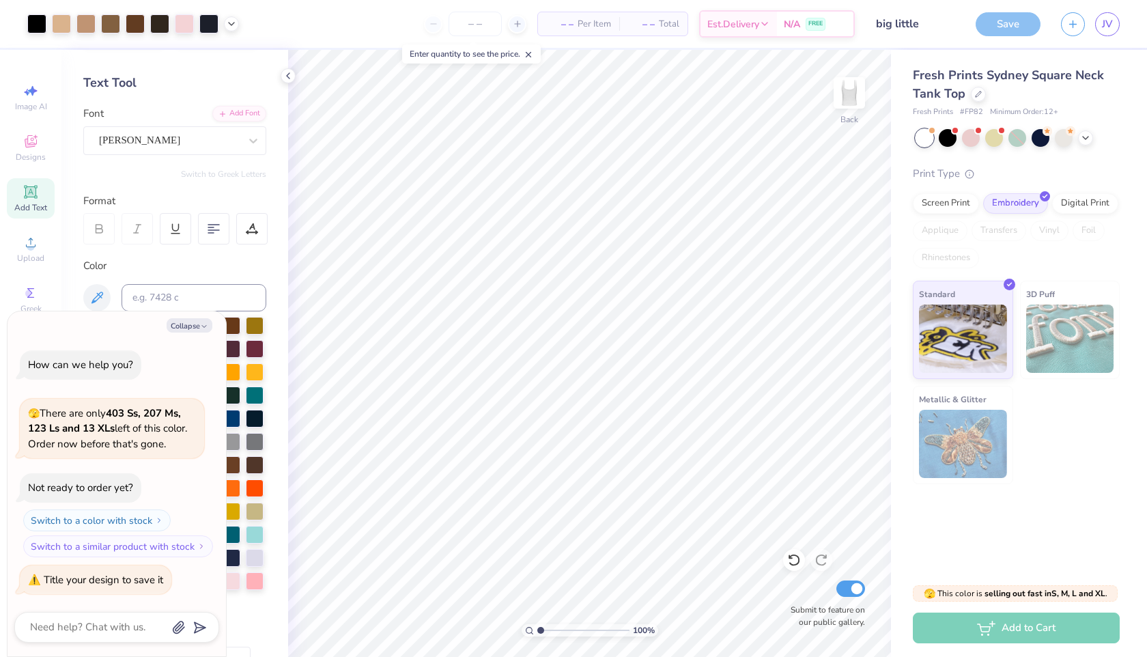
type textarea "x"
click at [513, 31] on div at bounding box center [517, 24] width 18 height 18
type input "12"
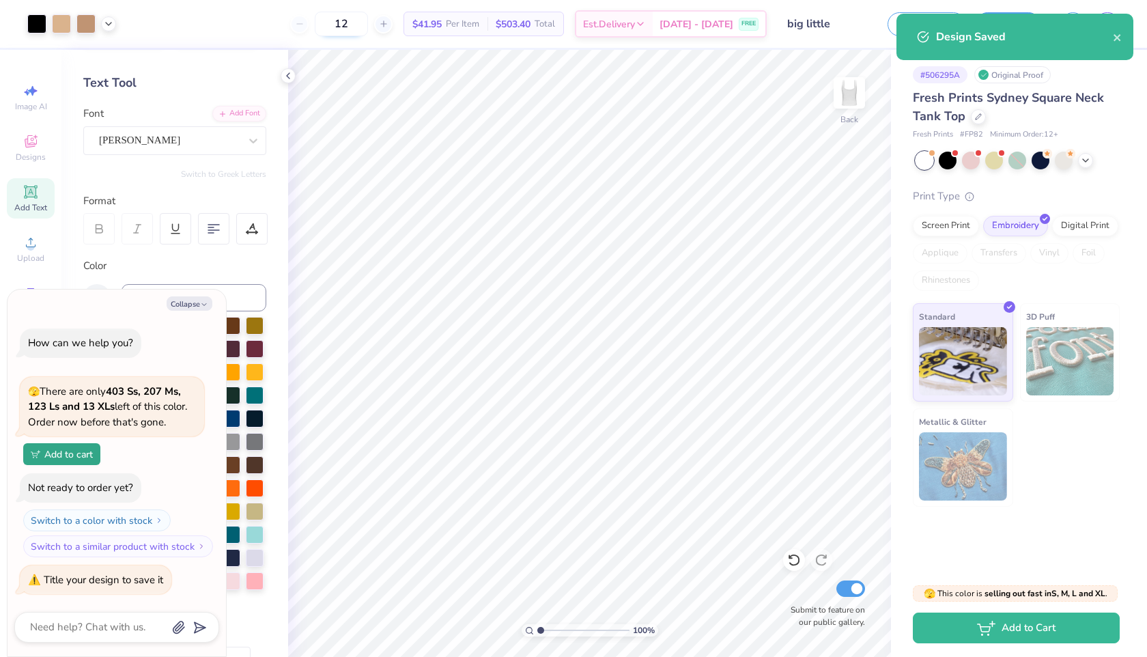
click at [363, 24] on input "12" at bounding box center [341, 24] width 53 height 25
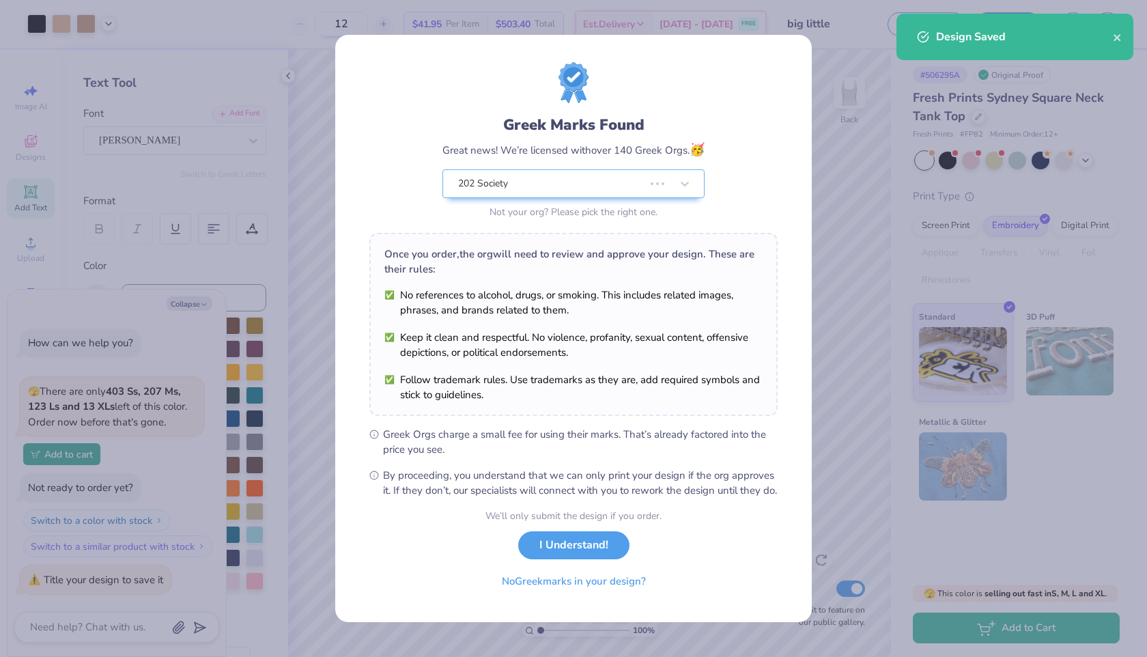
type textarea "x"
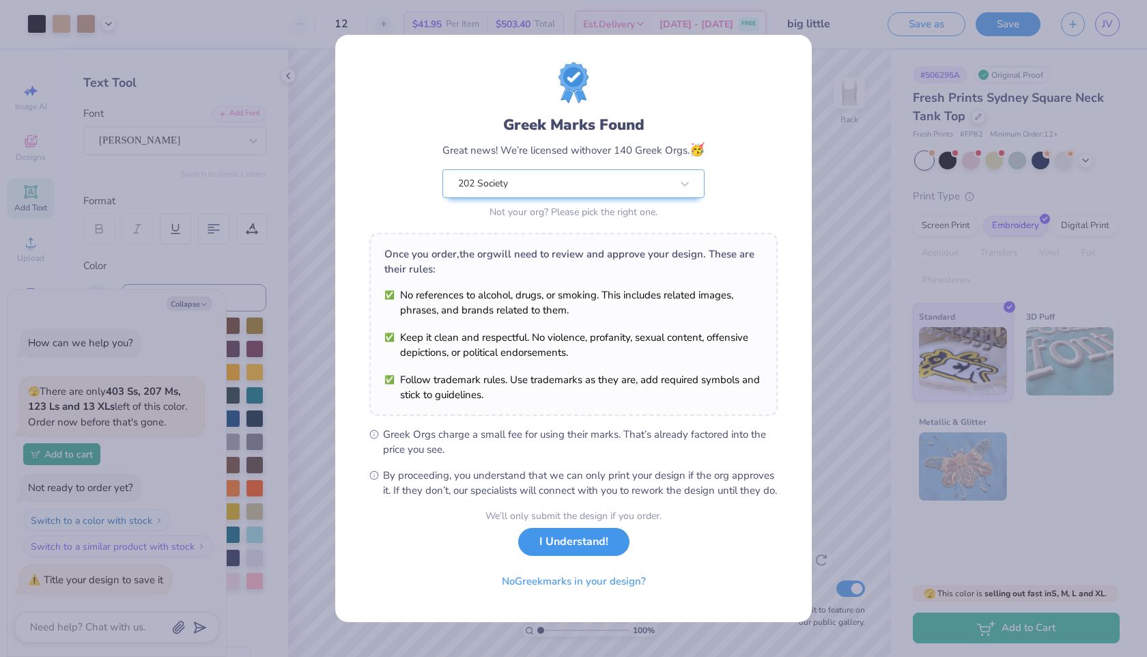
click at [565, 556] on button "I Understand!" at bounding box center [573, 542] width 111 height 28
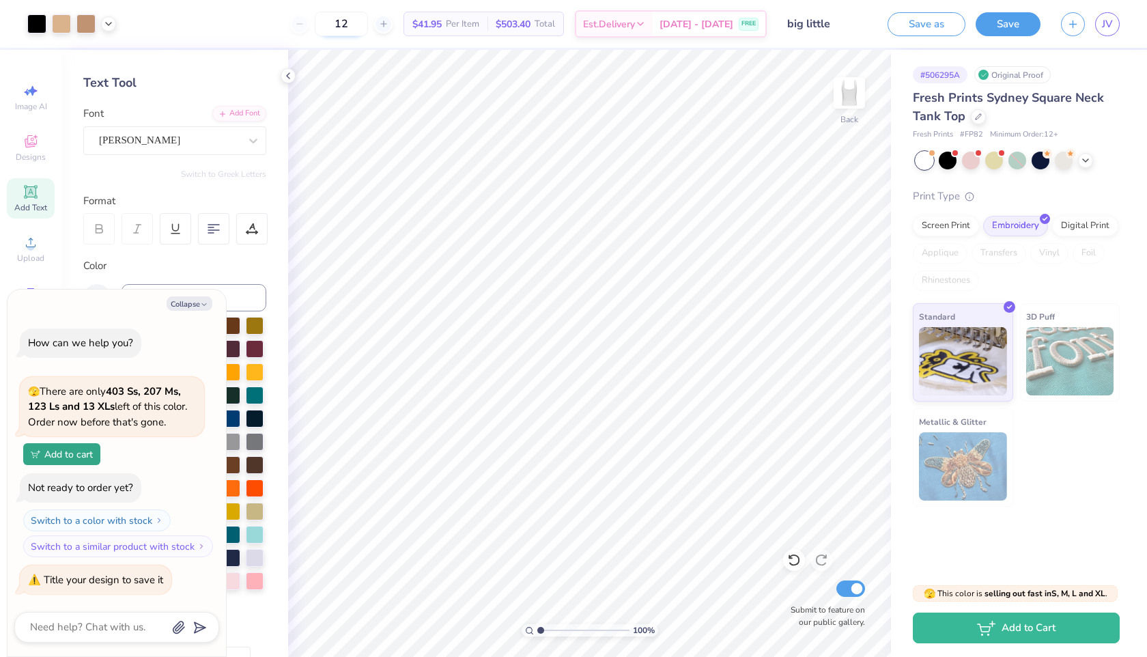
type input "1"
type textarea "x"
type input "12"
type textarea "x"
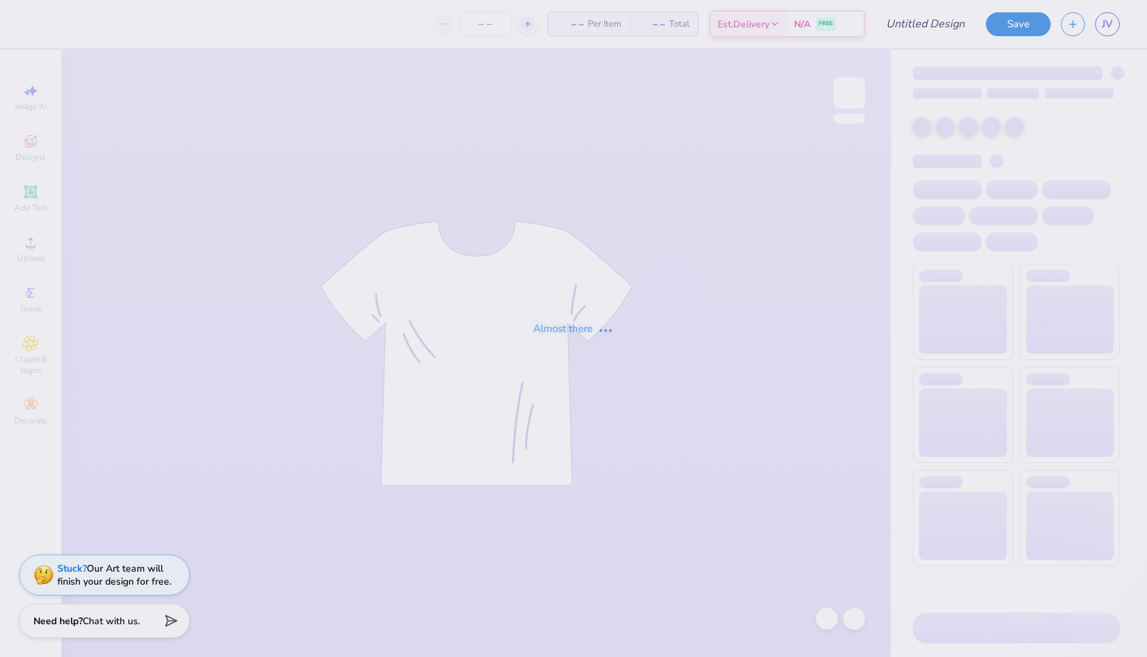
type input "big little"
type input "12"
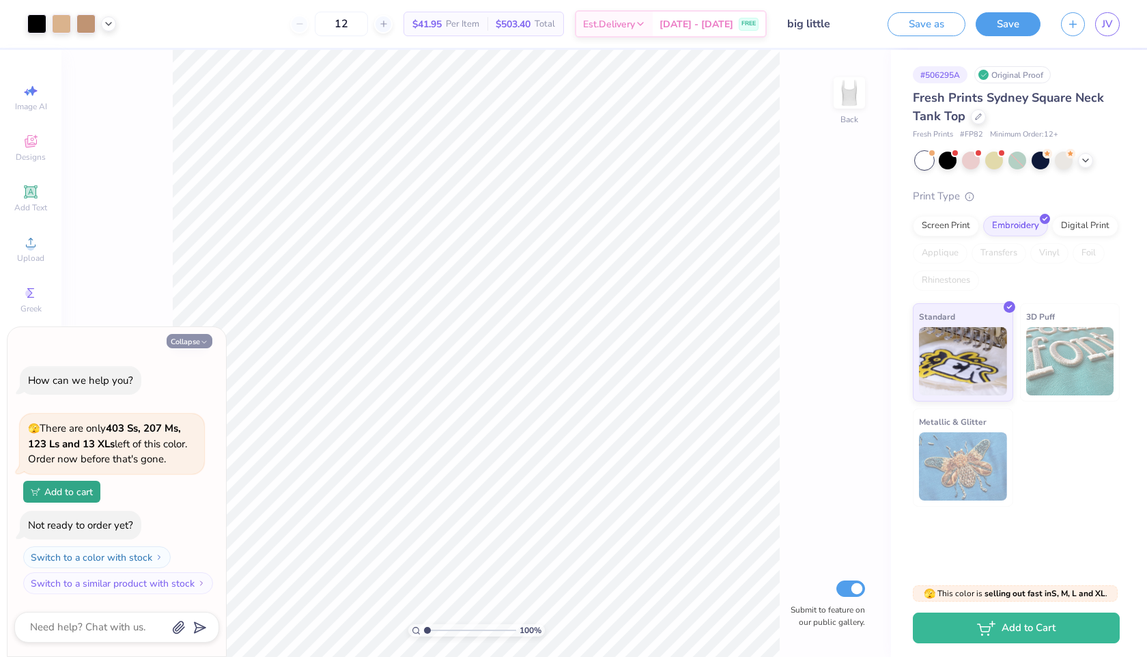
click at [201, 341] on icon "button" at bounding box center [204, 342] width 8 height 8
type textarea "x"
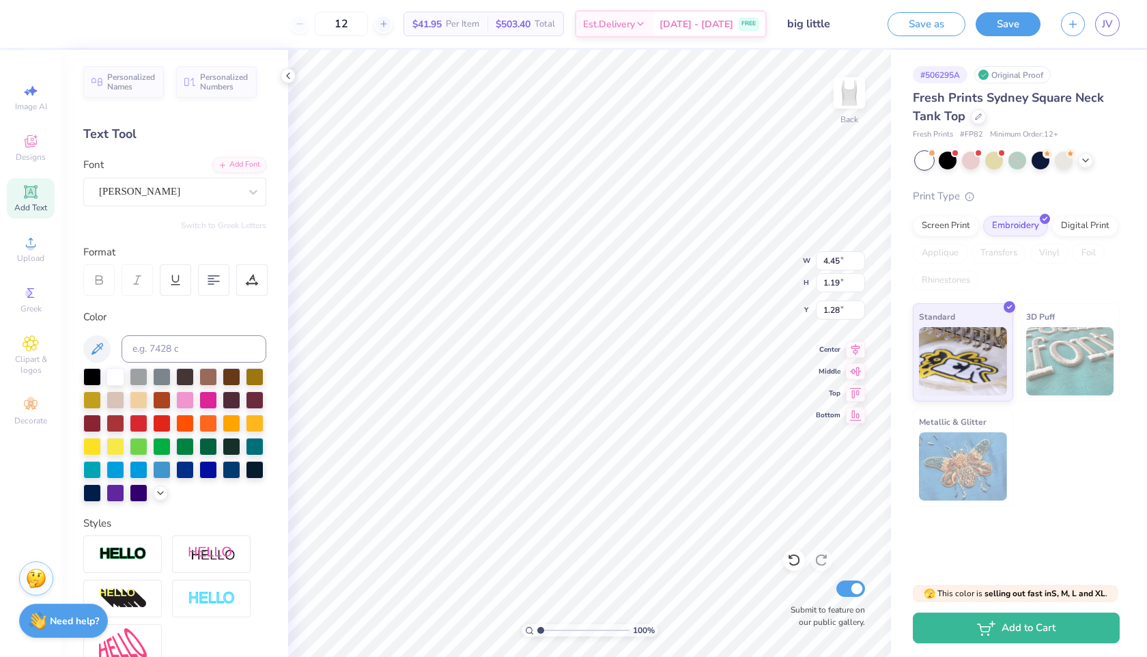
scroll to position [1, 0]
type textarea "big bear"
type input "1.85"
type textarea "little bear"
